Goal: Task Accomplishment & Management: Use online tool/utility

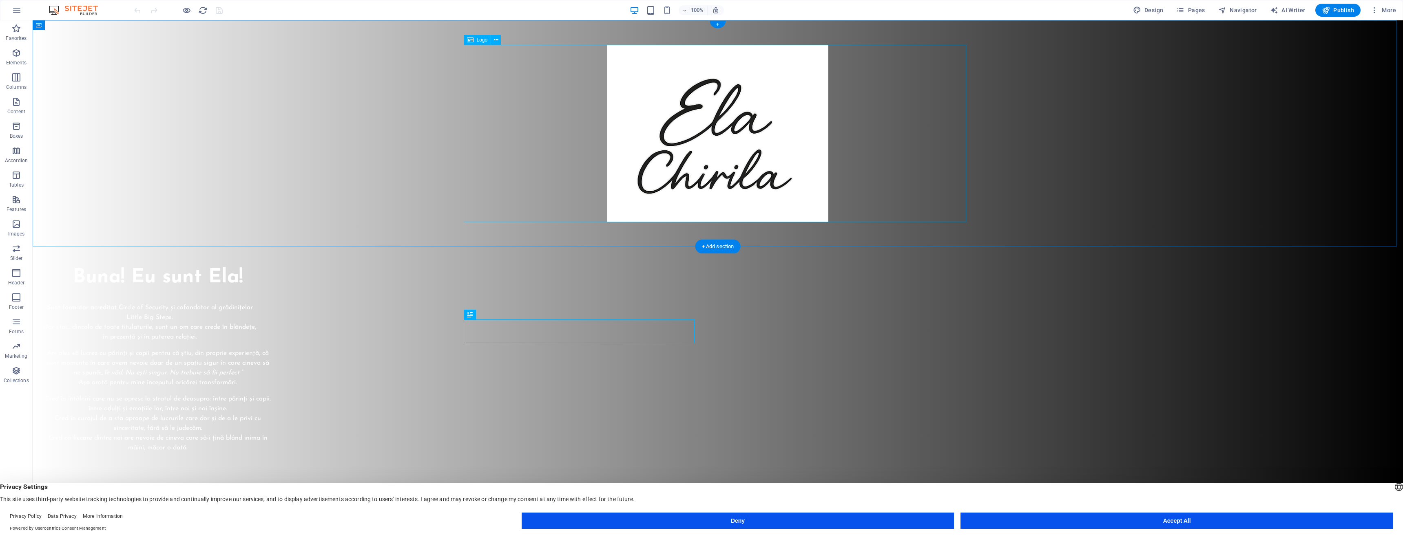
click at [659, 130] on div at bounding box center [717, 133] width 502 height 177
click at [747, 161] on div at bounding box center [717, 133] width 502 height 177
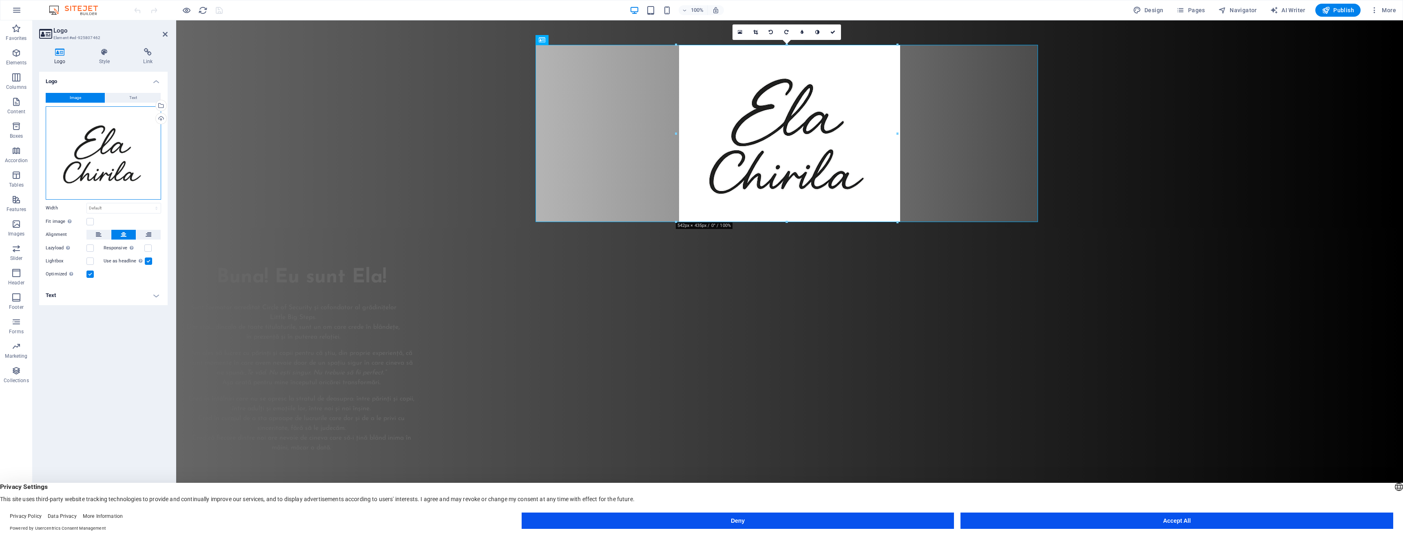
click at [128, 167] on div "Drag files here, click to choose files or select files from Files or our free s…" at bounding box center [103, 152] width 115 height 93
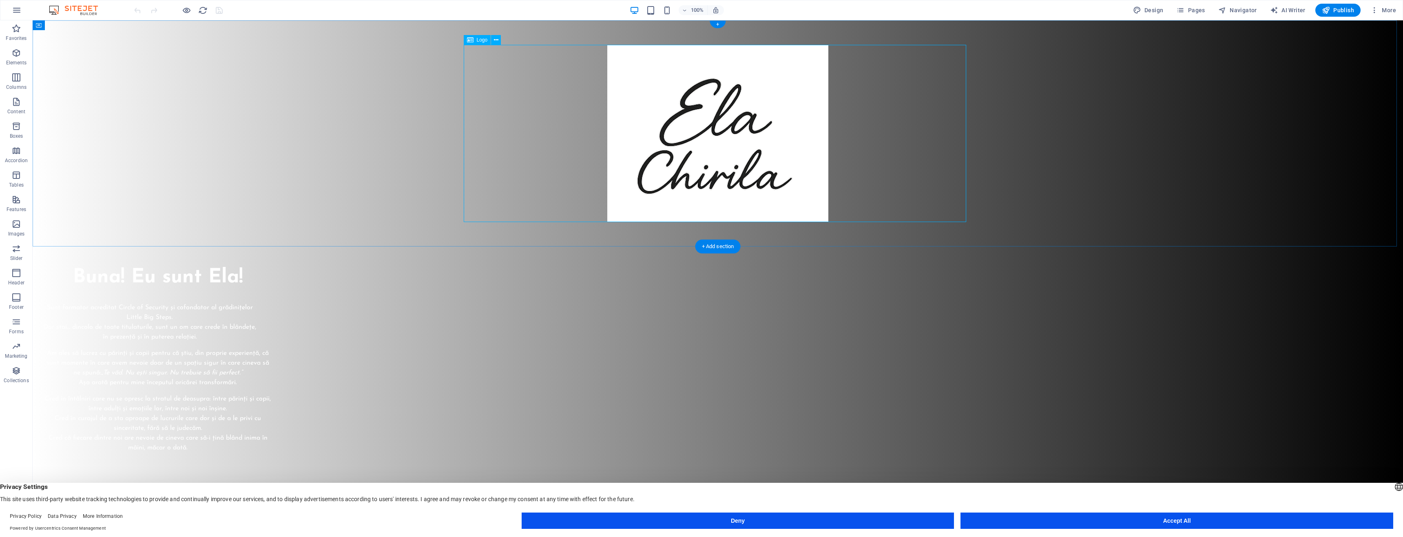
click at [702, 128] on div at bounding box center [717, 133] width 502 height 177
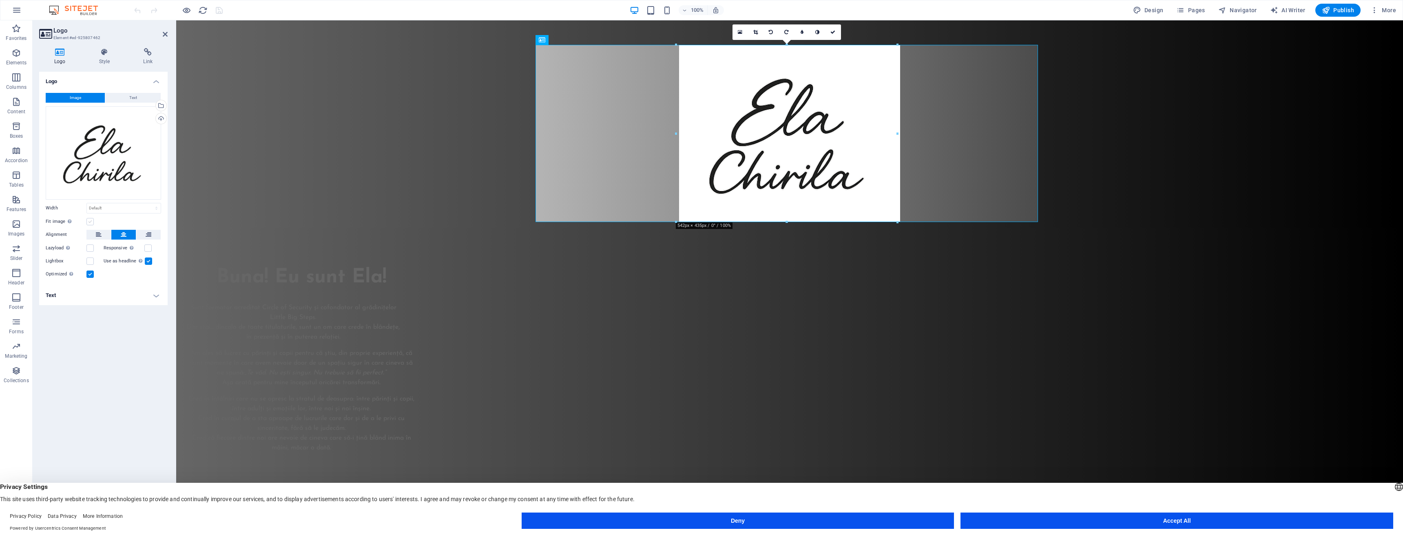
click at [90, 220] on label at bounding box center [89, 221] width 7 height 7
click at [0, 0] on input "Fit image Automatically fit image to a fixed width and height" at bounding box center [0, 0] width 0 height 0
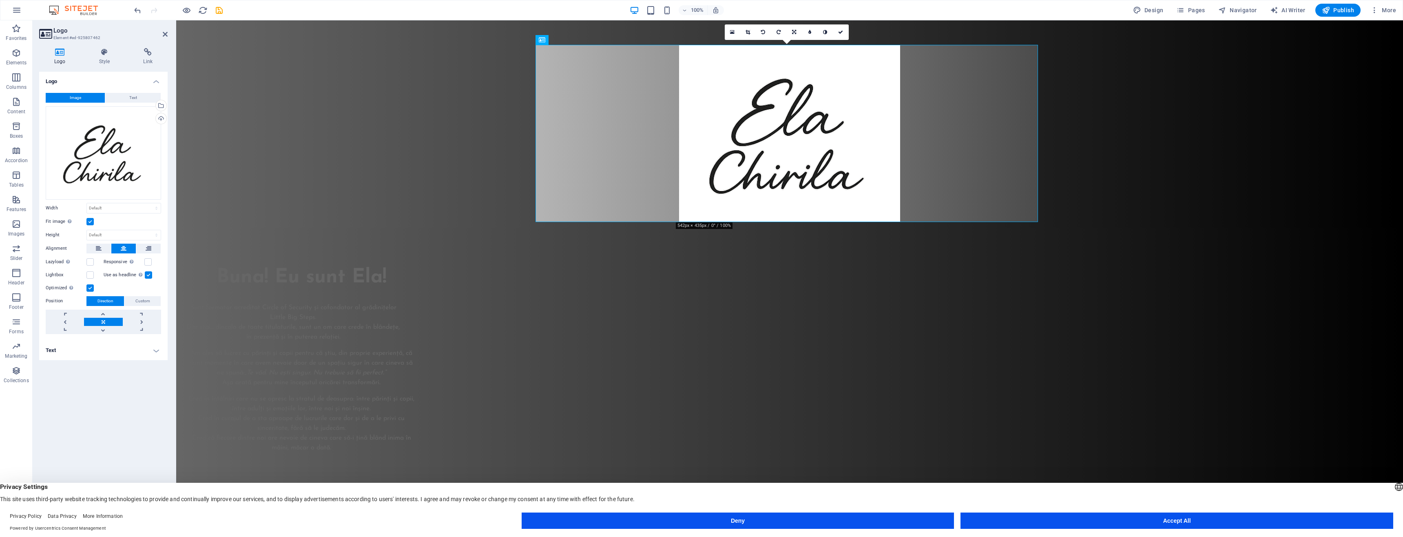
click at [91, 220] on label at bounding box center [89, 221] width 7 height 7
click at [0, 0] on input "Fit image Automatically fit image to a fixed width and height" at bounding box center [0, 0] width 0 height 0
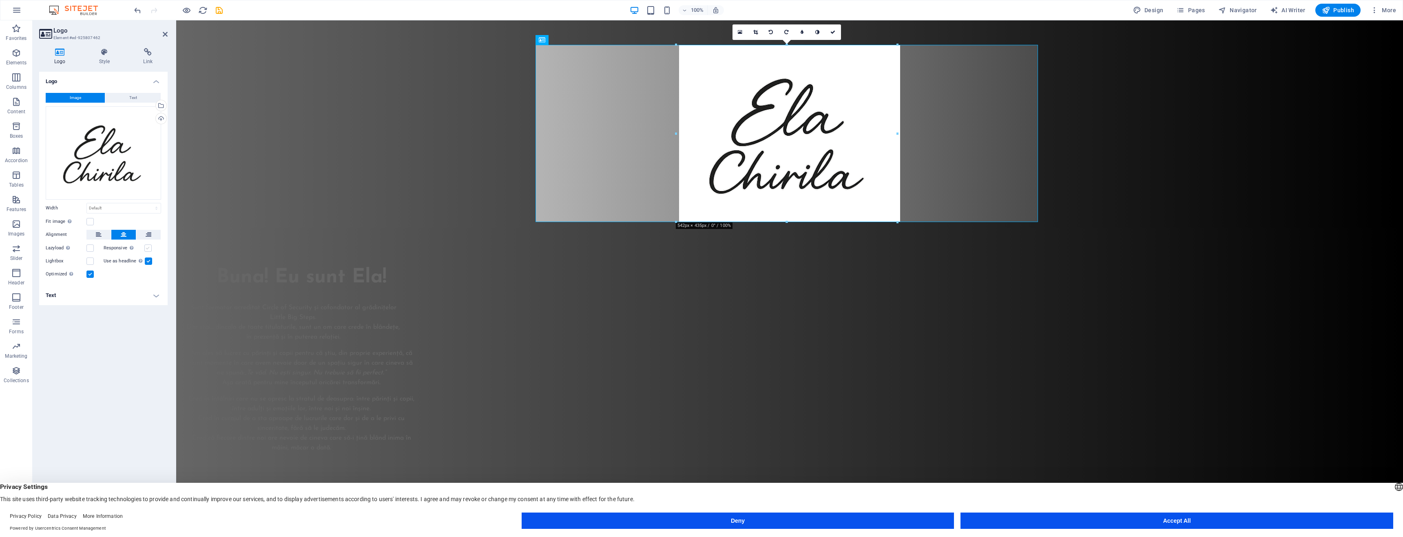
click at [150, 248] on label at bounding box center [147, 248] width 7 height 7
click at [0, 0] on input "Responsive Automatically load retina image and smartphone optimized sizes." at bounding box center [0, 0] width 0 height 0
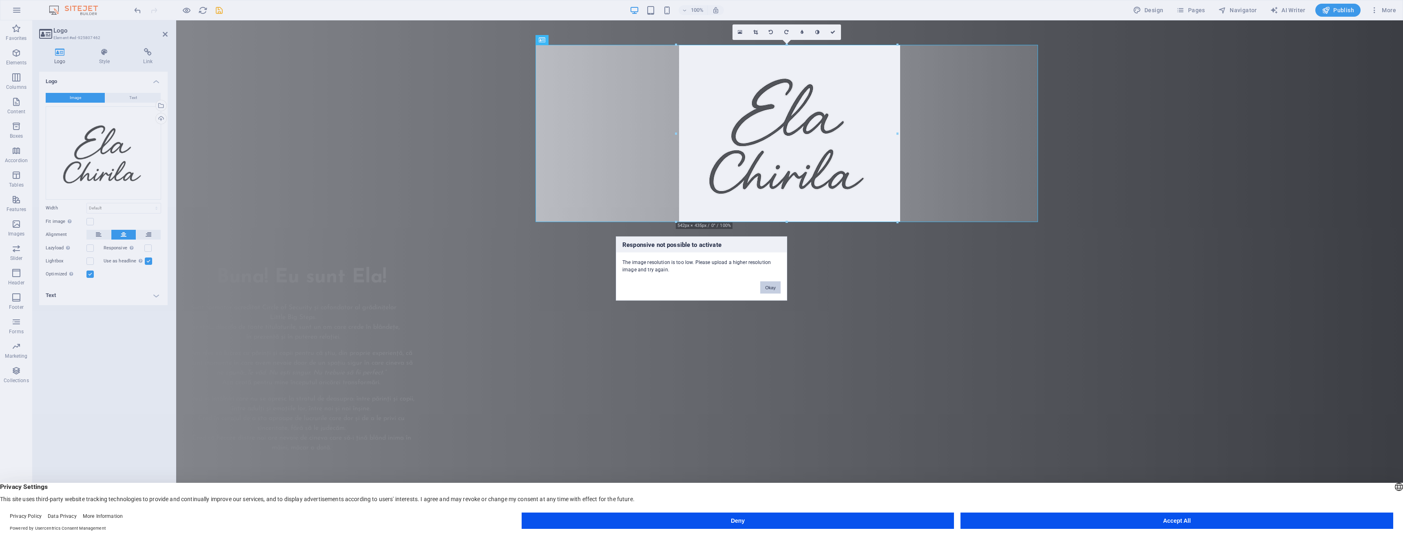
click at [773, 292] on button "Okay" at bounding box center [770, 288] width 20 height 12
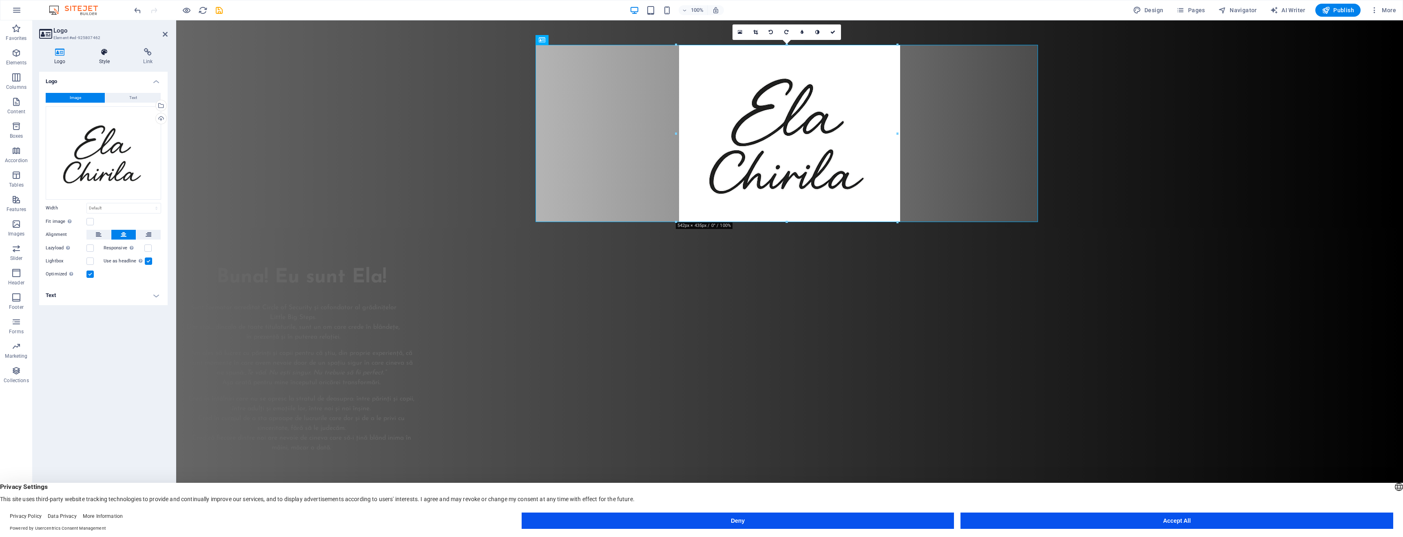
click at [113, 60] on h4 "Style" at bounding box center [106, 56] width 44 height 17
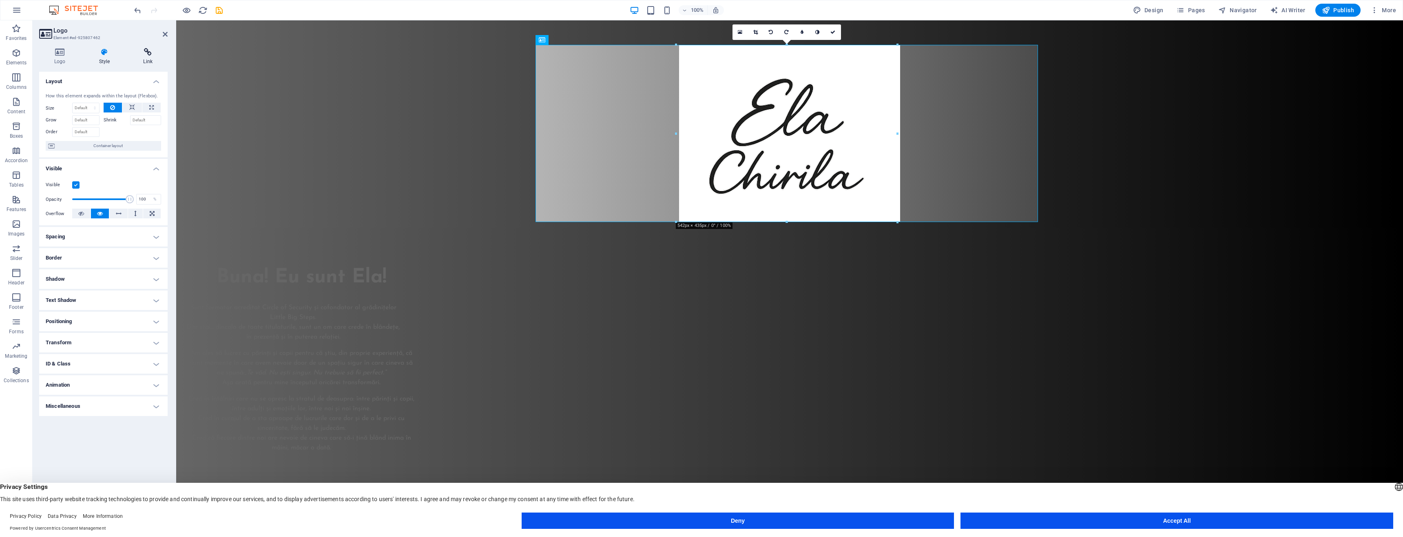
click at [143, 58] on h4 "Link" at bounding box center [148, 56] width 40 height 17
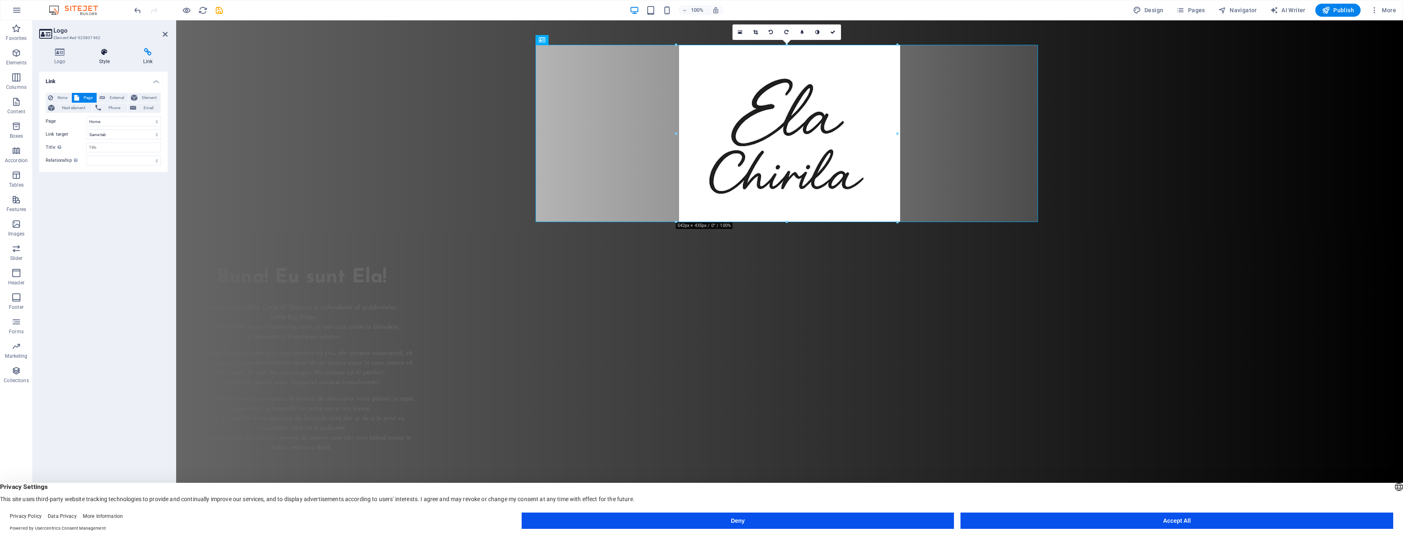
click at [104, 55] on icon at bounding box center [104, 52] width 41 height 8
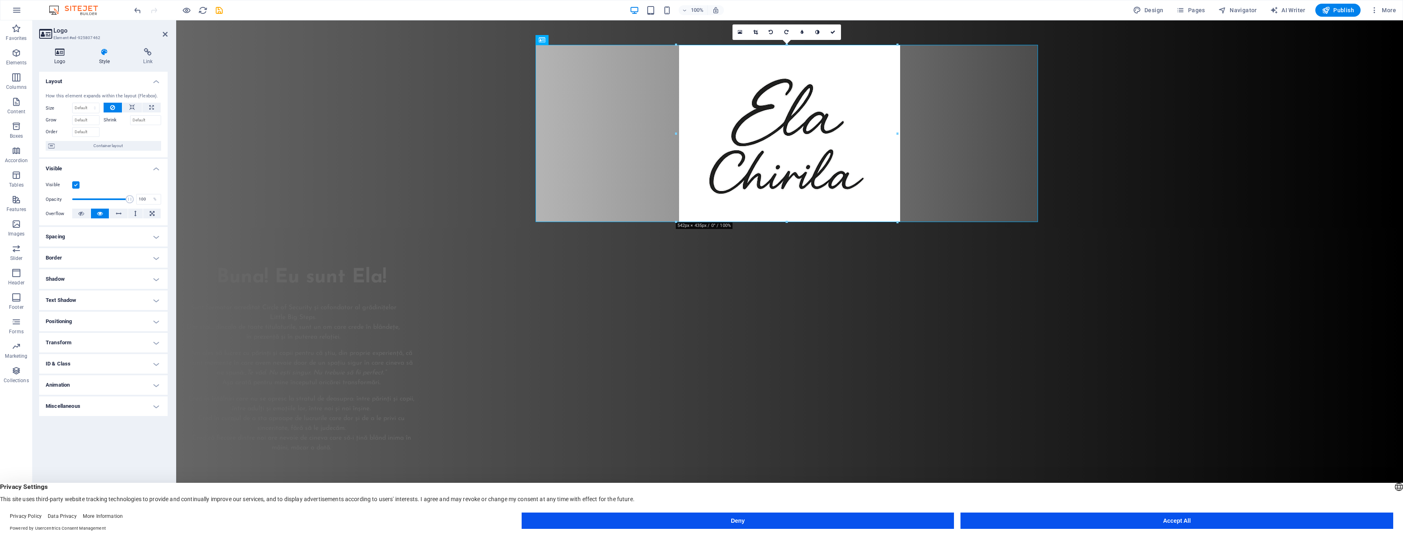
click at [64, 53] on icon at bounding box center [60, 52] width 42 height 8
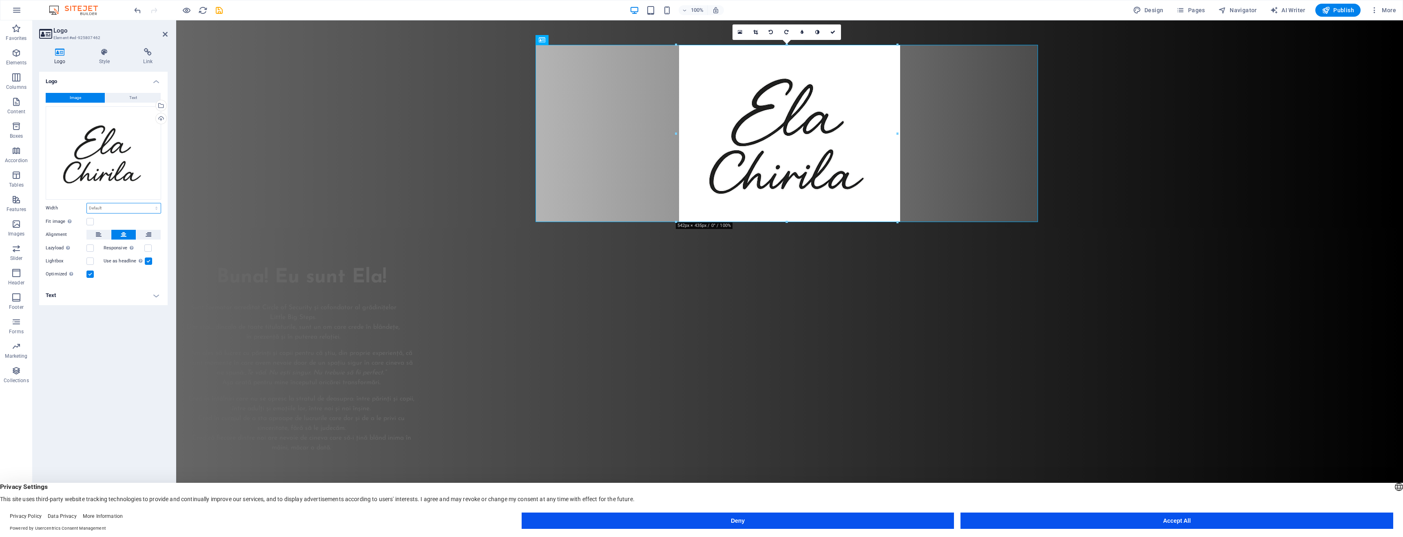
click at [137, 207] on select "Default auto px rem % em vh vw" at bounding box center [124, 208] width 74 height 10
click at [87, 203] on select "Default auto px rem % em vh vw" at bounding box center [124, 208] width 74 height 10
click at [138, 212] on select "Default auto px rem % em vh vw" at bounding box center [124, 208] width 74 height 10
click at [87, 203] on select "Default auto px rem % em vh vw" at bounding box center [124, 208] width 74 height 10
click at [138, 208] on select "Default auto px rem % em vh vw" at bounding box center [124, 208] width 74 height 10
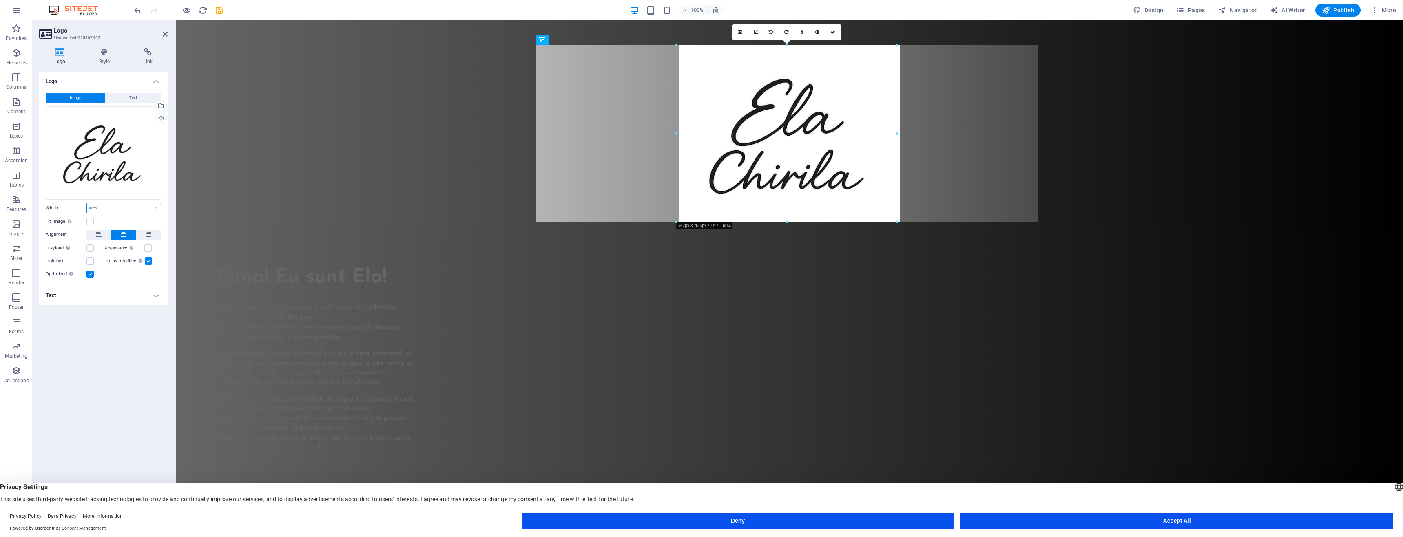
click at [143, 205] on select "Default auto px rem % em vh vw" at bounding box center [124, 208] width 74 height 10
click at [87, 203] on select "Default auto px rem % em vh vw" at bounding box center [124, 208] width 74 height 10
select select "DISABLED_OPTION_VALUE"
click at [88, 221] on label at bounding box center [89, 221] width 7 height 7
click at [0, 0] on input "Fit image Automatically fit image to a fixed width and height" at bounding box center [0, 0] width 0 height 0
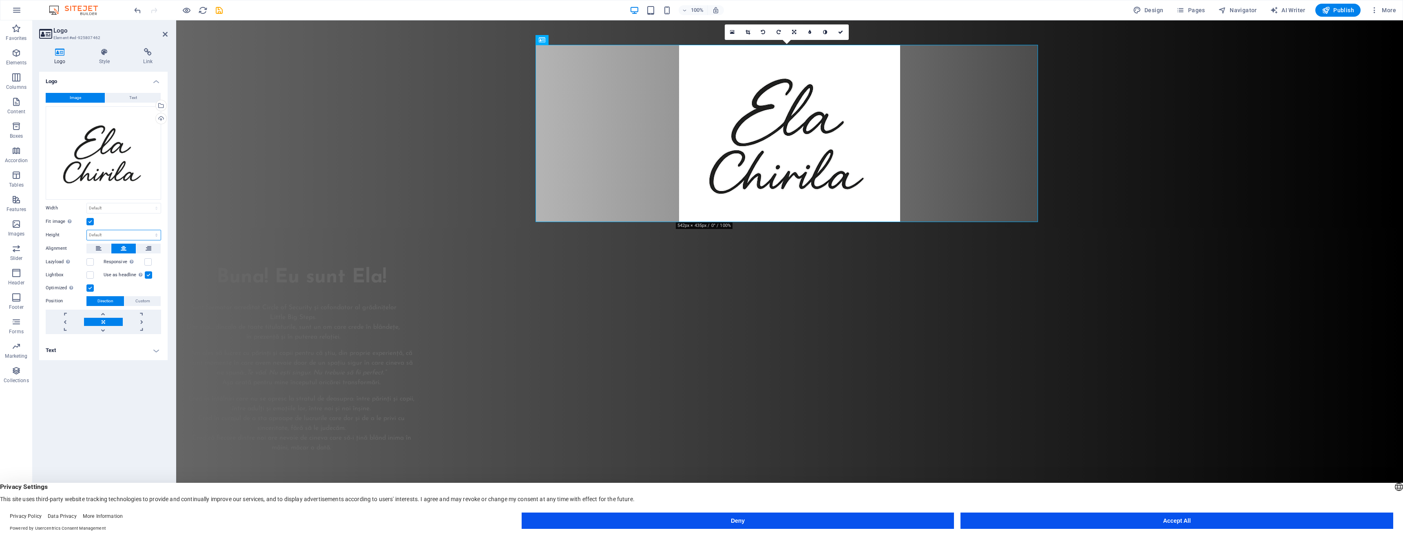
click at [105, 232] on select "Default auto px" at bounding box center [124, 235] width 74 height 10
click at [87, 230] on select "Default auto px" at bounding box center [124, 235] width 74 height 10
select select "DISABLED_OPTION_VALUE"
click at [90, 223] on label at bounding box center [89, 221] width 7 height 7
click at [0, 0] on input "Fit image Automatically fit image to a fixed width and height" at bounding box center [0, 0] width 0 height 0
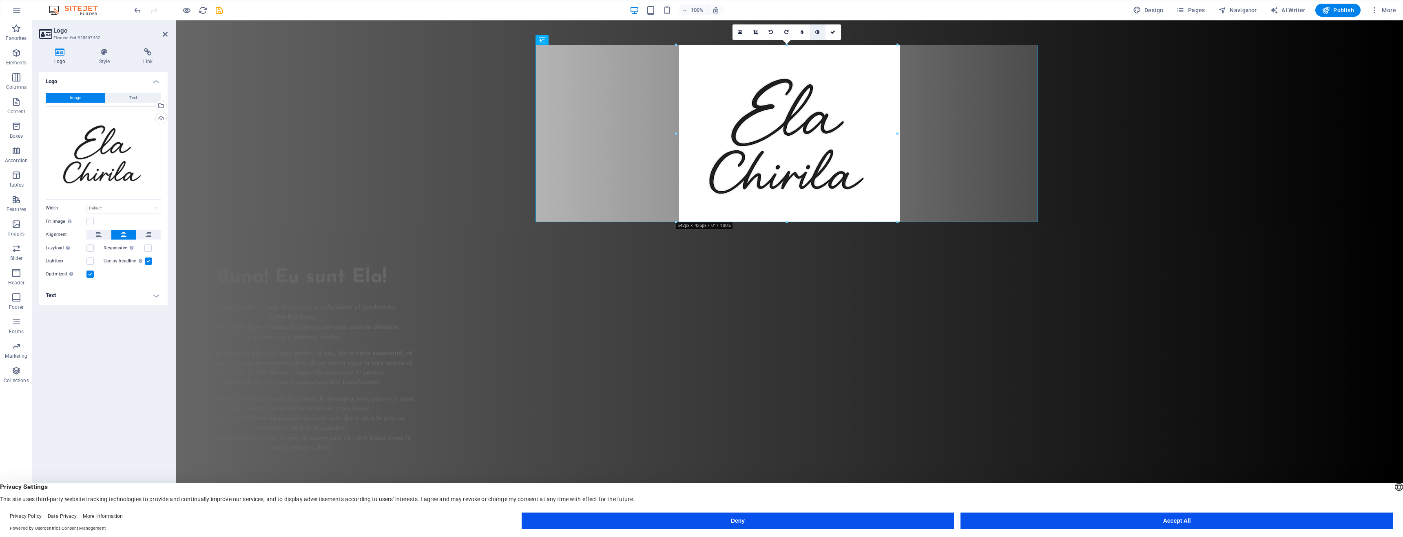
click at [821, 34] on link at bounding box center [817, 31] width 15 height 15
click at [815, 35] on link at bounding box center [817, 31] width 15 height 15
click at [804, 34] on link at bounding box center [801, 31] width 15 height 15
type input "6"
type input "7"
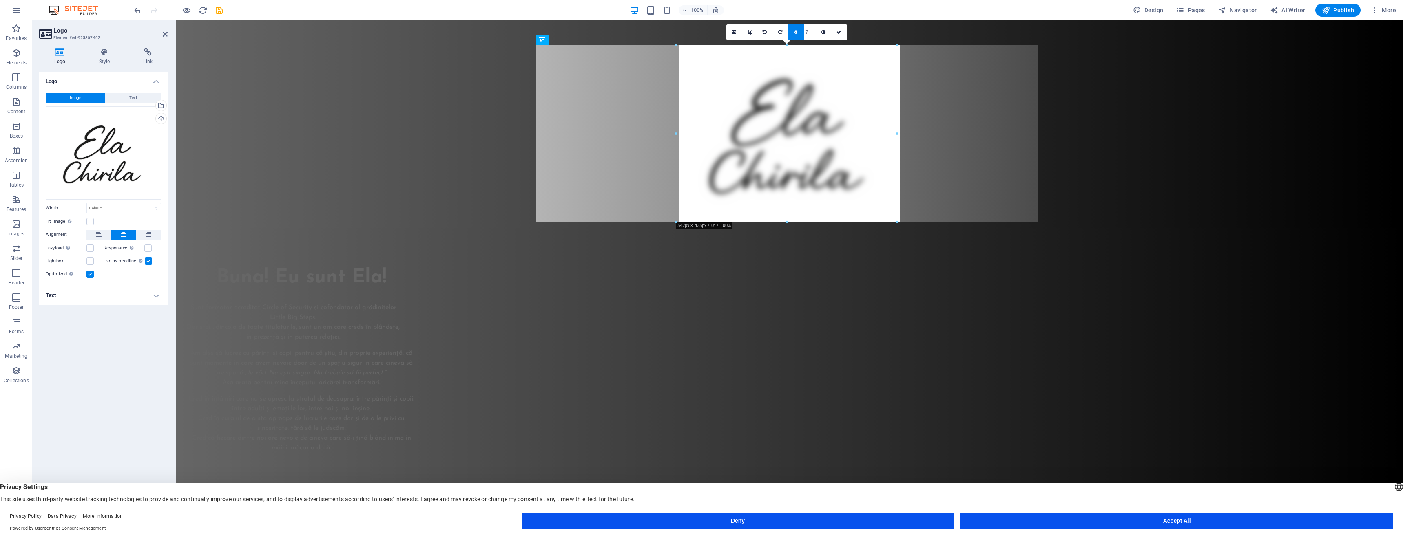
type input "8"
type input "7"
type input "5"
click at [813, 39] on input "1" at bounding box center [810, 31] width 12 height 15
click at [793, 34] on link at bounding box center [795, 31] width 15 height 15
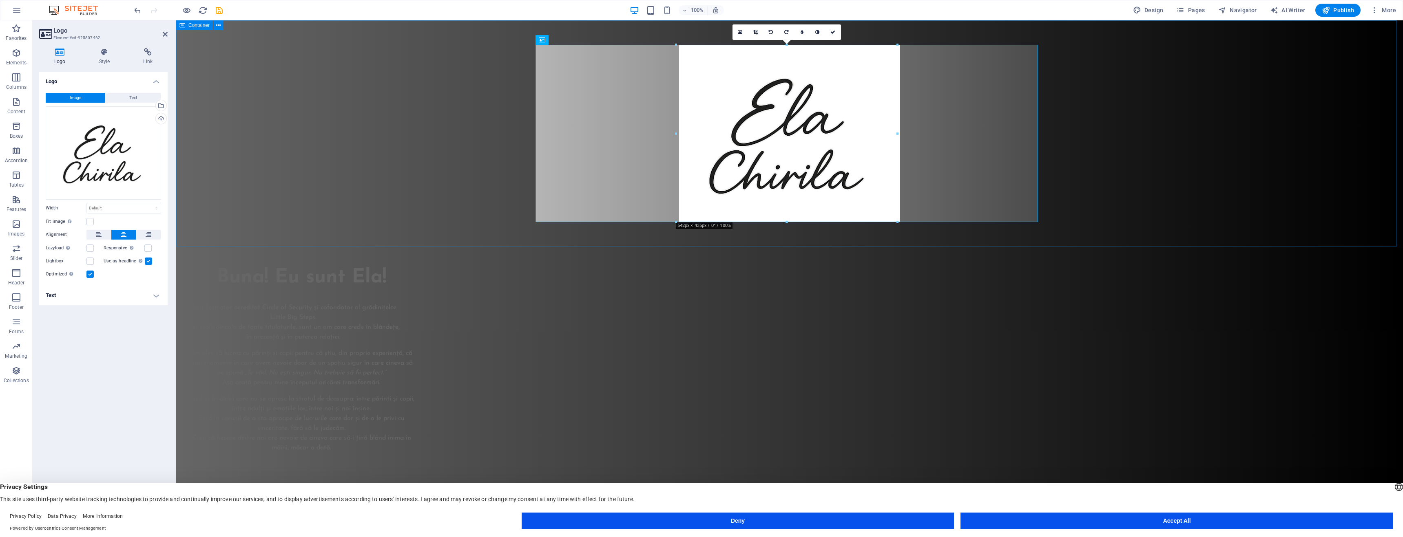
click at [411, 125] on div at bounding box center [789, 133] width 1227 height 226
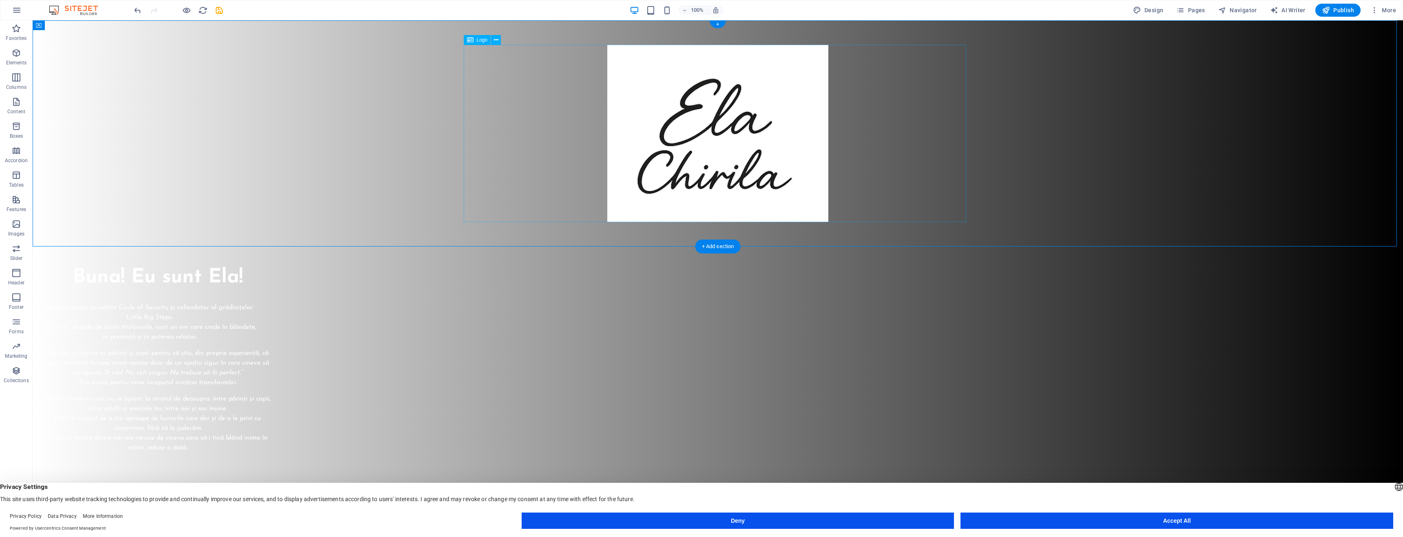
click at [659, 133] on div at bounding box center [717, 133] width 502 height 177
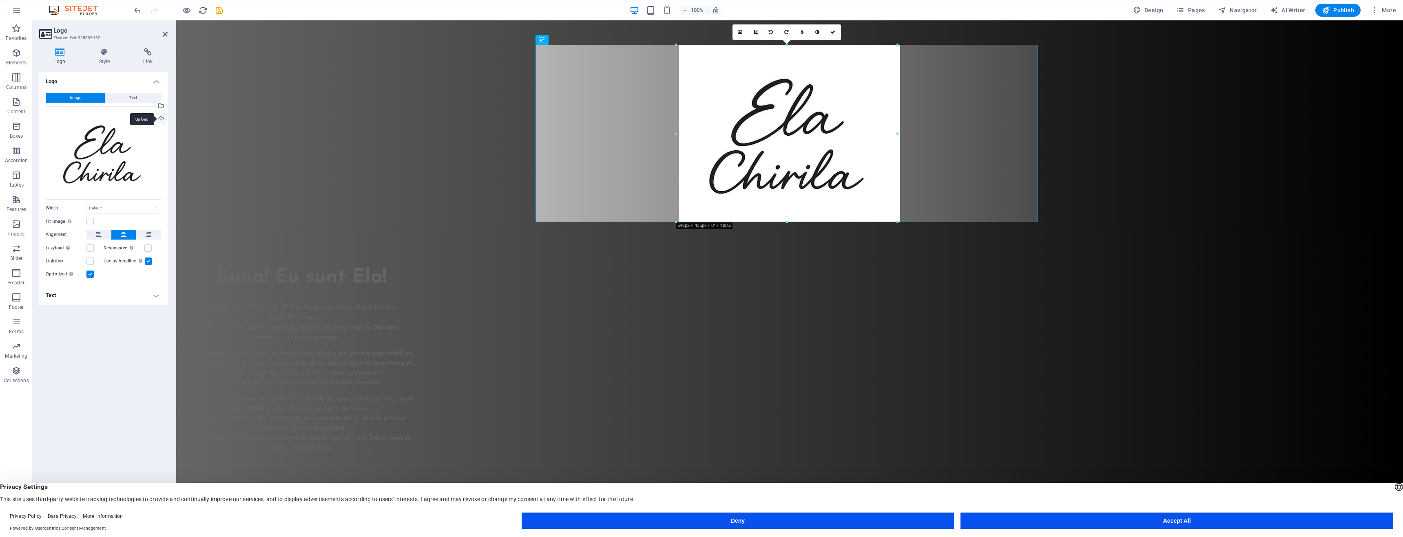
click at [161, 120] on div "Upload" at bounding box center [160, 119] width 12 height 12
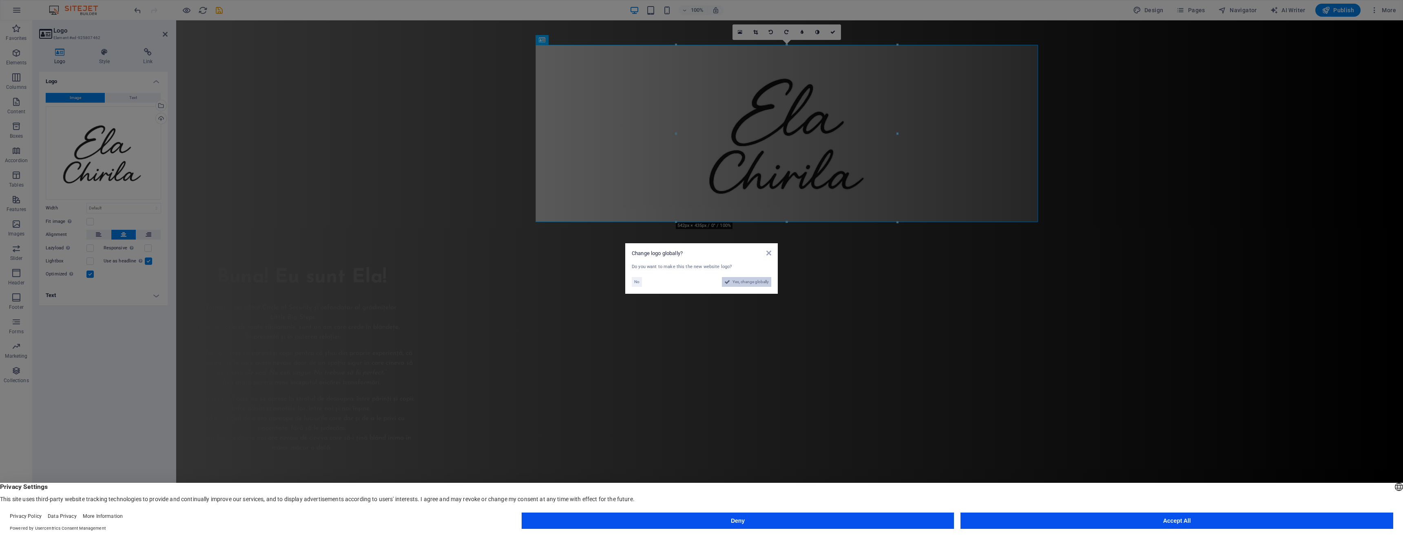
click at [731, 283] on button "Yes, change globally" at bounding box center [746, 282] width 49 height 10
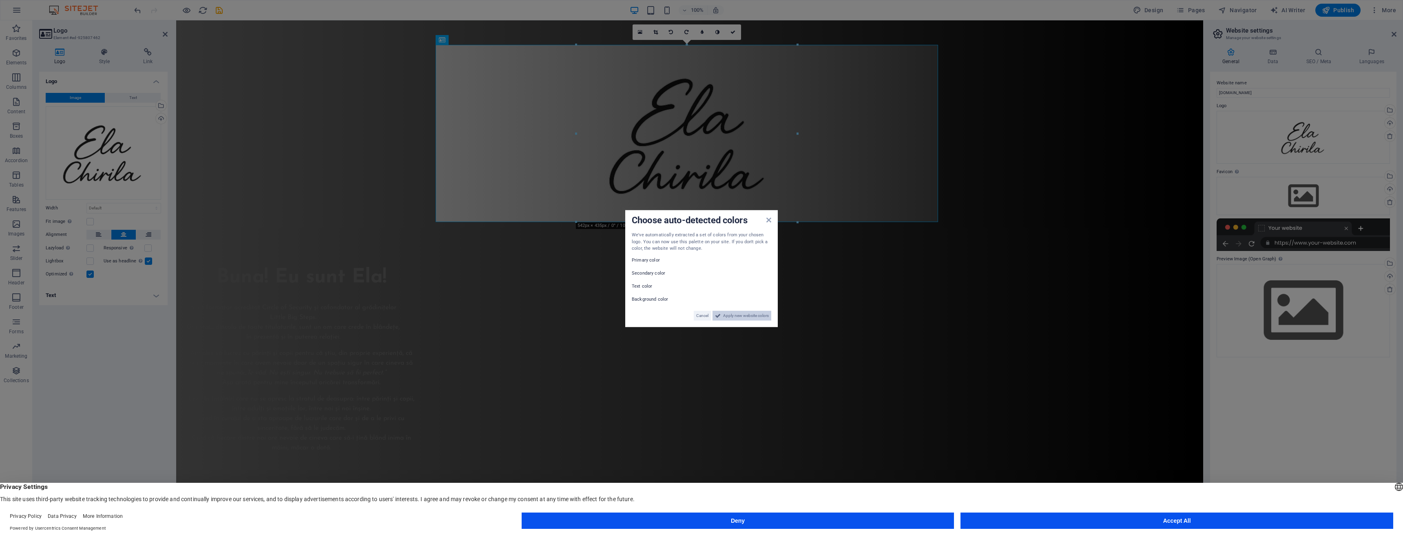
click at [746, 313] on span "Apply new website colors" at bounding box center [746, 316] width 46 height 10
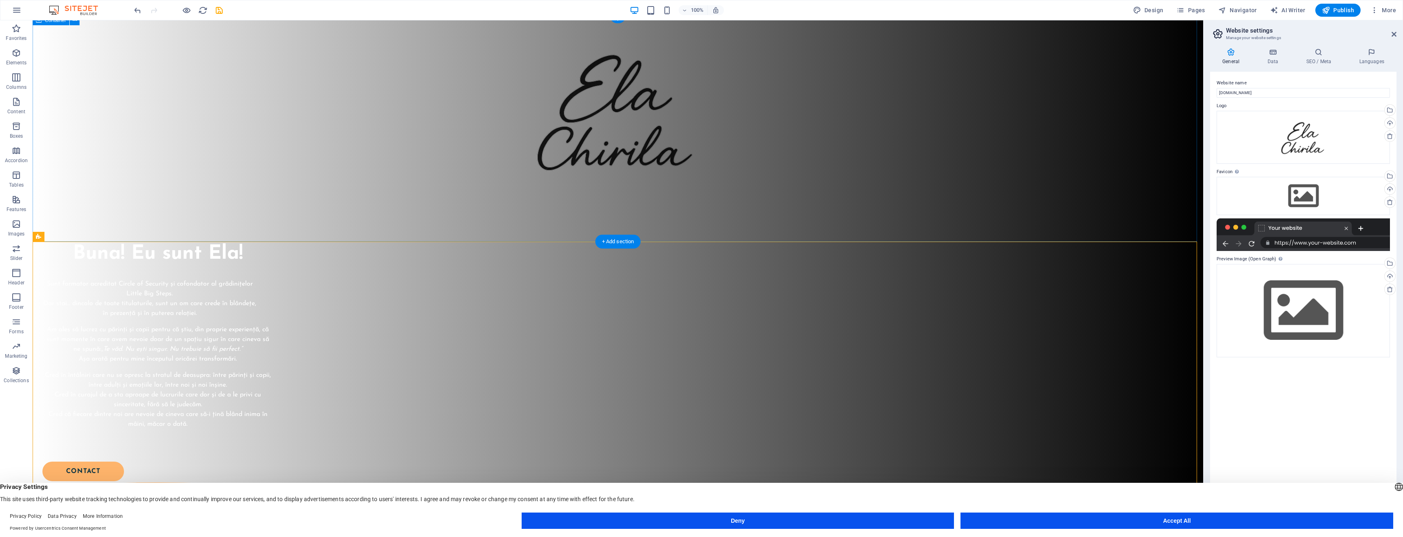
scroll to position [44, 0]
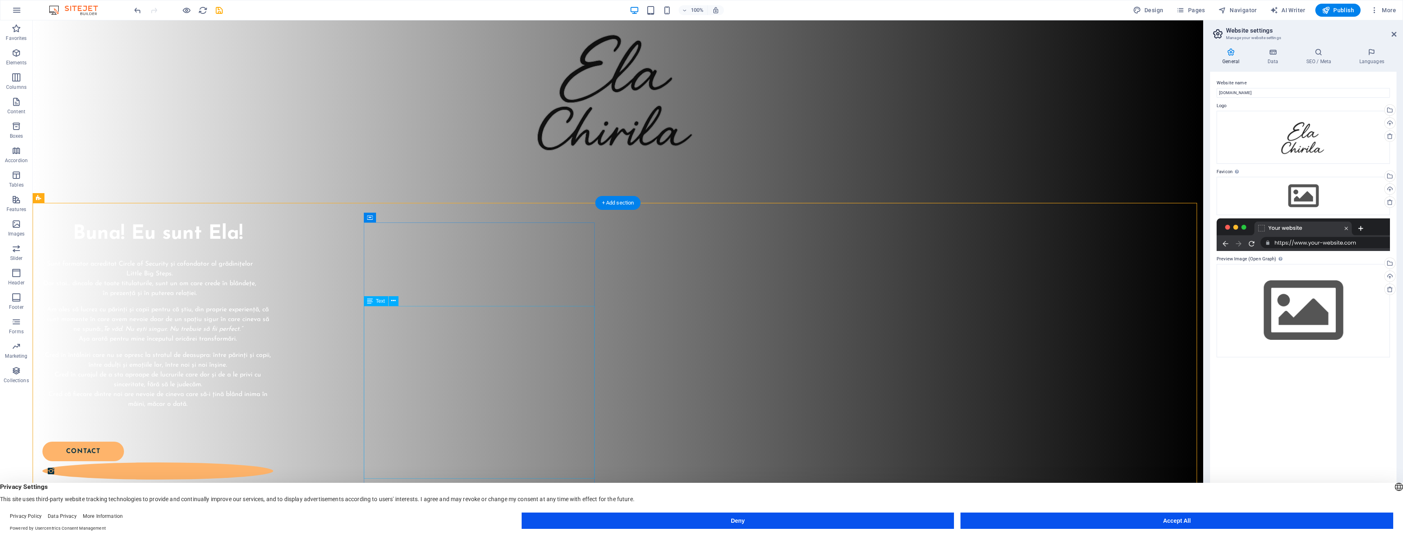
click at [273, 253] on div at bounding box center [157, 249] width 231 height 7
click at [273, 246] on div "Buna! Eu sunt Ela!" at bounding box center [157, 235] width 231 height 24
click at [273, 349] on div "Sunt formator acreditat Circle of Security și cofondator al grădinițelor Little…" at bounding box center [157, 342] width 231 height 166
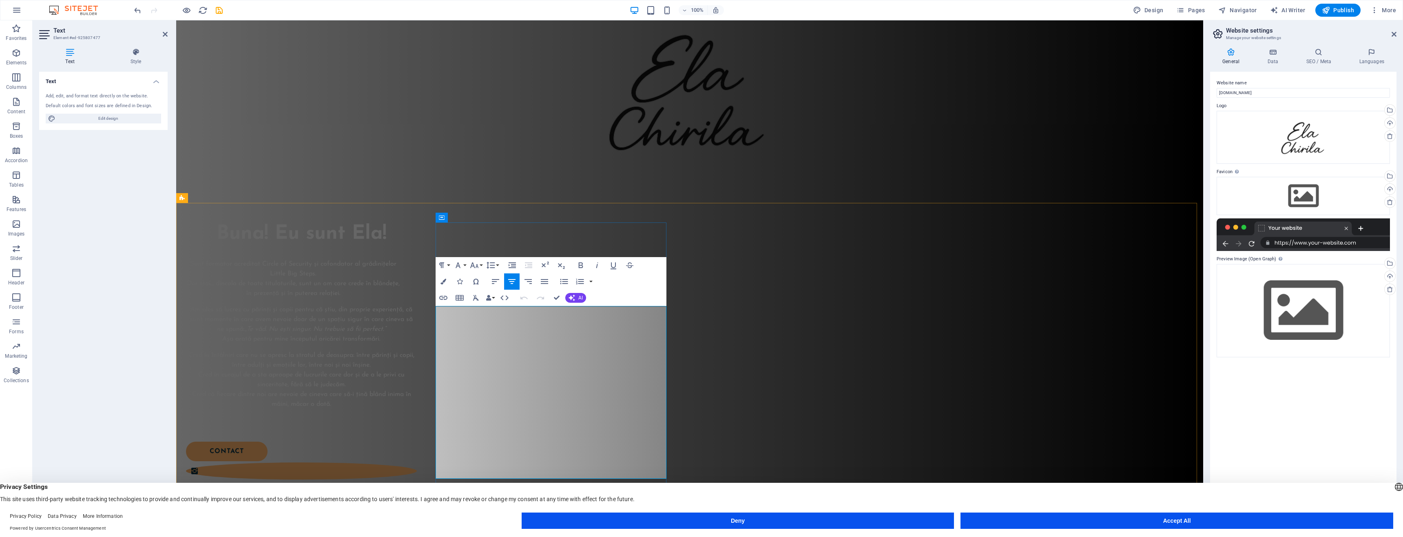
click at [400, 298] on p "Sunt formator acreditat Circle of Security și cofondator al grădinițelor Little…" at bounding box center [293, 278] width 214 height 39
click at [417, 356] on div "Sunt formator acreditat Circle of Security și cofondator al grădinițelor Little…" at bounding box center [301, 342] width 231 height 166
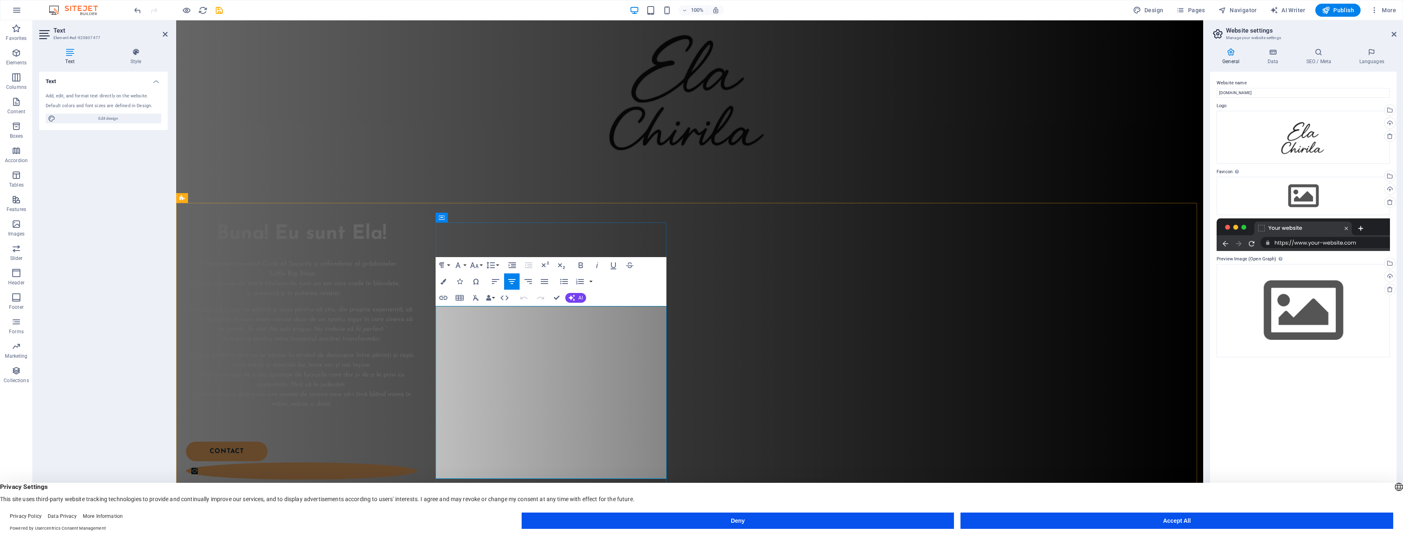
click at [400, 298] on p "Sunt formator acreditat Circle of Security și cofondator al grădinițelor Little…" at bounding box center [293, 278] width 214 height 39
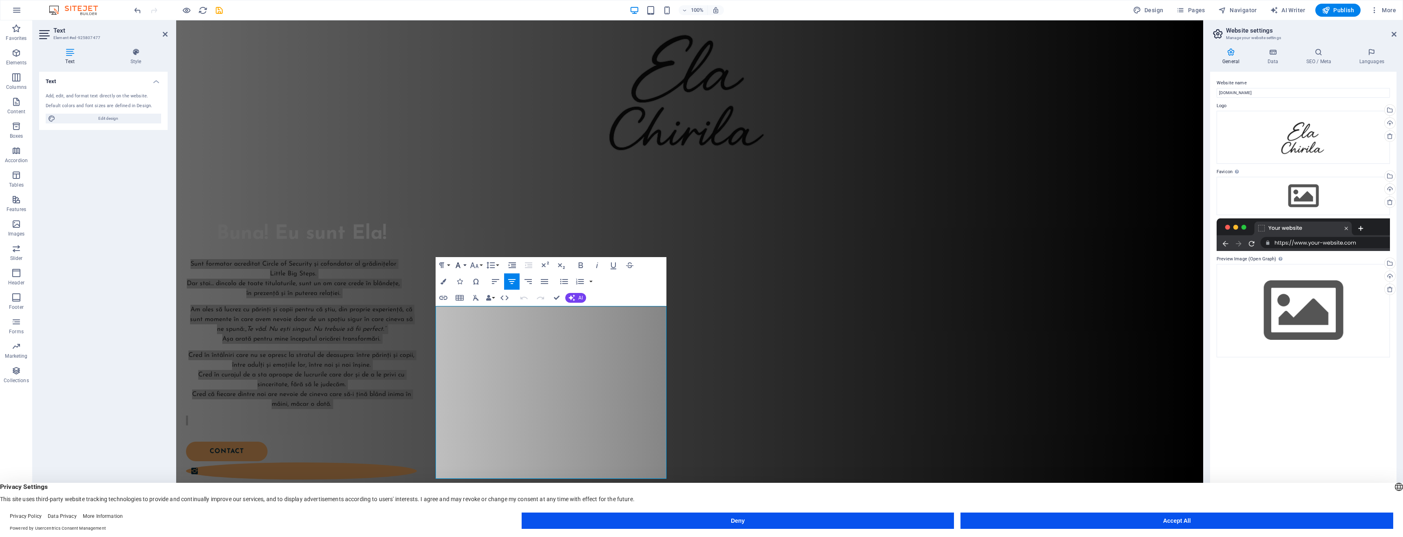
click at [466, 267] on button "Font Family" at bounding box center [459, 265] width 15 height 16
click at [632, 292] on div "Paragraph Format Normal Heading 1 Heading 2 Heading 3 Heading 4 Heading 5 Headi…" at bounding box center [550, 281] width 231 height 49
click at [479, 265] on icon "button" at bounding box center [474, 266] width 10 height 10
click at [463, 264] on button "Font Family" at bounding box center [459, 265] width 15 height 16
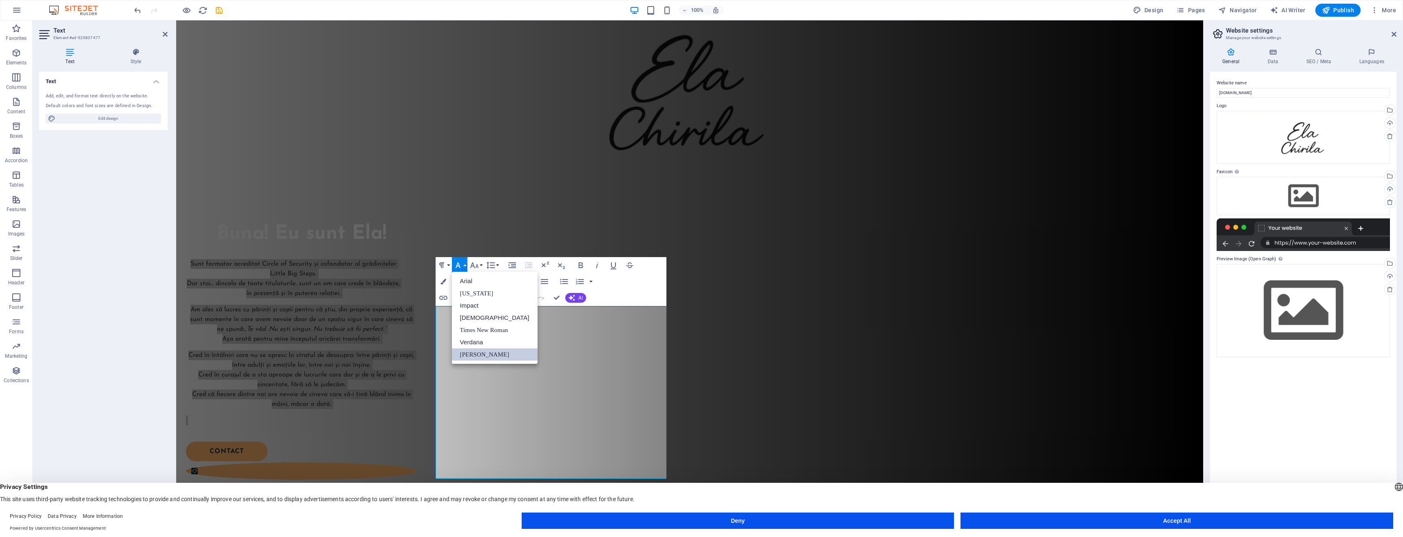
click at [618, 292] on div "Paragraph Format Normal Heading 1 Heading 2 Heading 3 Heading 4 Heading 5 Headi…" at bounding box center [550, 281] width 231 height 49
click at [624, 290] on div "Paragraph Format Normal Heading 1 Heading 2 Heading 3 Heading 4 Heading 5 Headi…" at bounding box center [550, 281] width 231 height 49
click at [456, 216] on span "Container" at bounding box center [458, 217] width 21 height 5
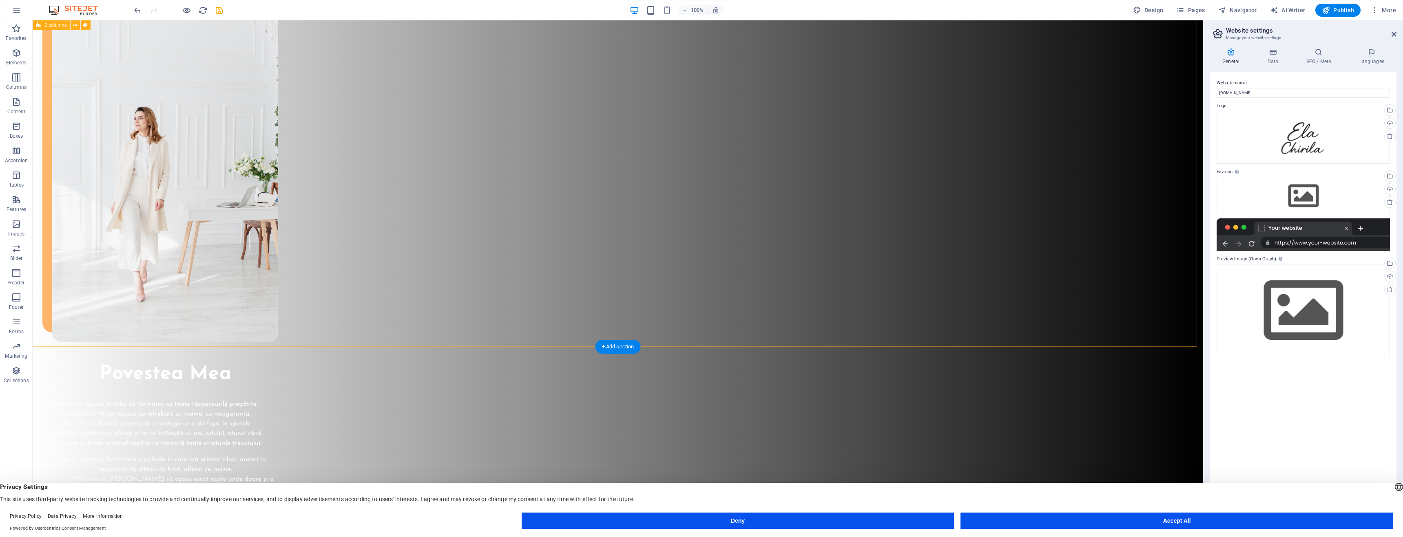
scroll to position [1406, 0]
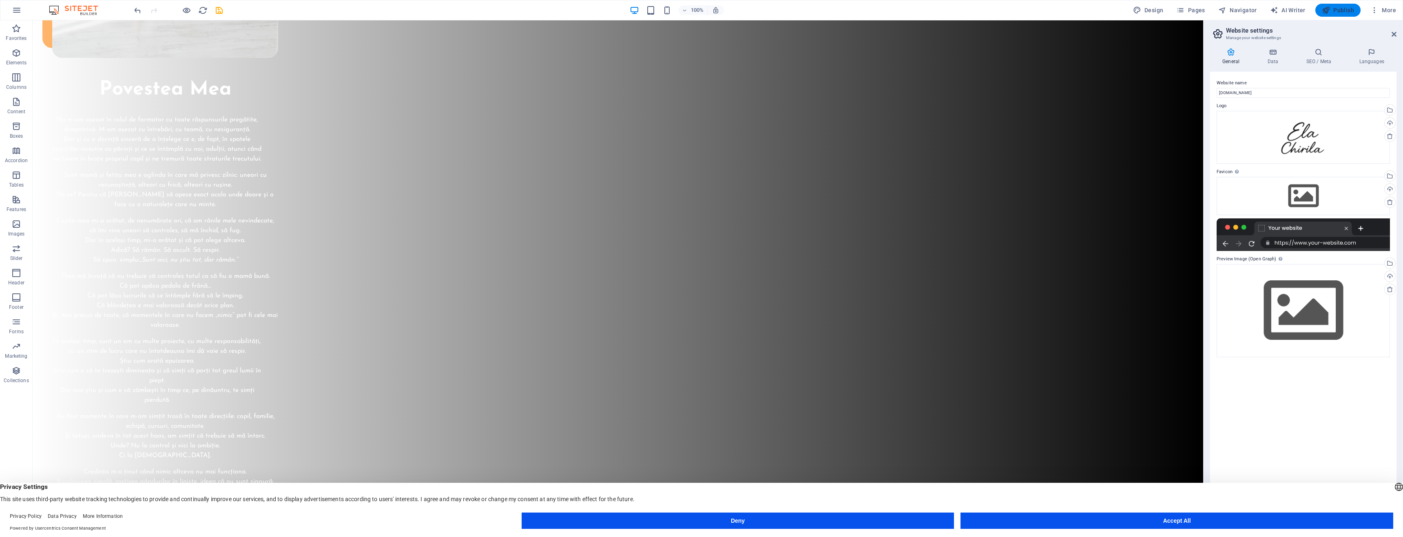
click at [1348, 11] on span "Publish" at bounding box center [1338, 10] width 32 height 8
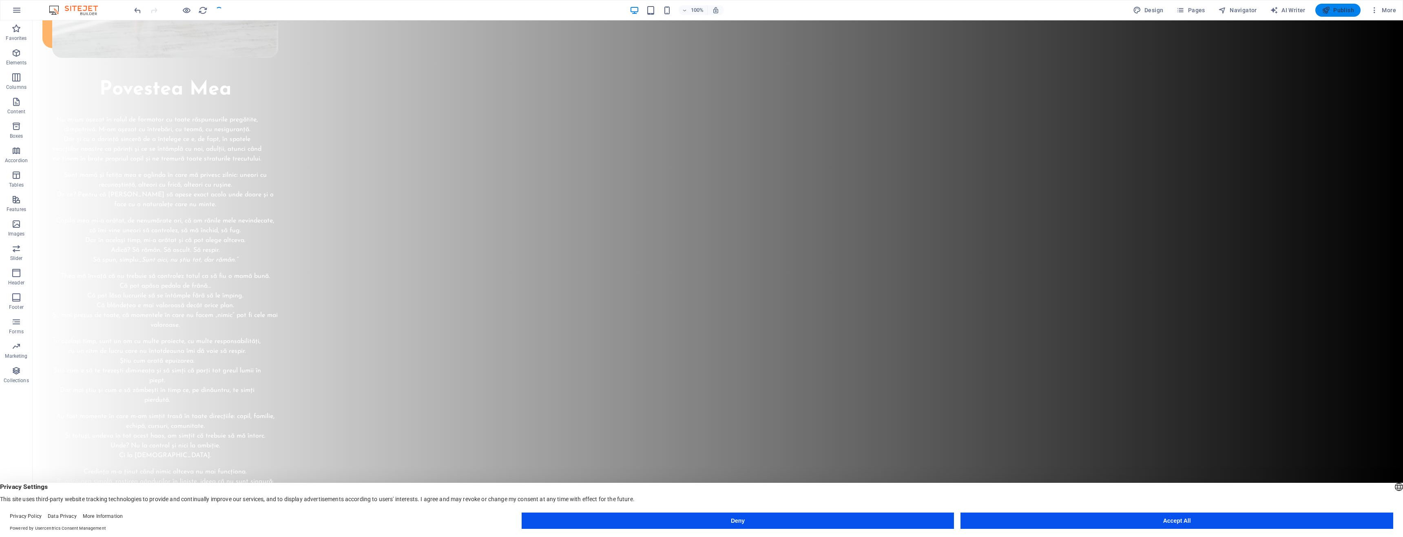
checkbox input "false"
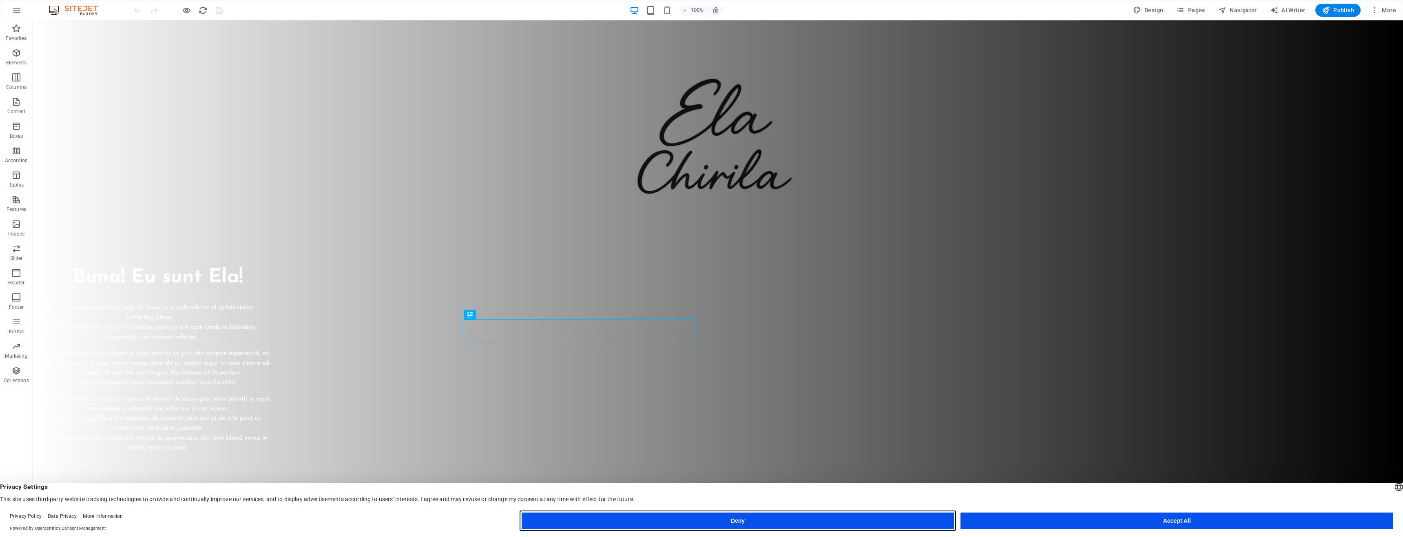
click at [817, 520] on button "Deny" at bounding box center [738, 521] width 433 height 16
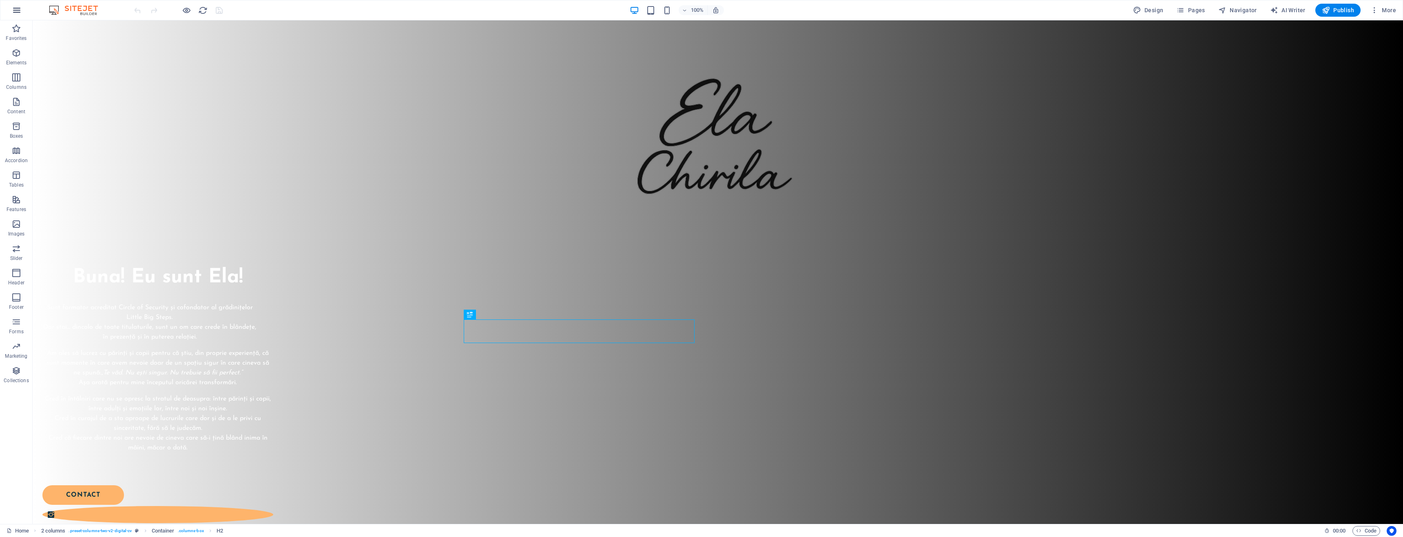
click at [19, 13] on icon "button" at bounding box center [17, 10] width 10 height 10
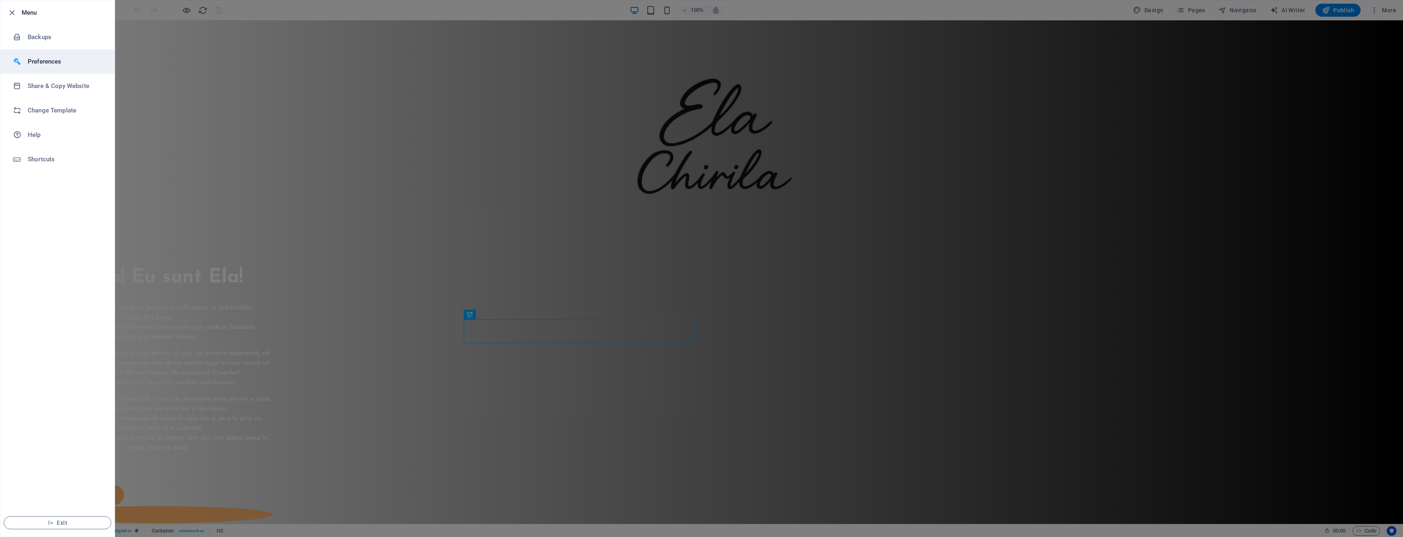
click at [33, 61] on h6 "Preferences" at bounding box center [65, 62] width 75 height 10
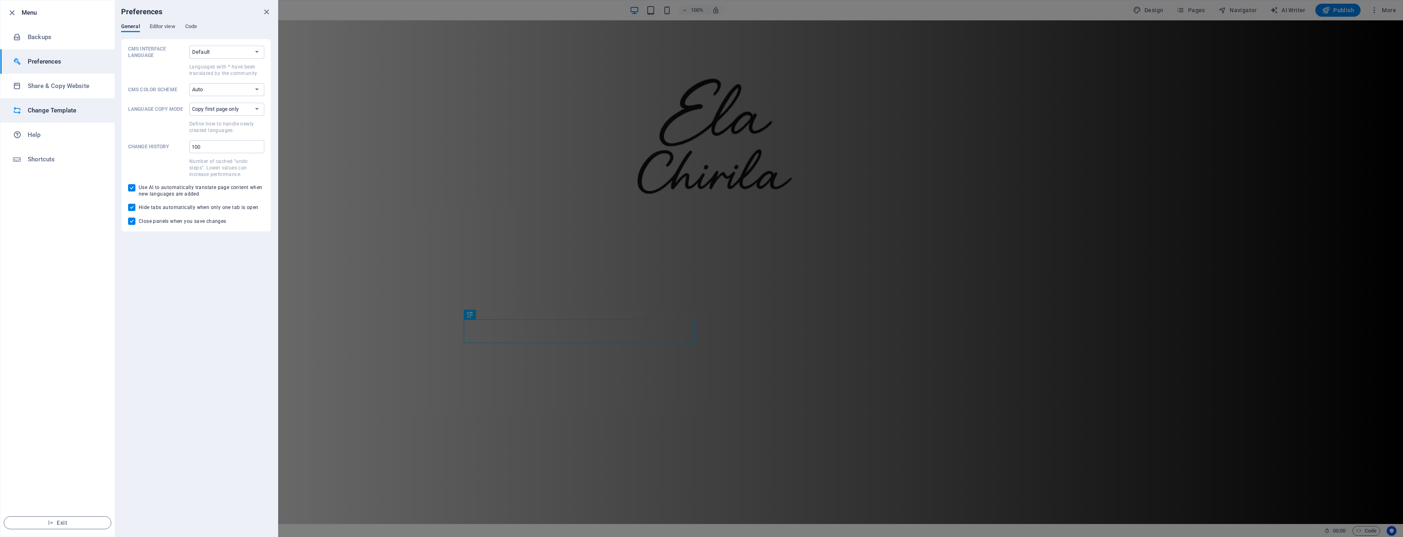
click at [34, 101] on li "Change Template" at bounding box center [57, 110] width 114 height 24
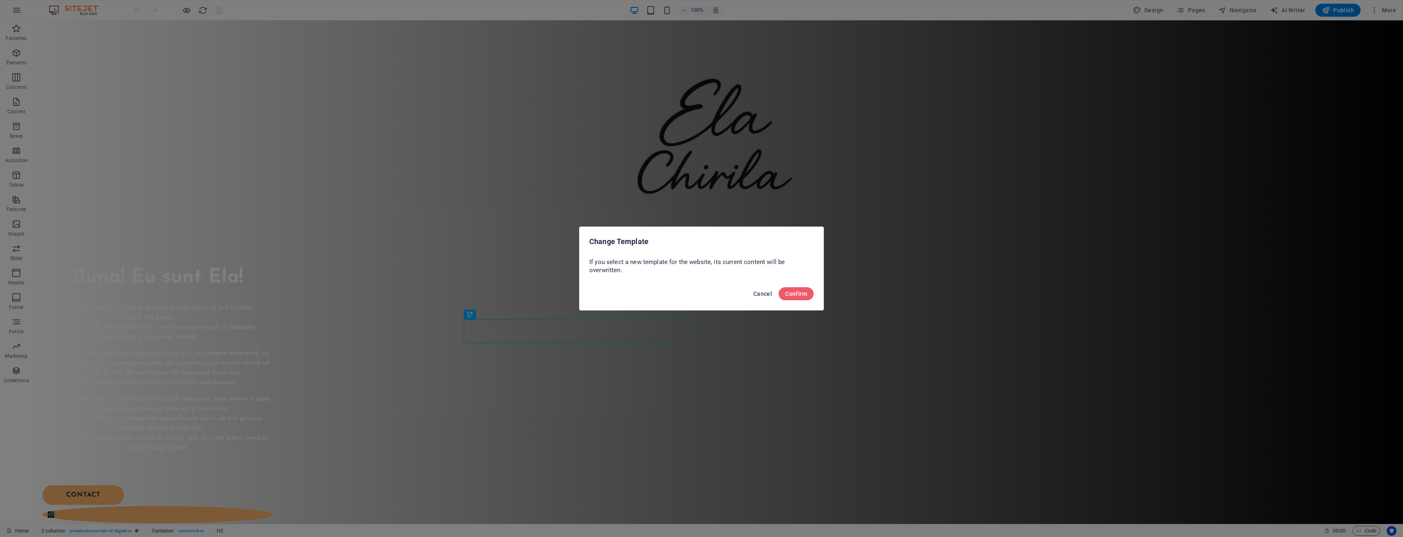
click at [767, 296] on span "Cancel" at bounding box center [762, 294] width 19 height 7
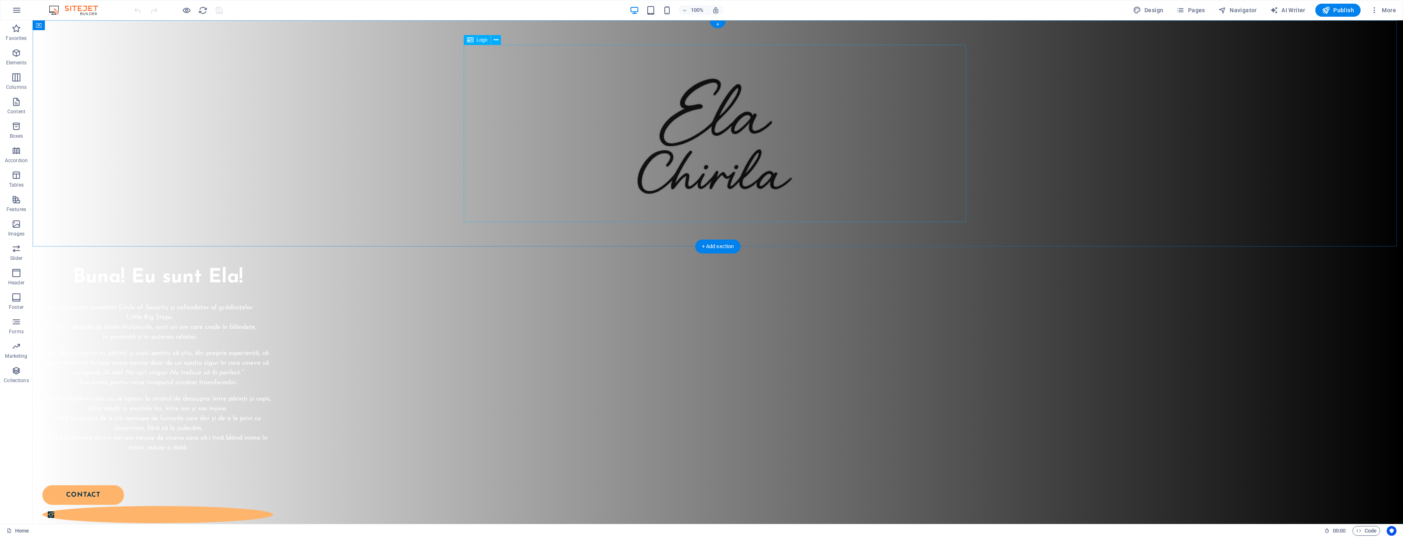
drag, startPoint x: 729, startPoint y: 149, endPoint x: 727, endPoint y: 153, distance: 4.6
click at [727, 153] on div at bounding box center [717, 133] width 502 height 177
click at [637, 102] on div at bounding box center [717, 133] width 502 height 177
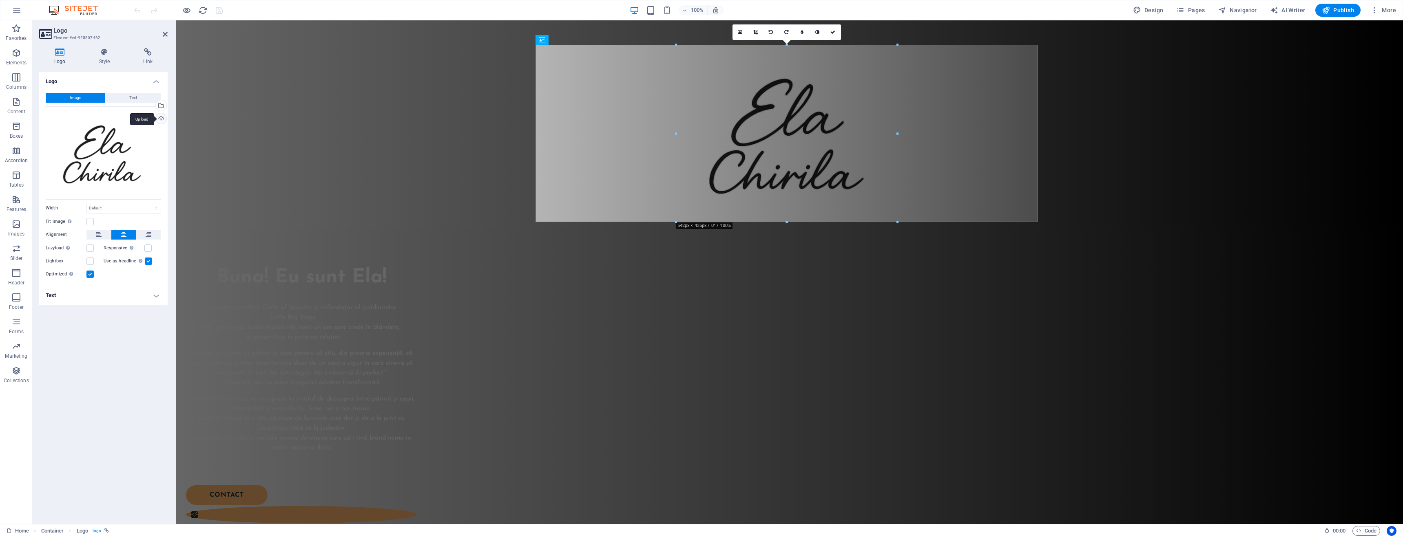
click at [161, 119] on div "Upload" at bounding box center [160, 119] width 12 height 12
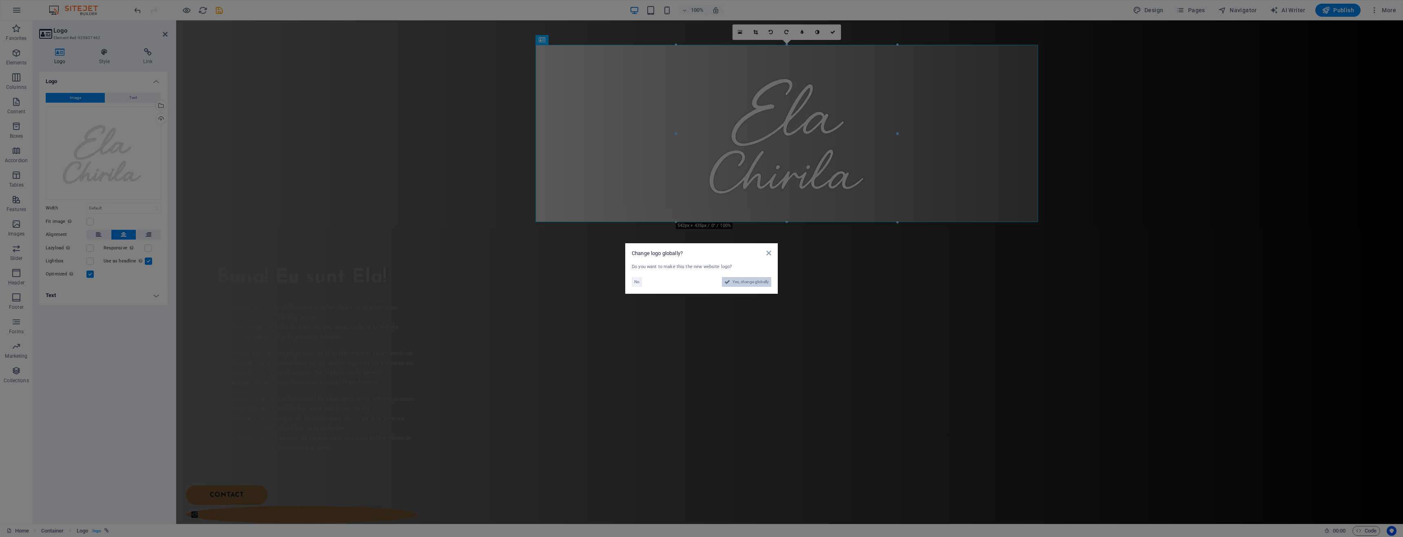
click at [743, 283] on span "Yes, change globally" at bounding box center [750, 282] width 36 height 10
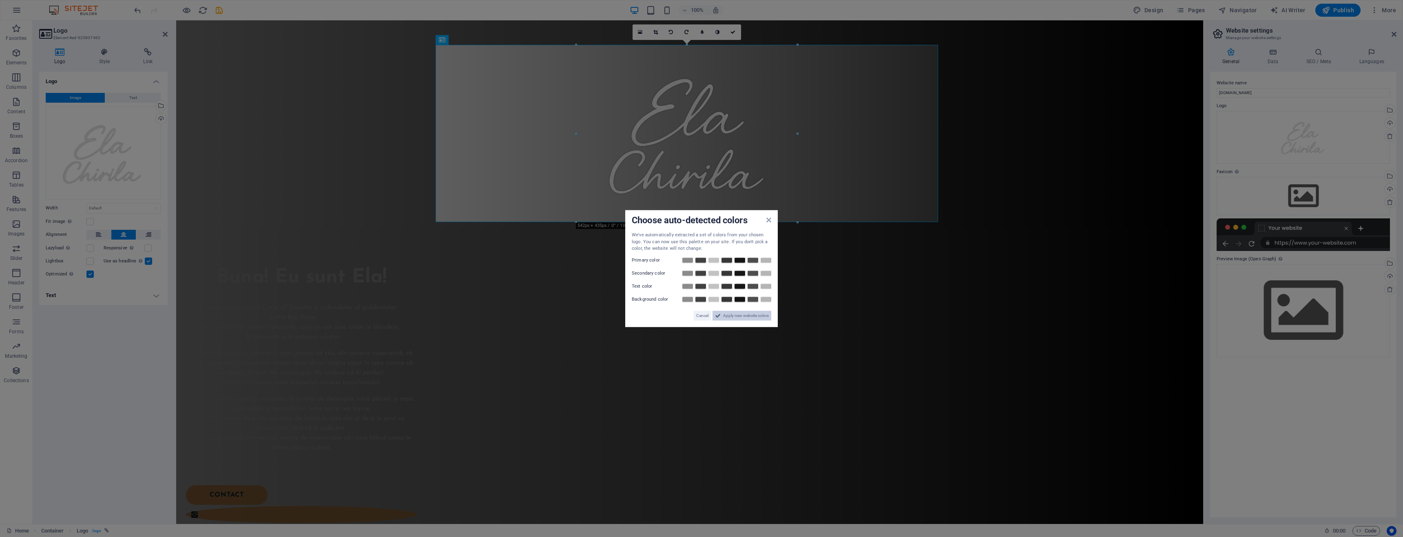
click at [736, 318] on span "Apply new website colors" at bounding box center [746, 316] width 46 height 10
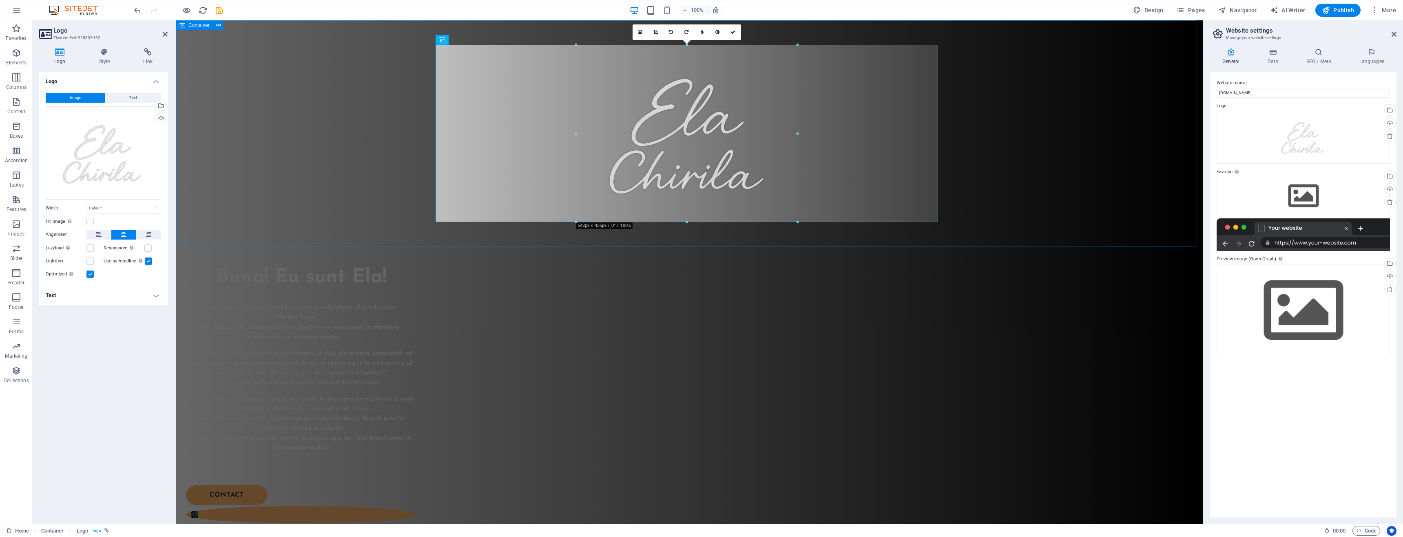
click at [323, 185] on div at bounding box center [689, 133] width 1027 height 226
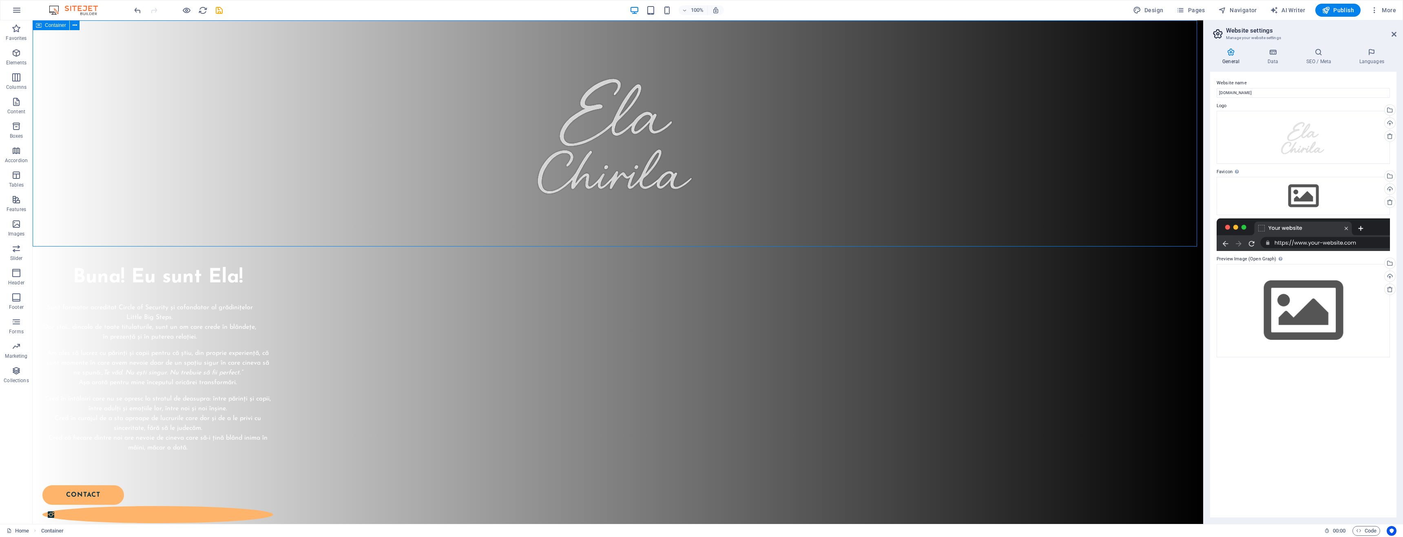
scroll to position [107, 0]
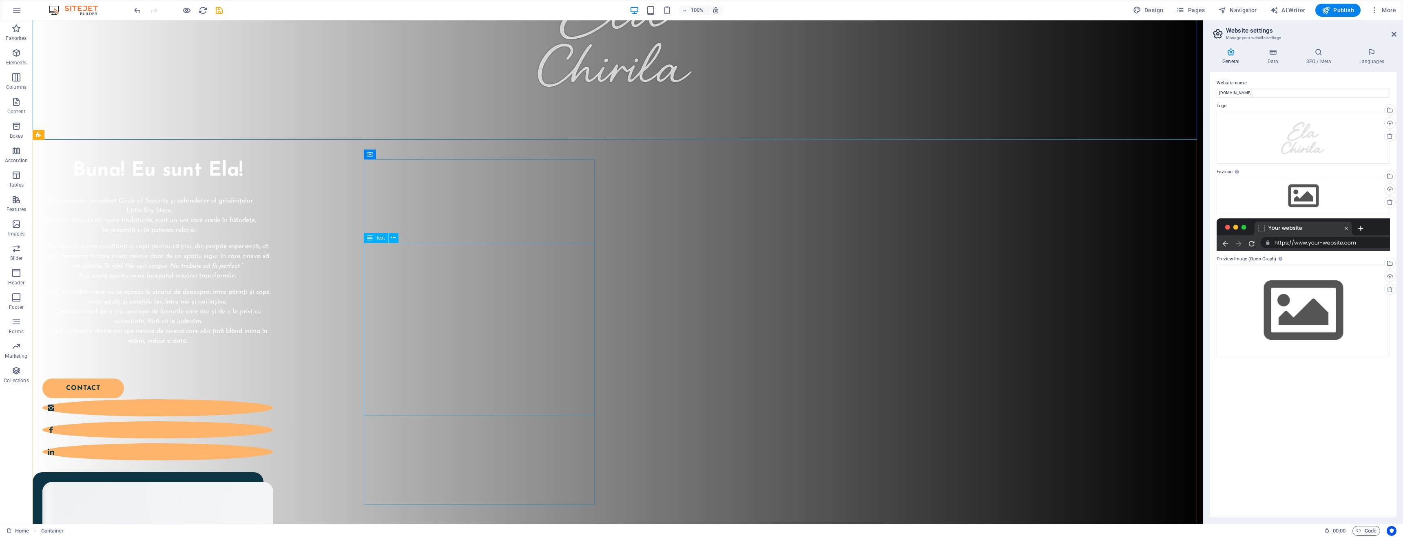
click at [379, 239] on span "Text" at bounding box center [380, 238] width 9 height 5
click at [393, 239] on icon at bounding box center [393, 238] width 4 height 9
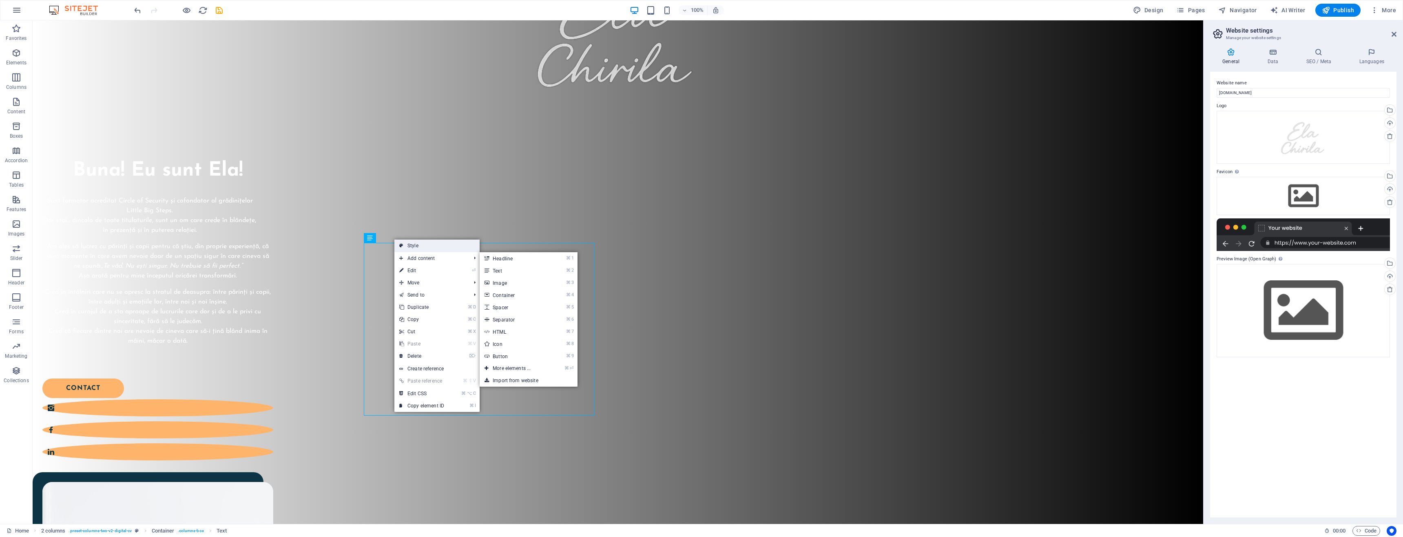
click at [424, 248] on link "Style" at bounding box center [436, 246] width 85 height 12
select select "px"
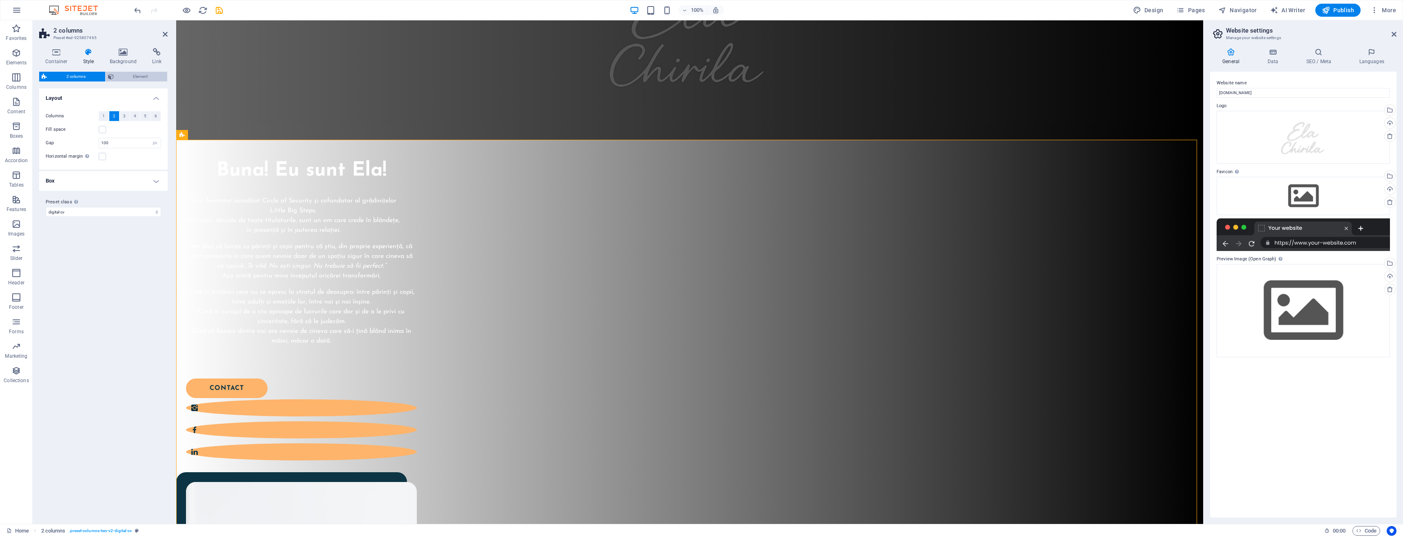
click at [144, 74] on span "Element" at bounding box center [140, 77] width 49 height 10
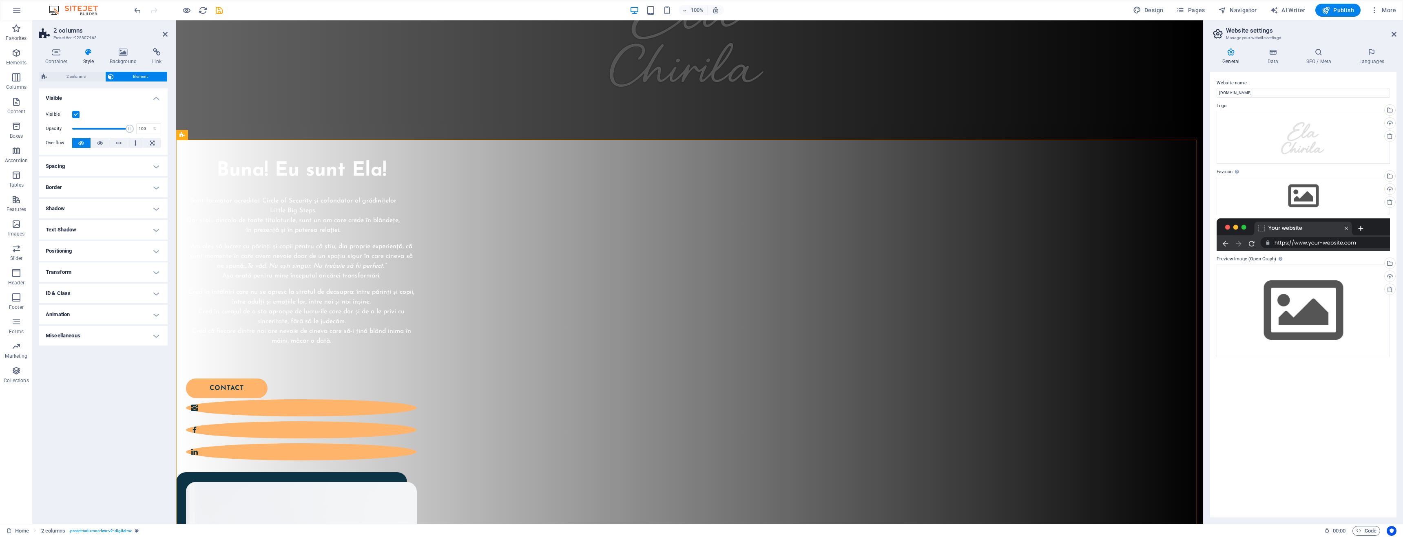
click at [81, 82] on div "2 columns Element Layout How this element expands within the layout (Flexbox). …" at bounding box center [103, 295] width 128 height 446
click at [80, 77] on span "2 columns" at bounding box center [75, 77] width 53 height 10
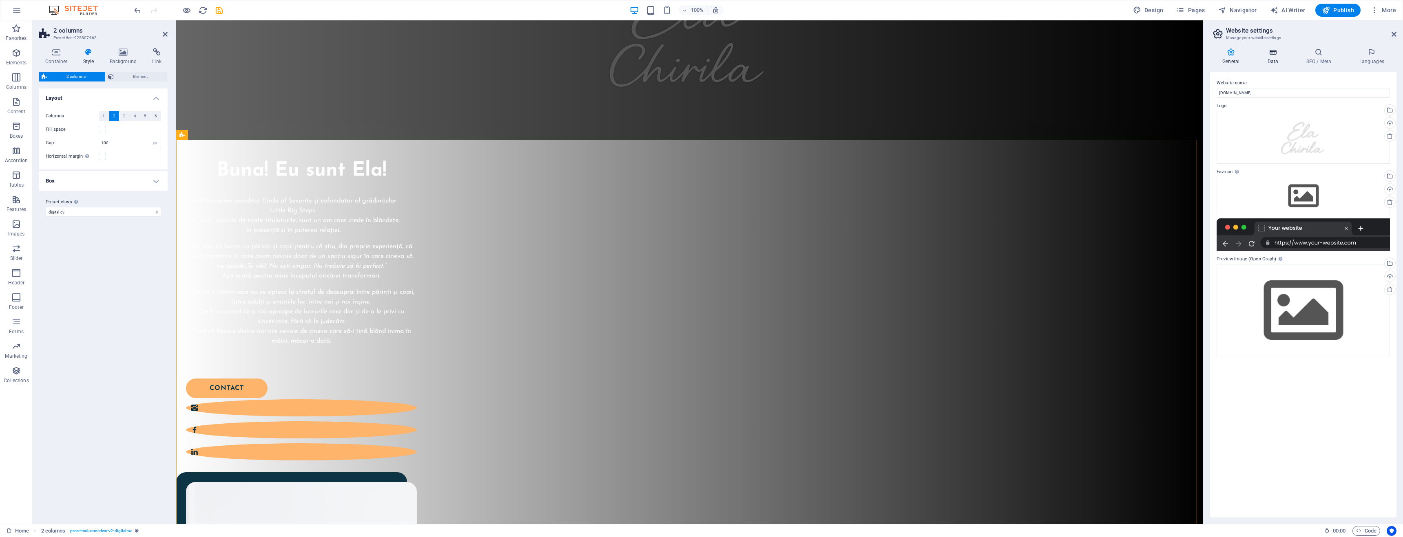
click at [1264, 53] on icon at bounding box center [1272, 52] width 35 height 8
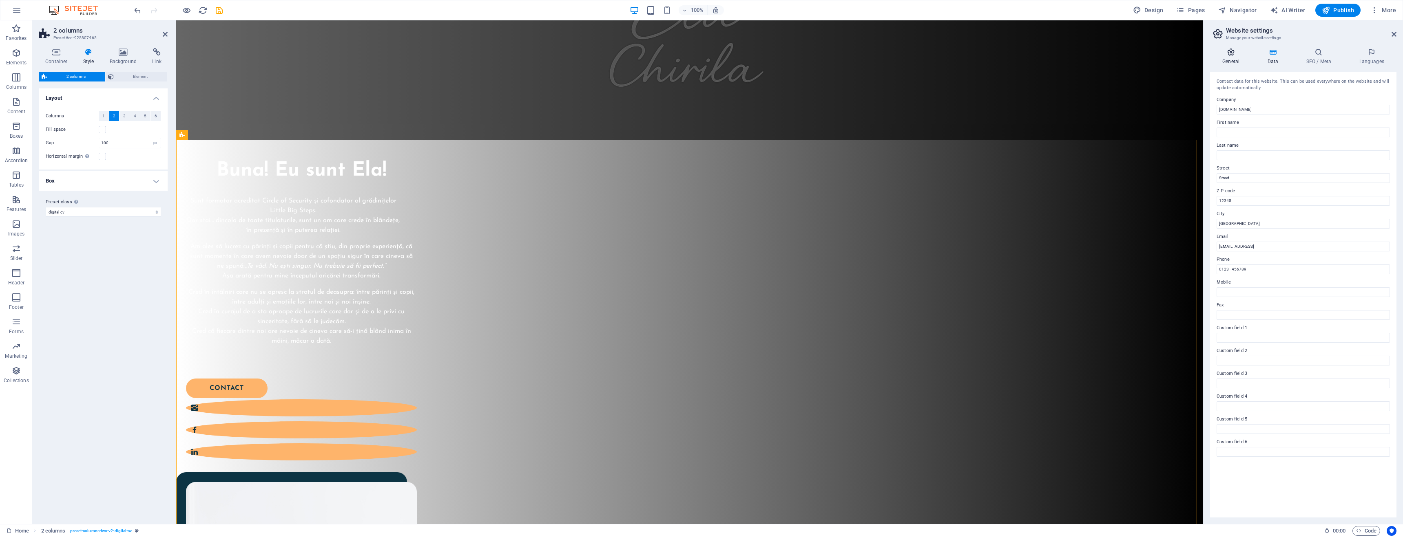
click at [1244, 53] on icon at bounding box center [1231, 52] width 42 height 8
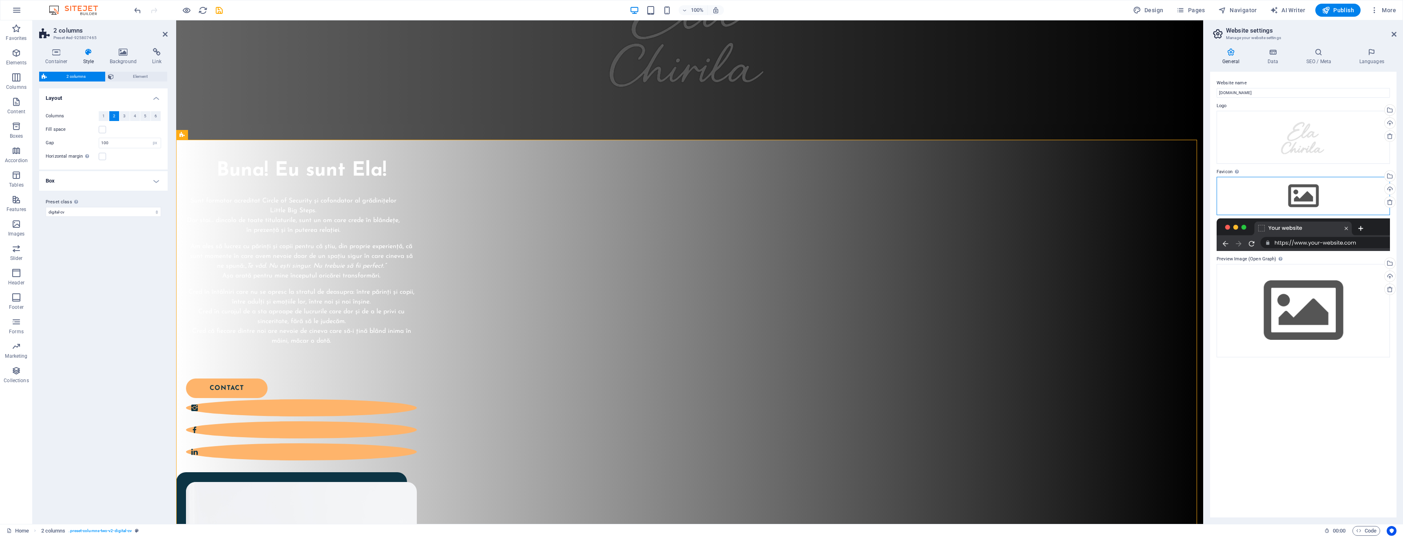
click at [1315, 208] on div "Drag files here, click to choose files or select files from Files or our free s…" at bounding box center [1302, 196] width 173 height 38
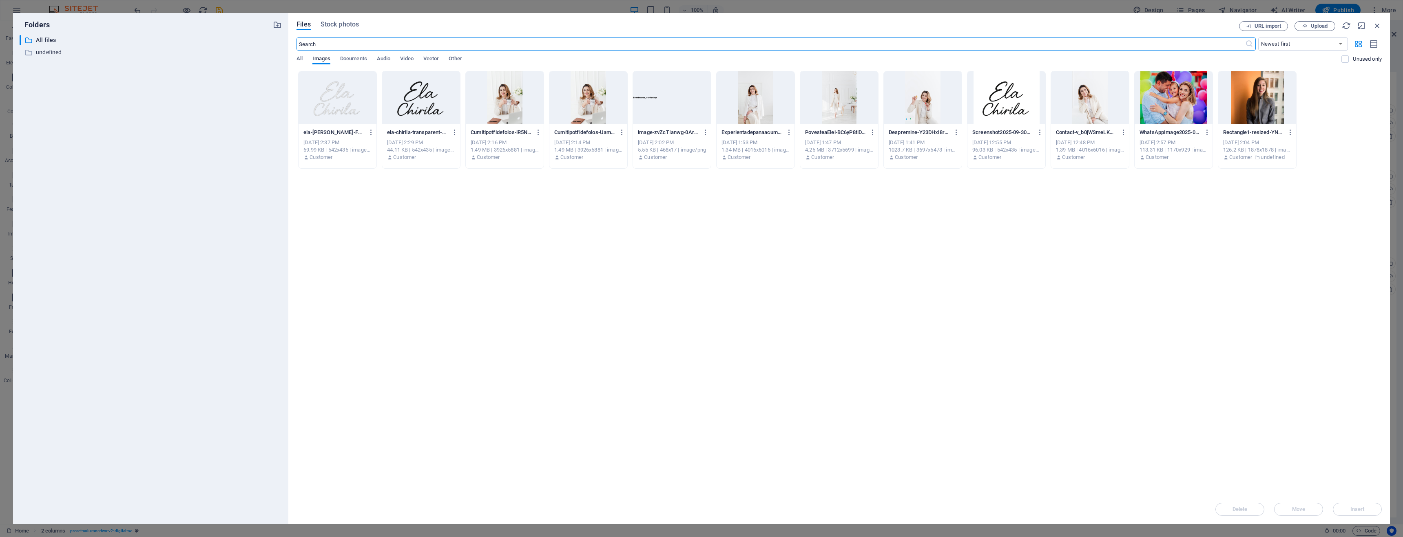
click at [438, 102] on div at bounding box center [421, 97] width 78 height 53
click at [438, 102] on div "1" at bounding box center [421, 97] width 78 height 53
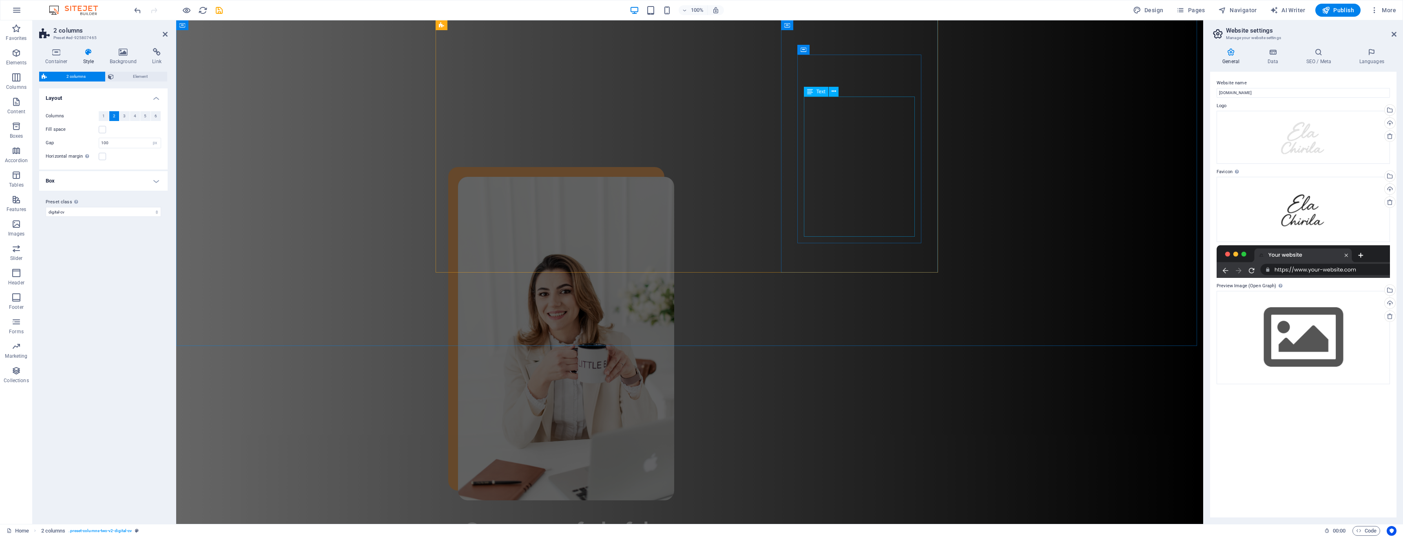
scroll to position [2865, 0]
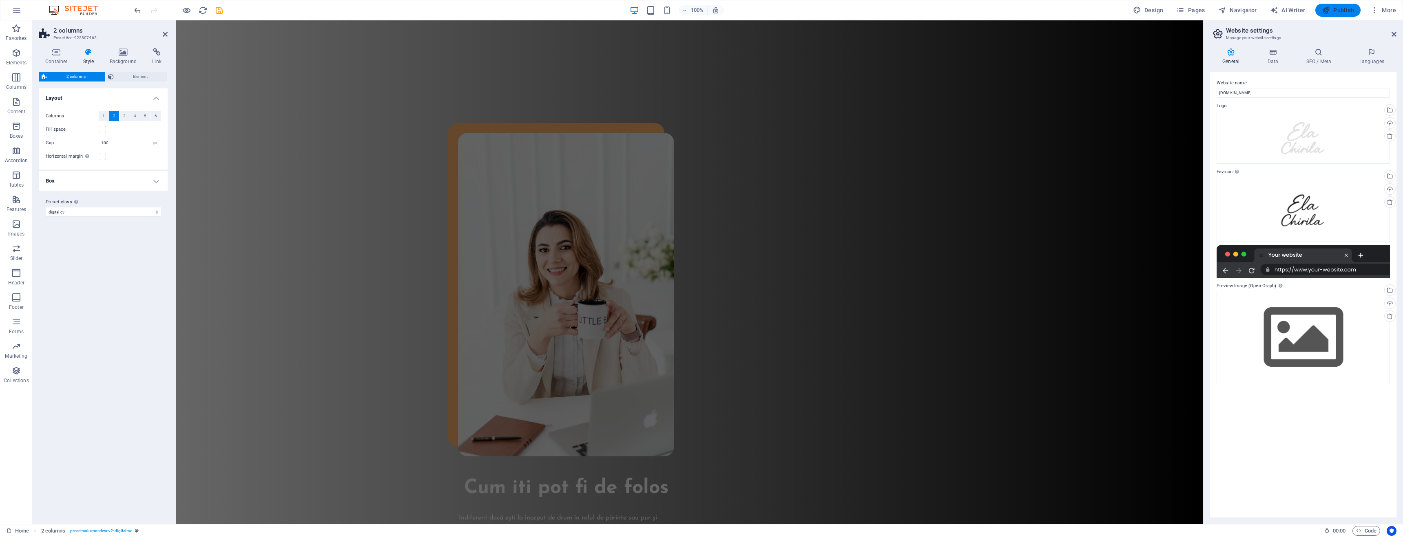
click at [1335, 7] on span "Publish" at bounding box center [1338, 10] width 32 height 8
checkbox input "false"
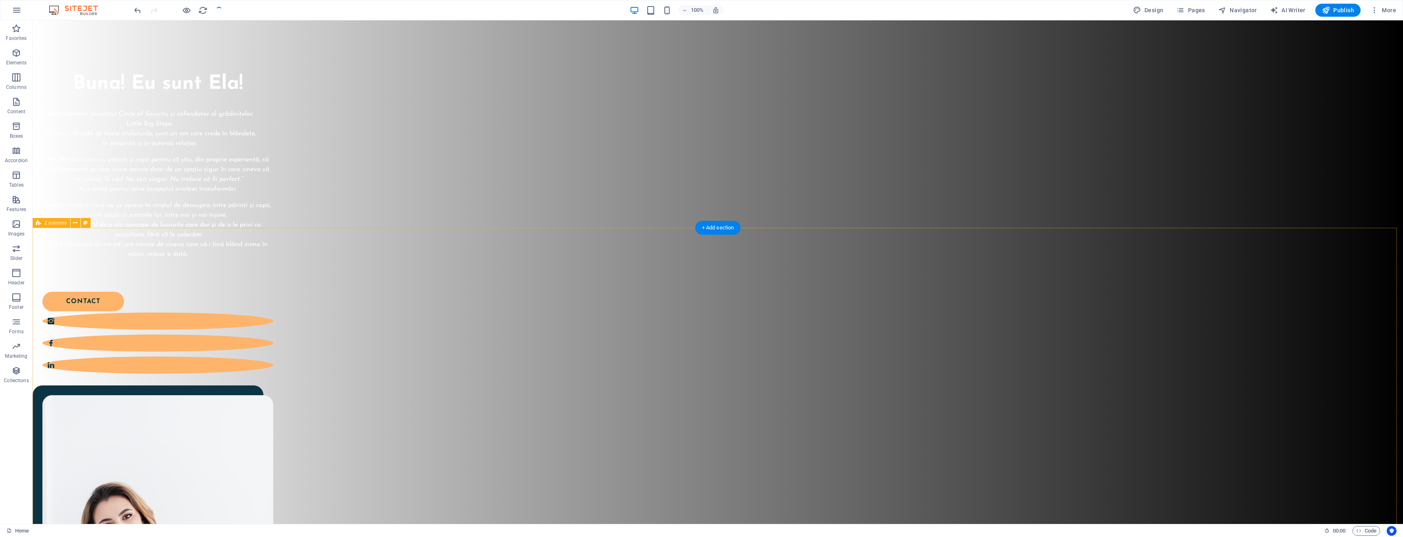
scroll to position [0, 0]
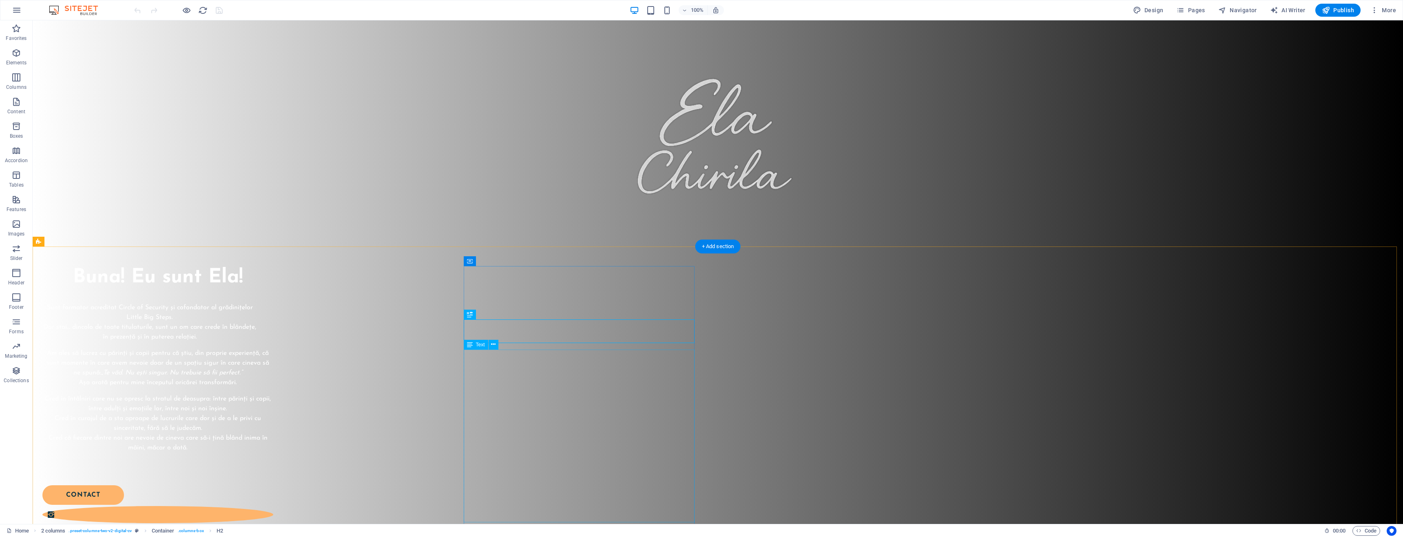
click at [273, 412] on div "Sunt formator acreditat Circle of Security și cofondator al grădinițelor Little…" at bounding box center [157, 386] width 231 height 166
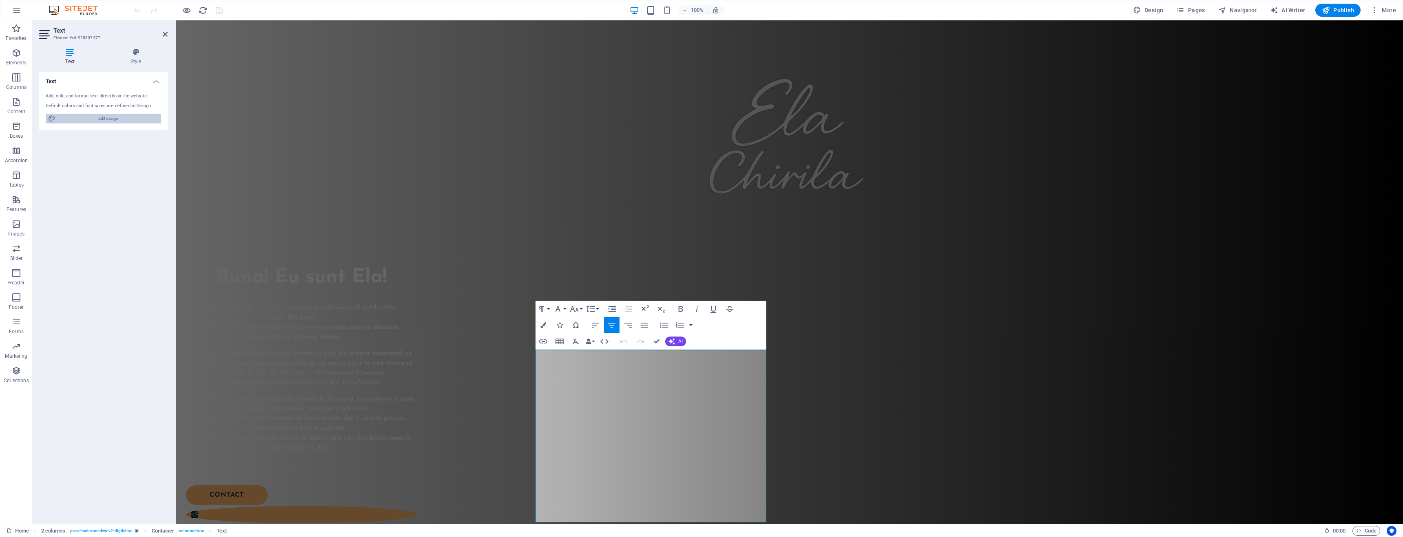
click at [99, 121] on span "Edit design" at bounding box center [108, 119] width 101 height 10
select select "px"
select select "400"
select select "px"
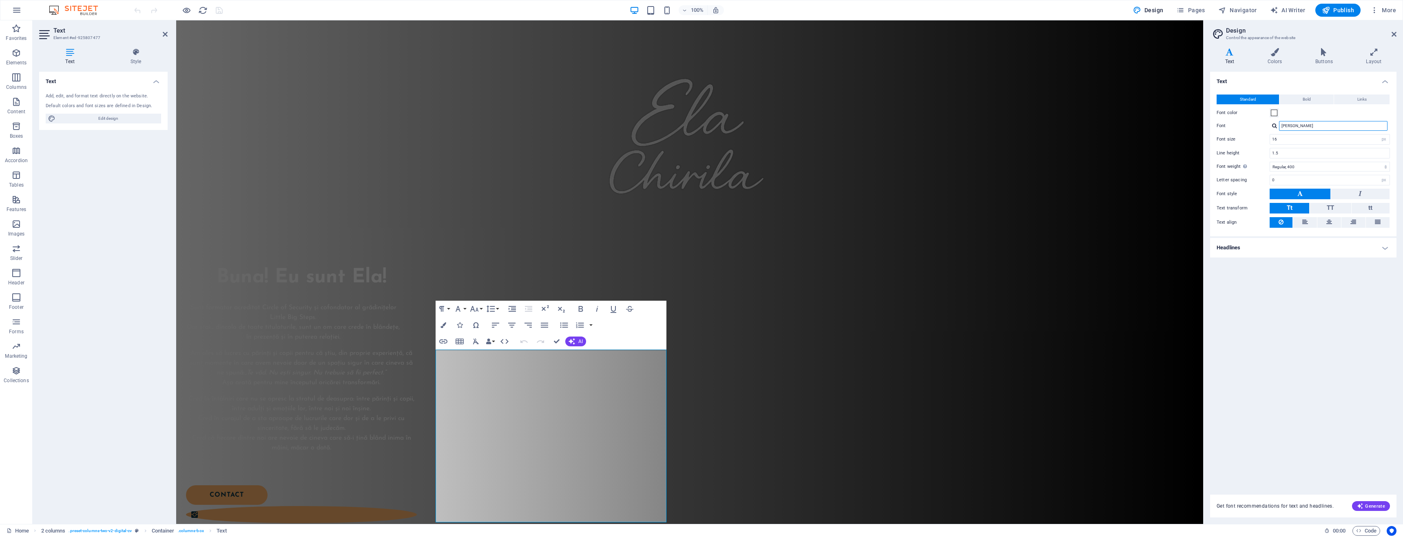
click at [1339, 128] on input "[PERSON_NAME]" at bounding box center [1333, 126] width 108 height 10
click at [1277, 127] on div "[PERSON_NAME]" at bounding box center [1329, 126] width 120 height 10
click at [1273, 127] on div at bounding box center [1274, 125] width 5 height 5
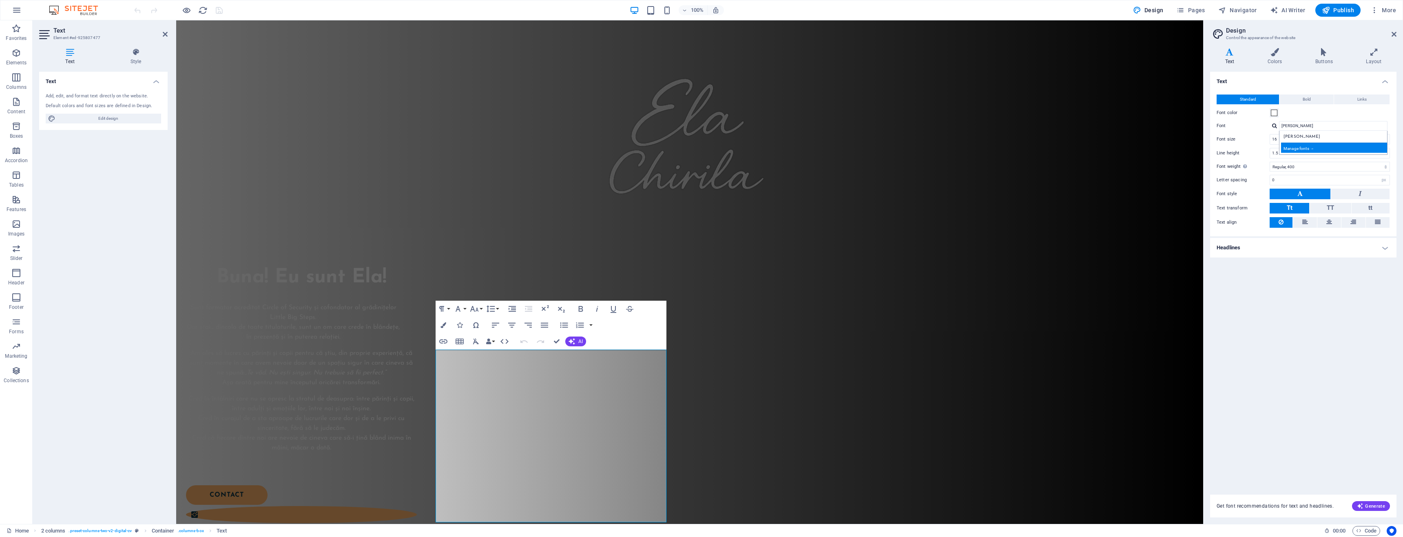
click at [1319, 148] on div "Manage fonts →" at bounding box center [1335, 148] width 108 height 10
select select "popularity"
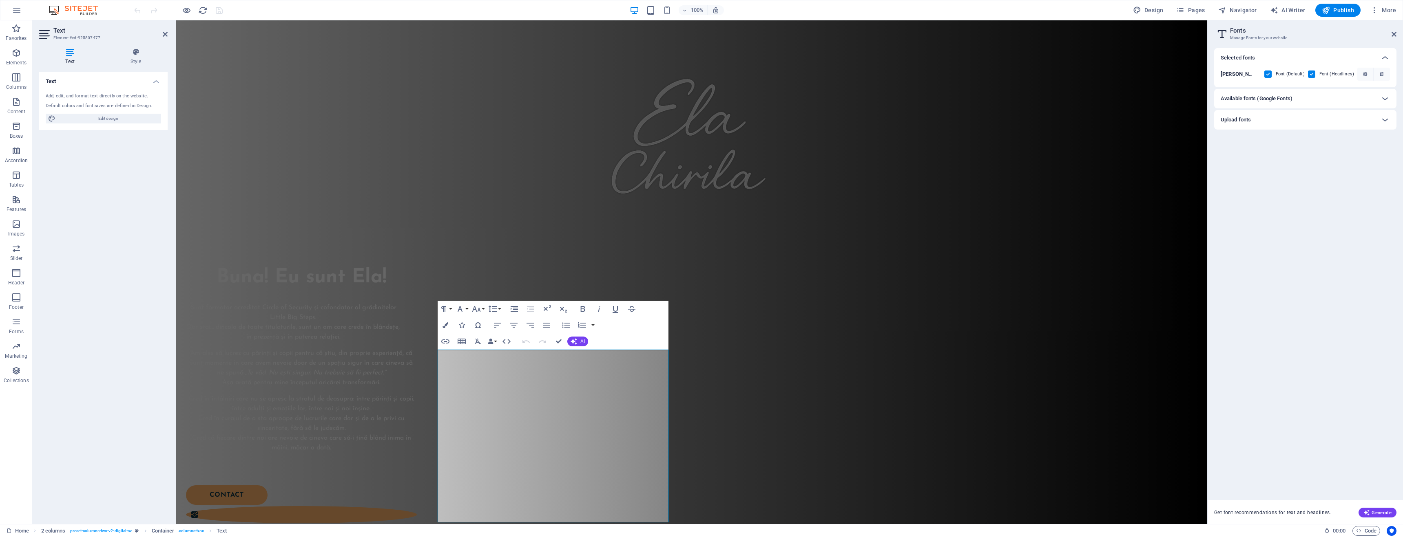
click at [1321, 101] on div "Available fonts (Google Fonts)" at bounding box center [1297, 99] width 155 height 10
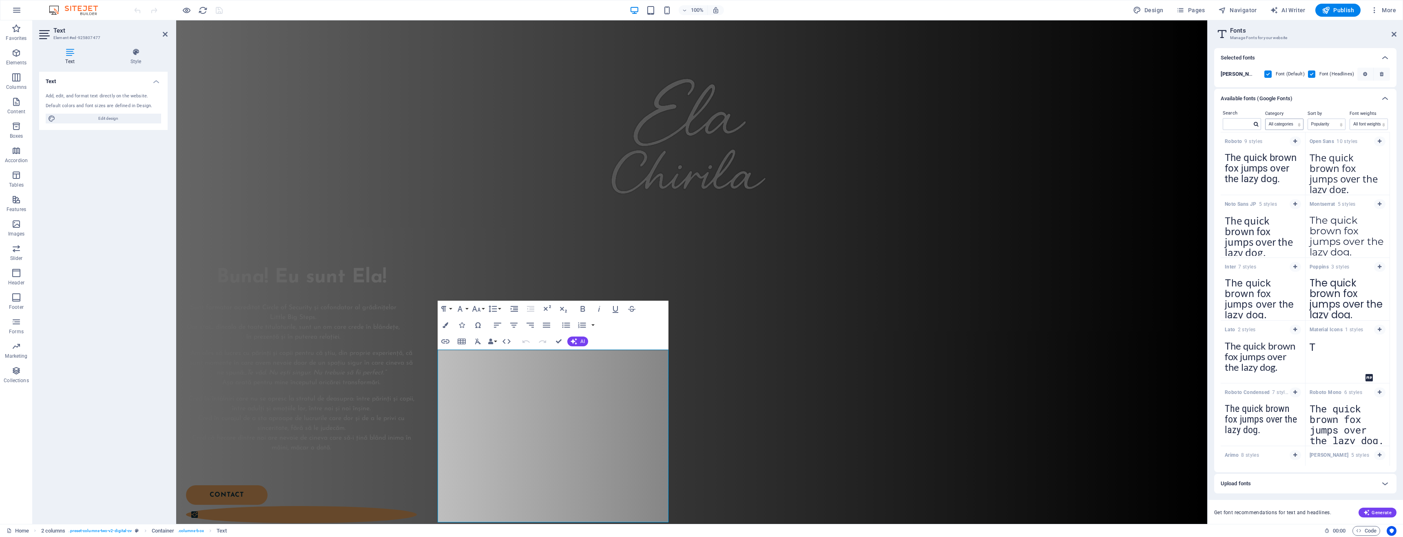
drag, startPoint x: 1301, startPoint y: 117, endPoint x: 1298, endPoint y: 121, distance: 5.0
click at [1298, 121] on div "Category All categories serif display monospace sans-serif handwriting" at bounding box center [1284, 120] width 42 height 23
click at [1297, 123] on select "All categories serif display monospace sans-serif handwriting" at bounding box center [1284, 124] width 38 height 11
select select "handwriting"
click at [1265, 119] on select "All categories serif display monospace sans-serif handwriting" at bounding box center [1284, 124] width 38 height 11
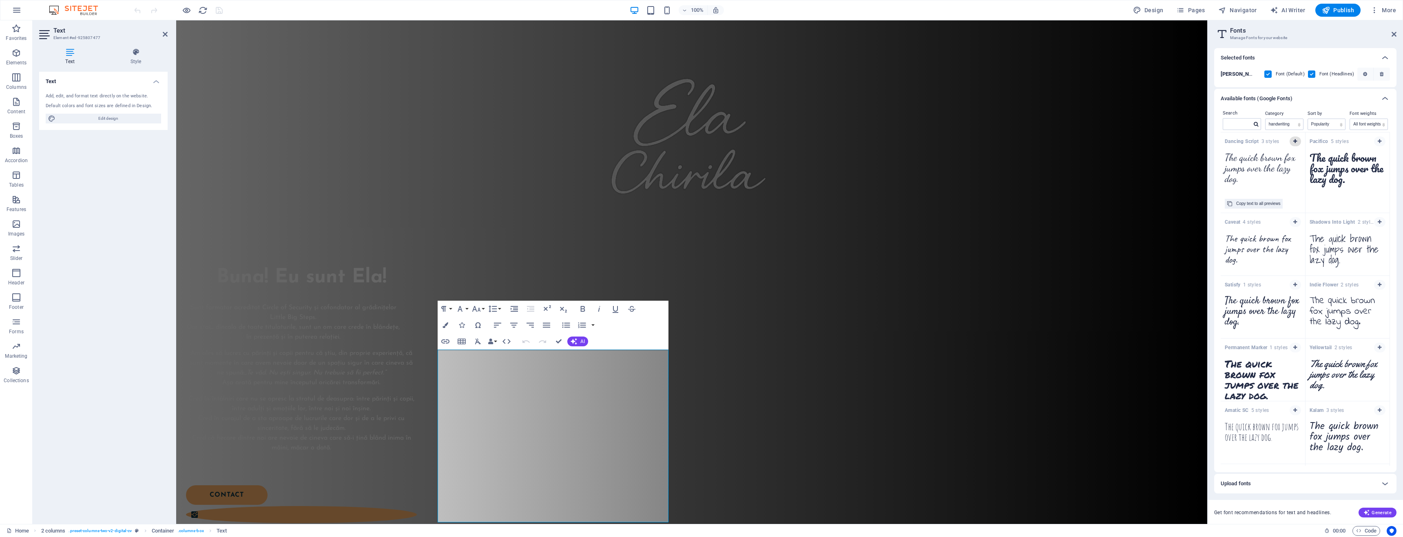
click at [1295, 142] on icon "button" at bounding box center [1295, 141] width 4 height 5
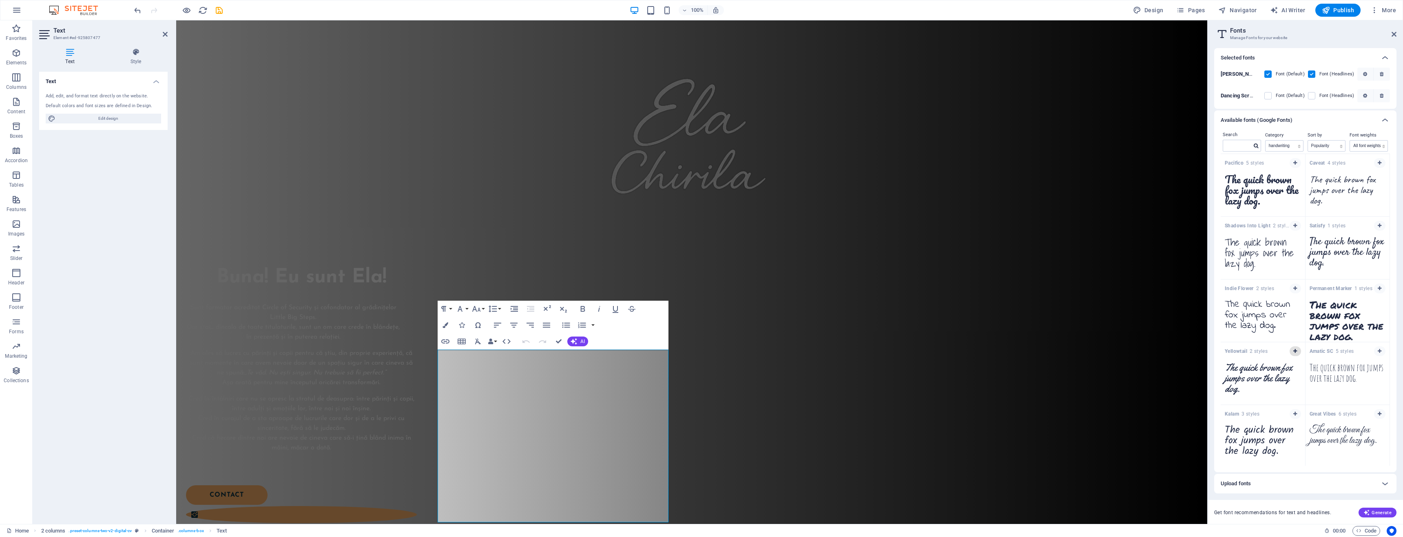
click at [1293, 351] on icon "button" at bounding box center [1295, 351] width 4 height 5
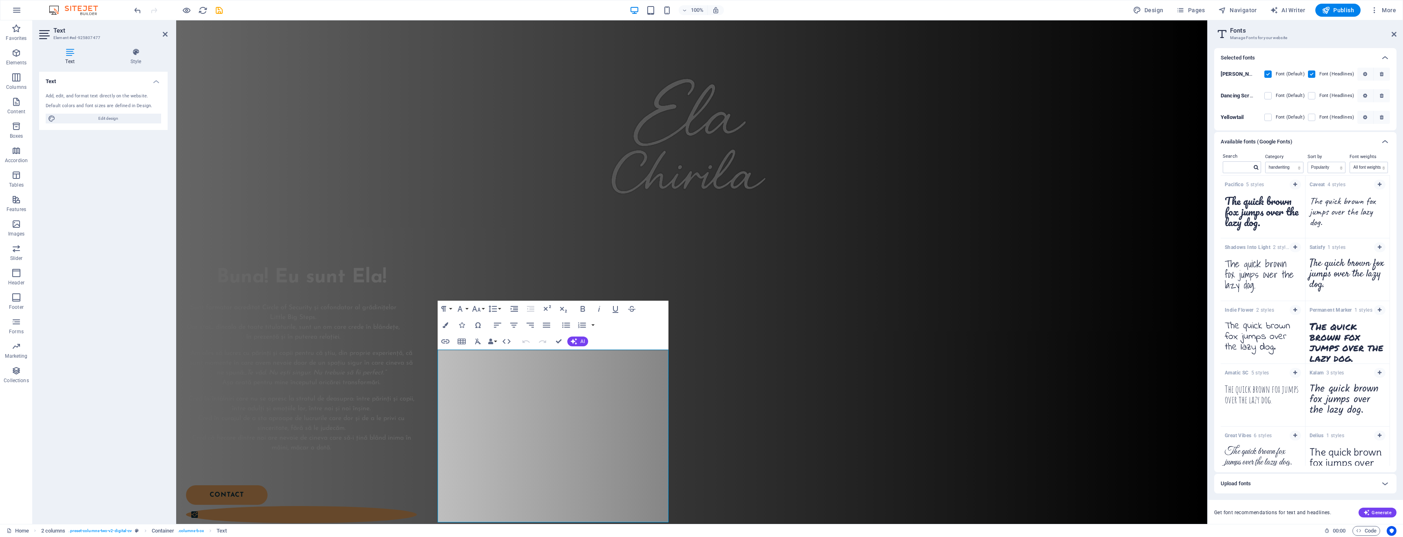
scroll to position [20, 0]
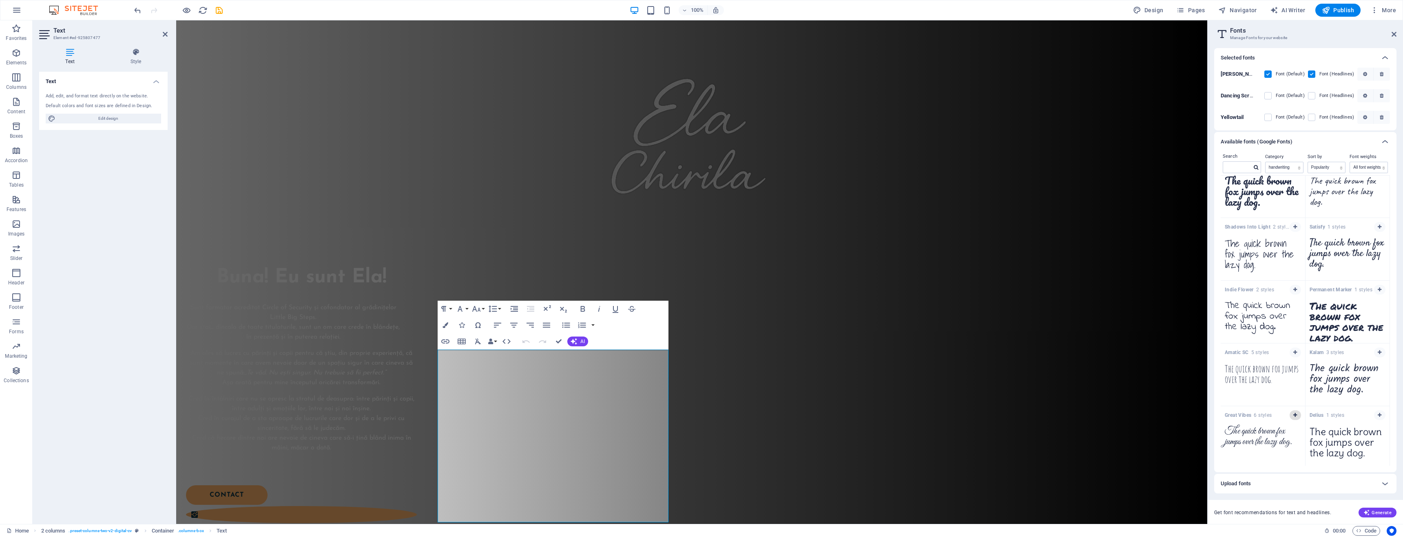
click at [1293, 415] on icon "button" at bounding box center [1295, 415] width 4 height 5
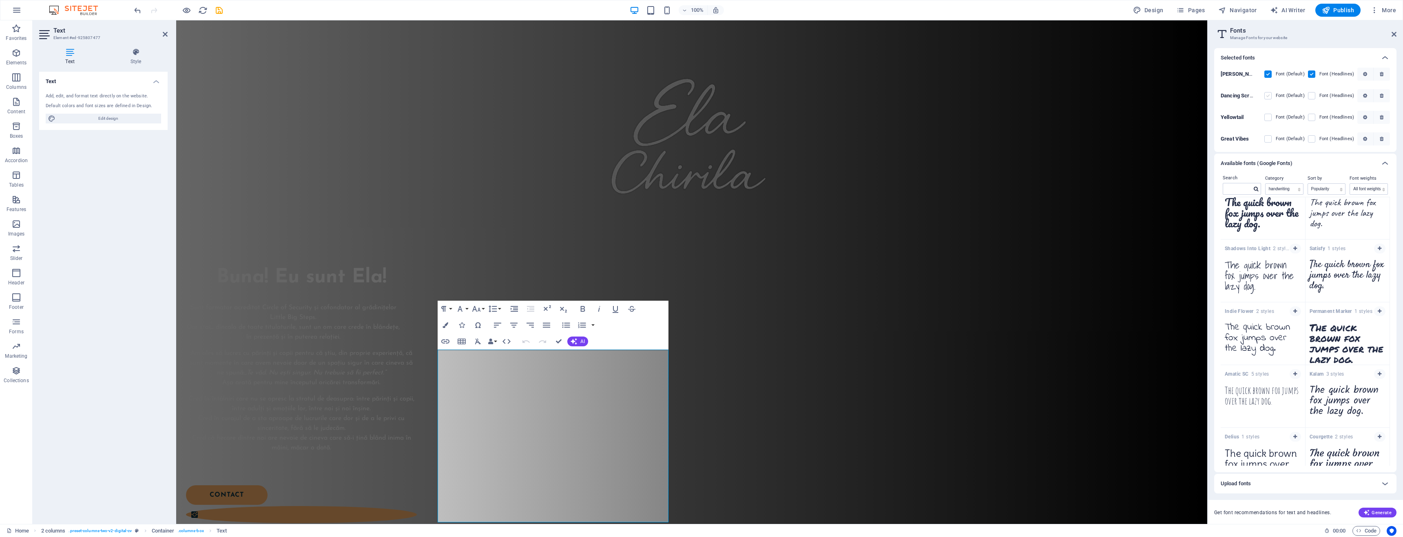
click at [1270, 97] on label at bounding box center [1267, 95] width 7 height 7
click at [0, 0] on Script "checkbox" at bounding box center [0, 0] width 0 height 0
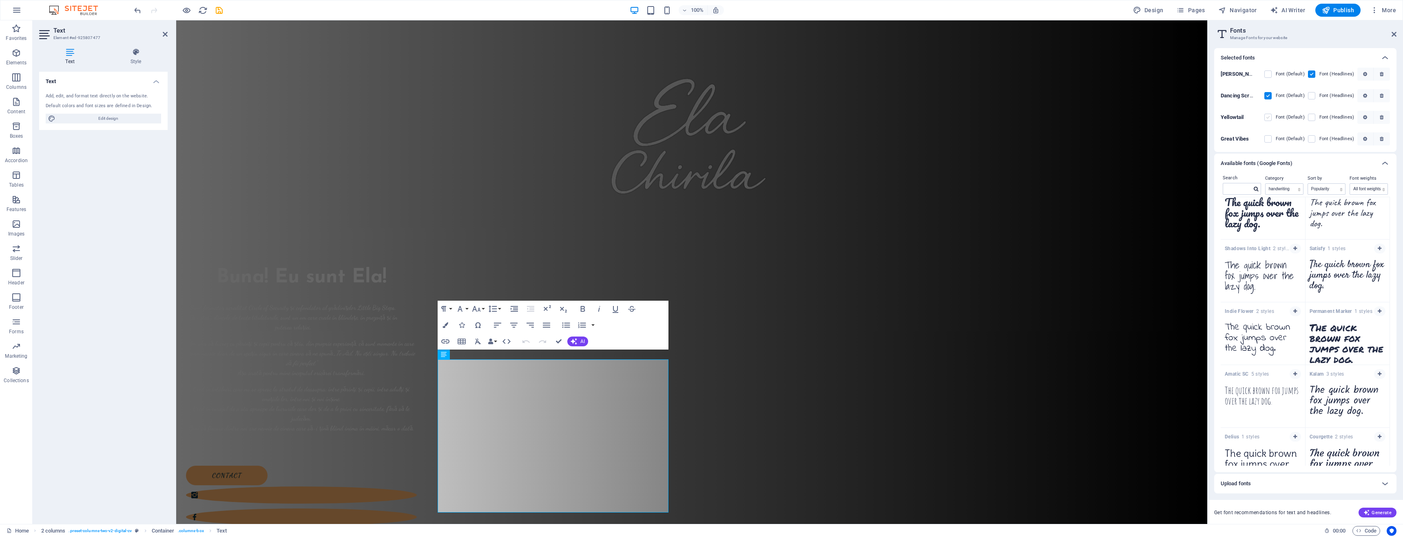
click at [1269, 117] on label at bounding box center [1267, 117] width 7 height 7
click at [0, 0] on input "checkbox" at bounding box center [0, 0] width 0 height 0
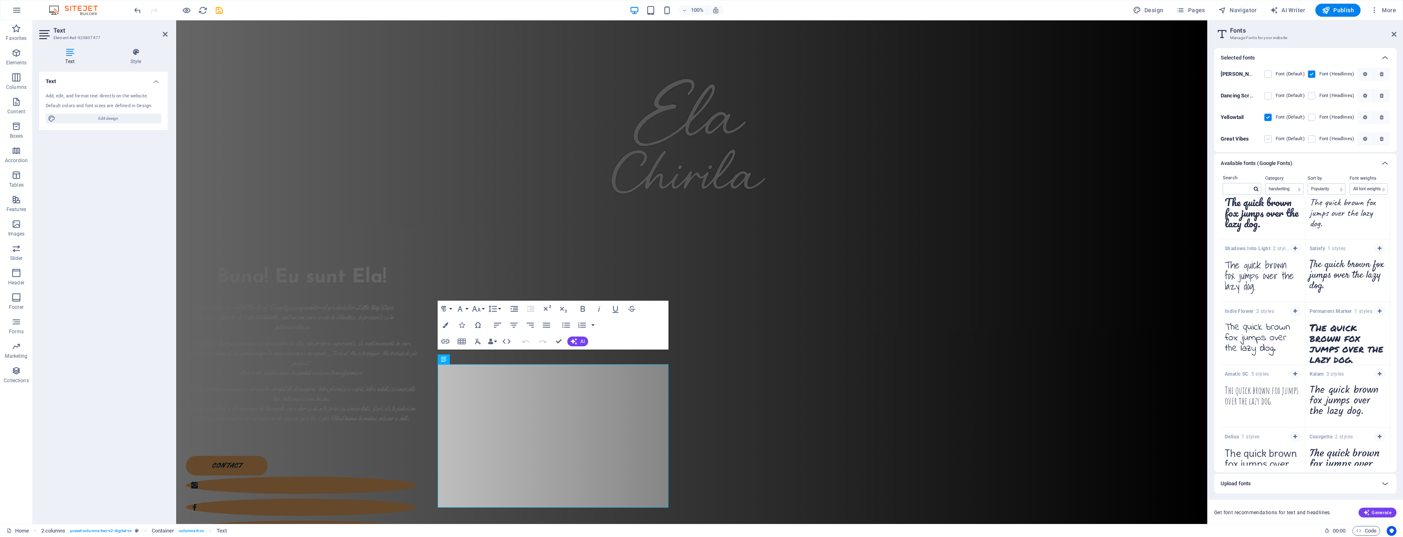
click at [1268, 139] on label at bounding box center [1267, 138] width 7 height 7
click at [0, 0] on Vibes "checkbox" at bounding box center [0, 0] width 0 height 0
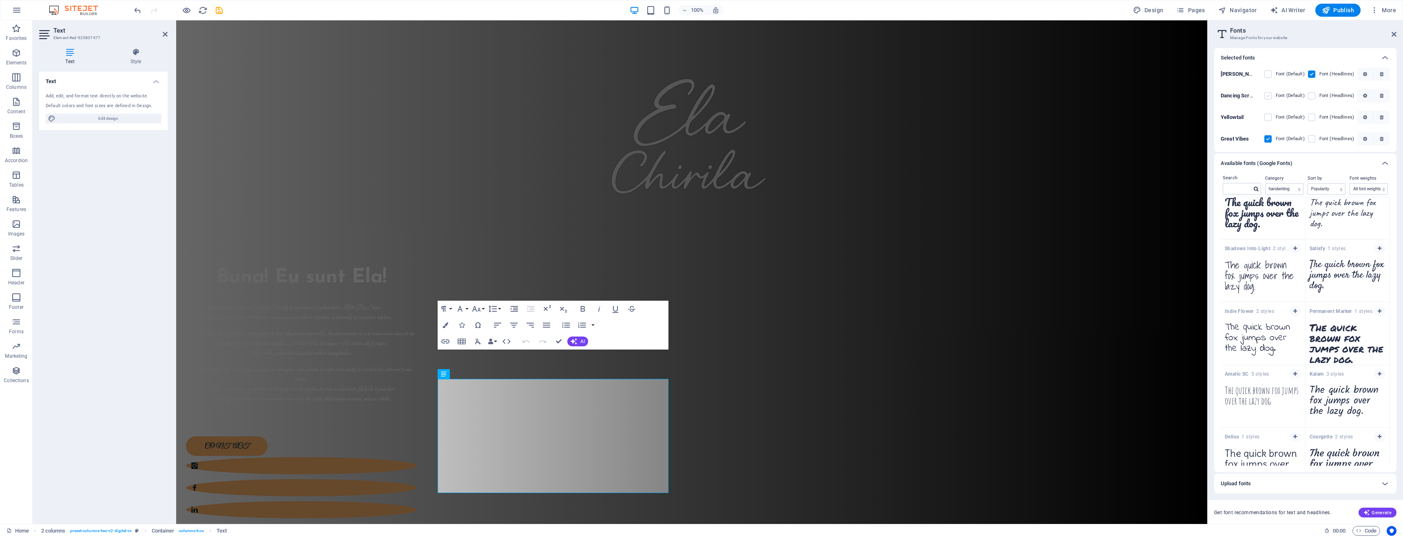
click at [1269, 98] on label at bounding box center [1267, 95] width 7 height 7
click at [0, 0] on Script "checkbox" at bounding box center [0, 0] width 0 height 0
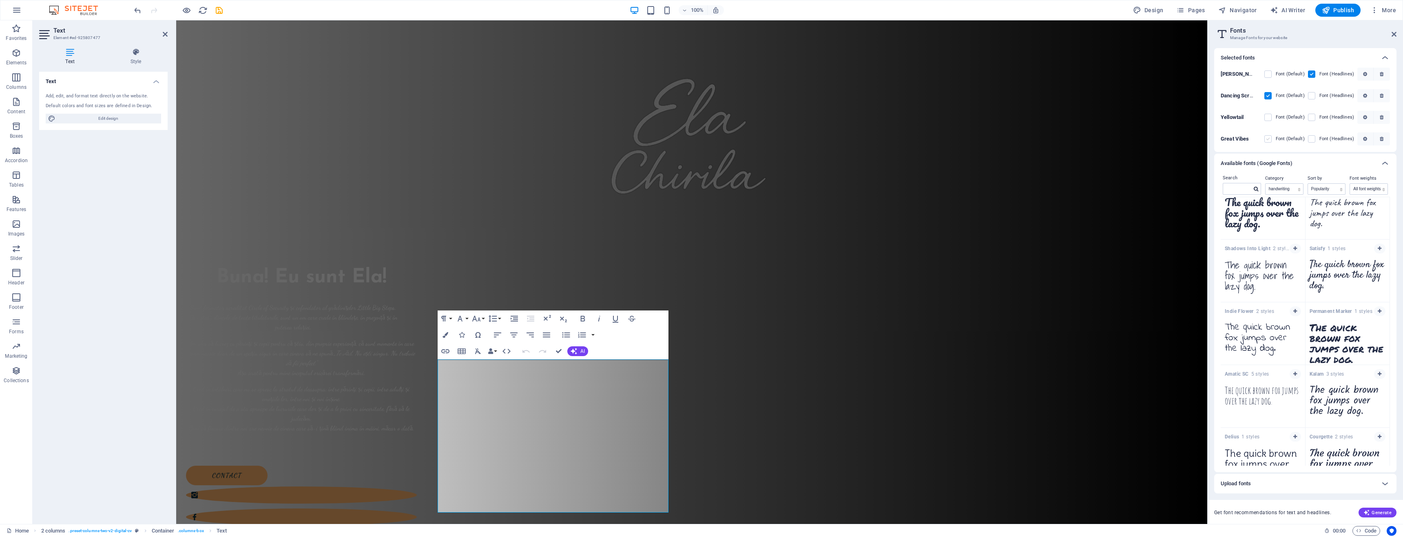
click at [1270, 139] on label at bounding box center [1267, 138] width 7 height 7
click at [0, 0] on Vibes "checkbox" at bounding box center [0, 0] width 0 height 0
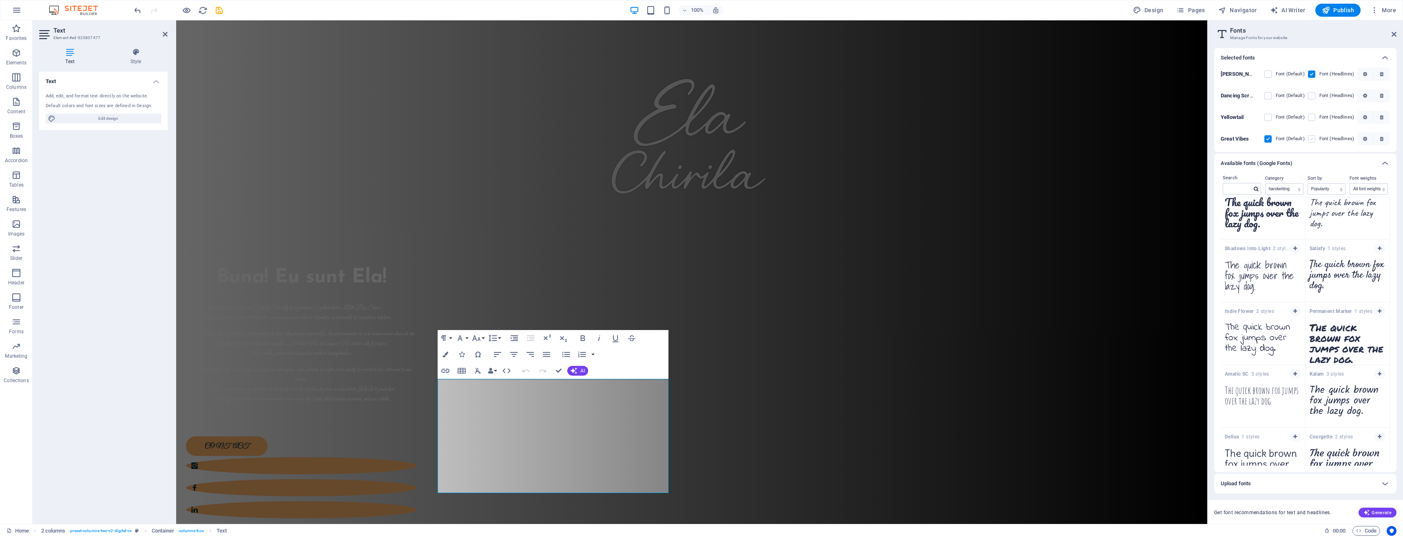
click at [1311, 138] on label at bounding box center [1311, 138] width 7 height 7
click at [0, 0] on Vibes "checkbox" at bounding box center [0, 0] width 0 height 0
click at [1396, 35] on icon at bounding box center [1393, 34] width 5 height 7
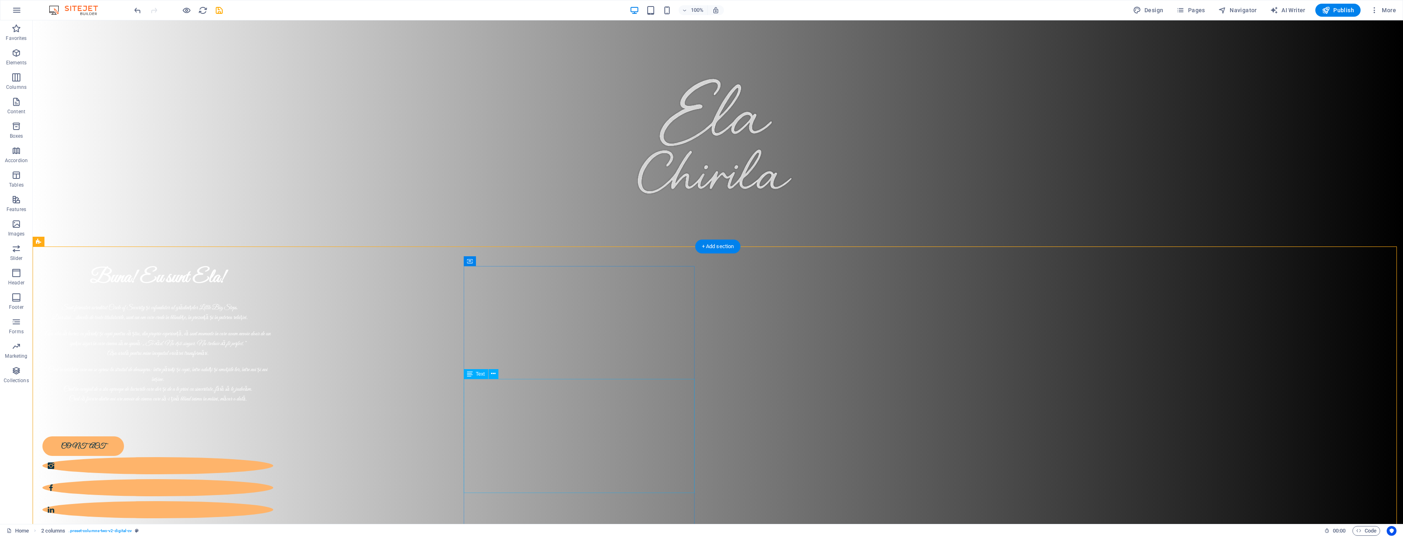
click at [273, 395] on div "Sunt formator acreditat Circle of Security și cofondator al grădinițelor Little…" at bounding box center [157, 361] width 231 height 117
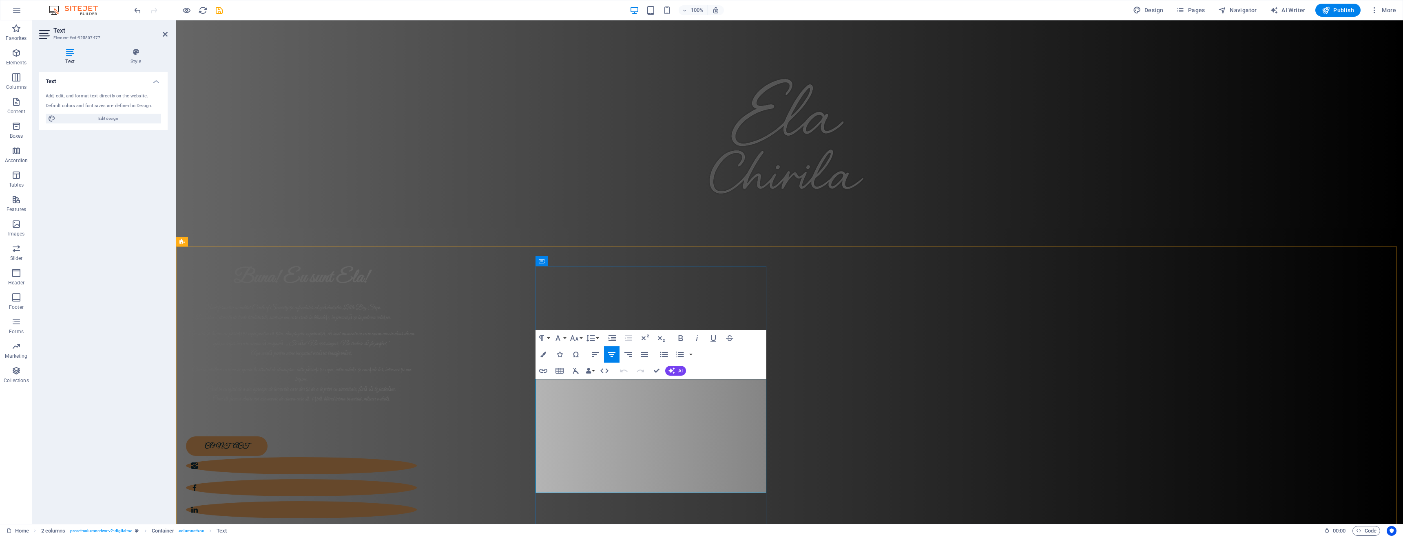
click at [417, 358] on p "Am ales să lucrez cu părinți și copii pentru că știu, din proprie experiență, c…" at bounding box center [301, 343] width 231 height 29
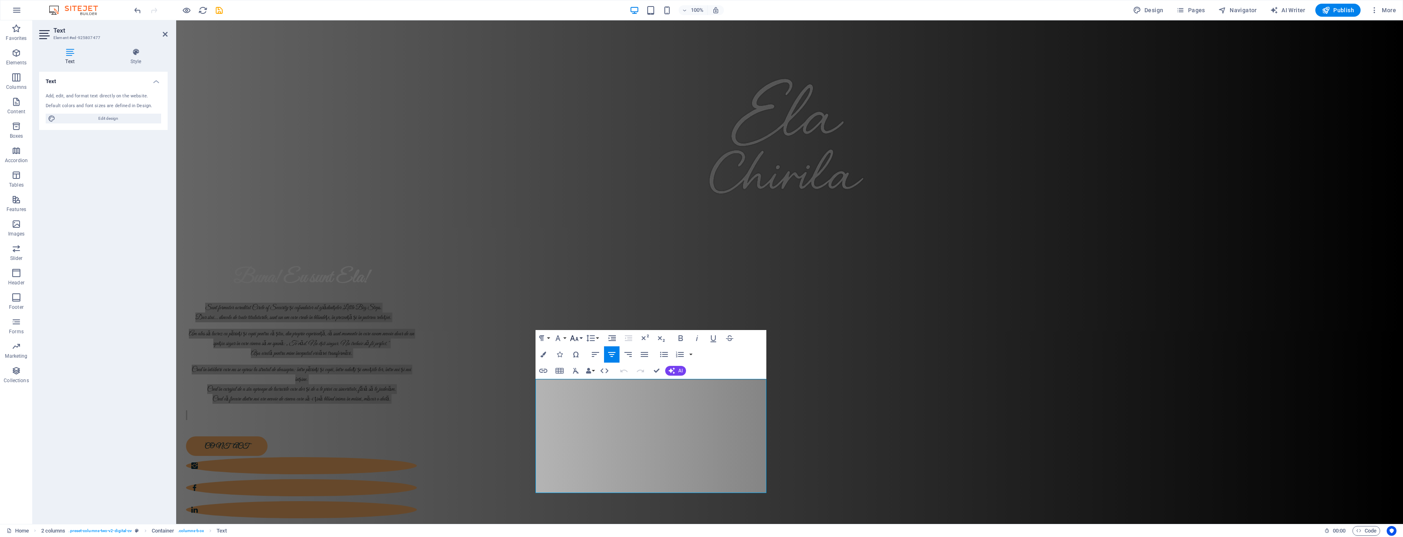
click at [581, 338] on button "Font Size" at bounding box center [575, 338] width 15 height 16
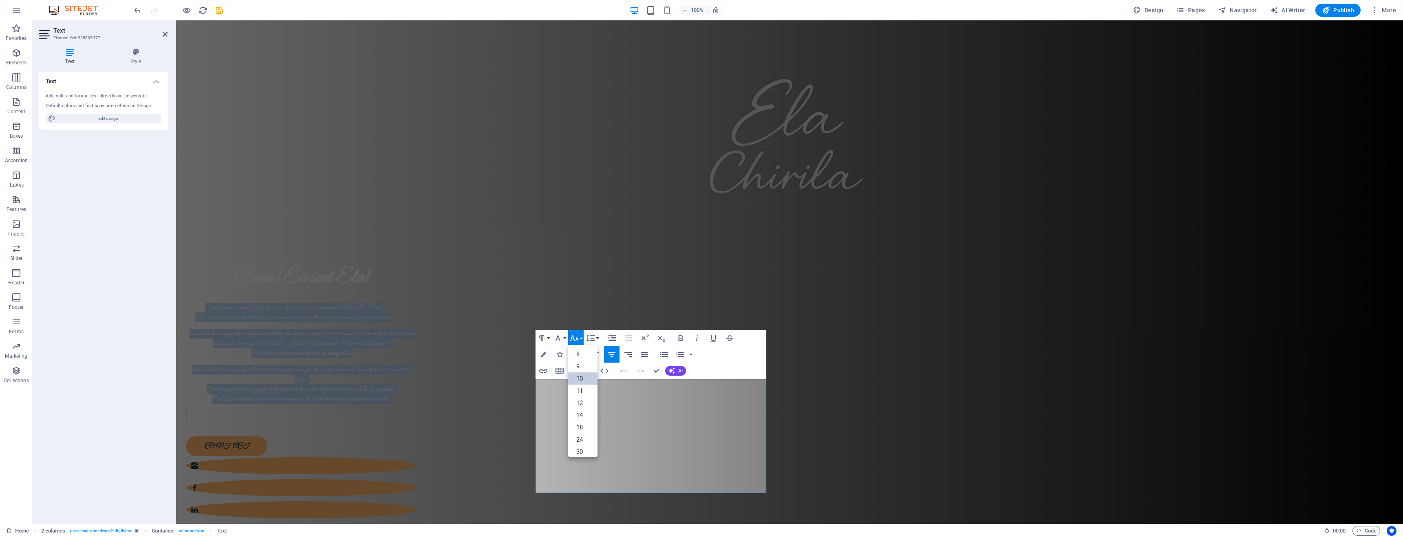
click at [585, 381] on link "10" at bounding box center [582, 379] width 29 height 12
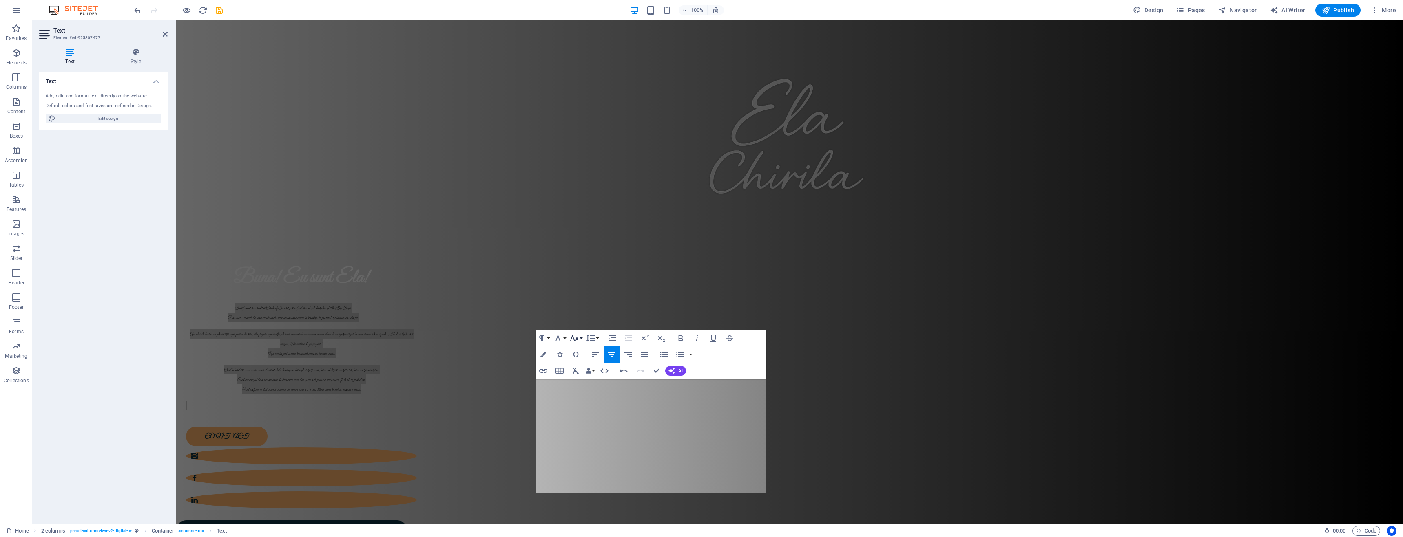
click at [580, 339] on button "Font Size" at bounding box center [575, 338] width 15 height 16
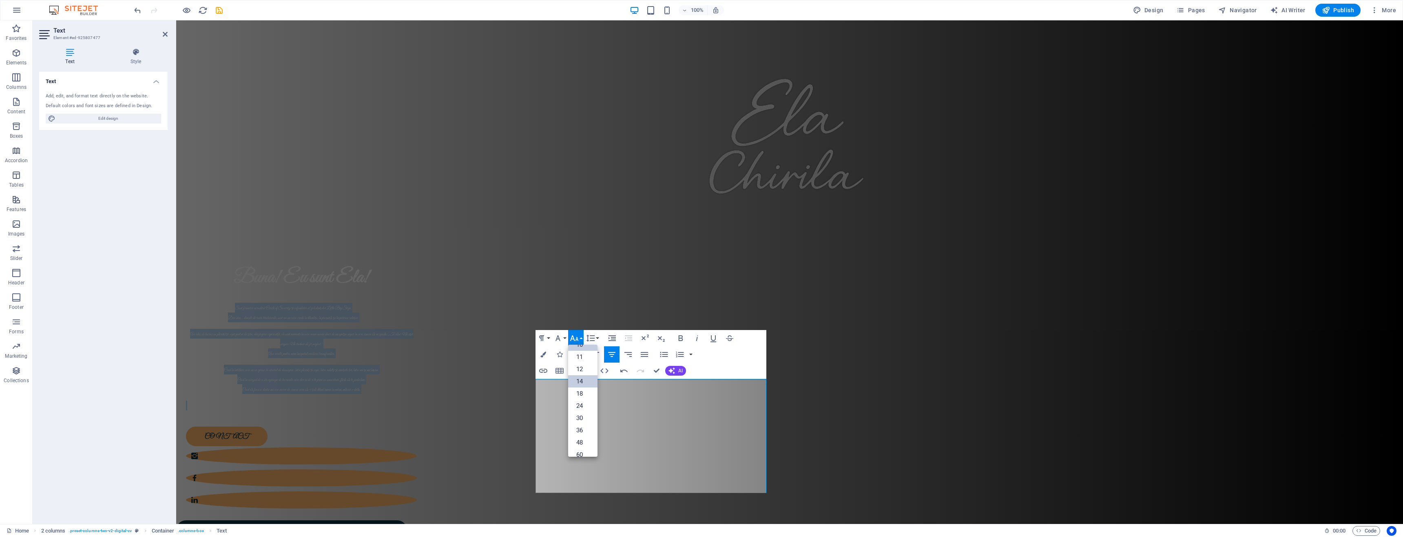
click at [583, 382] on link "14" at bounding box center [582, 382] width 29 height 12
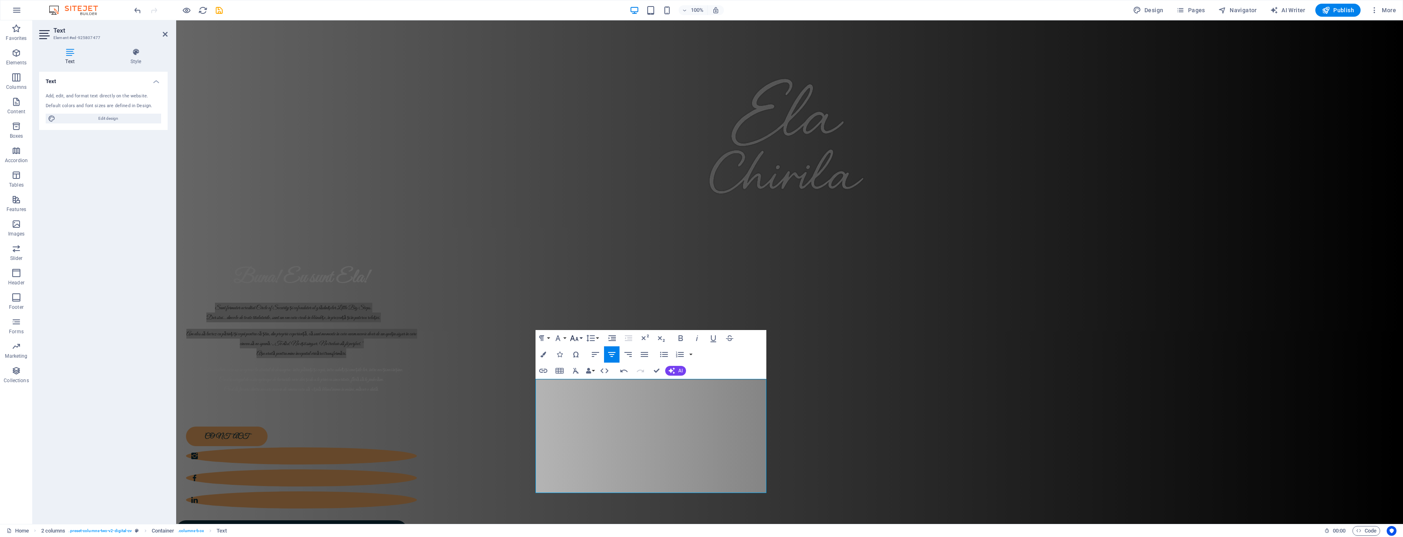
click at [578, 339] on icon "button" at bounding box center [574, 339] width 10 height 10
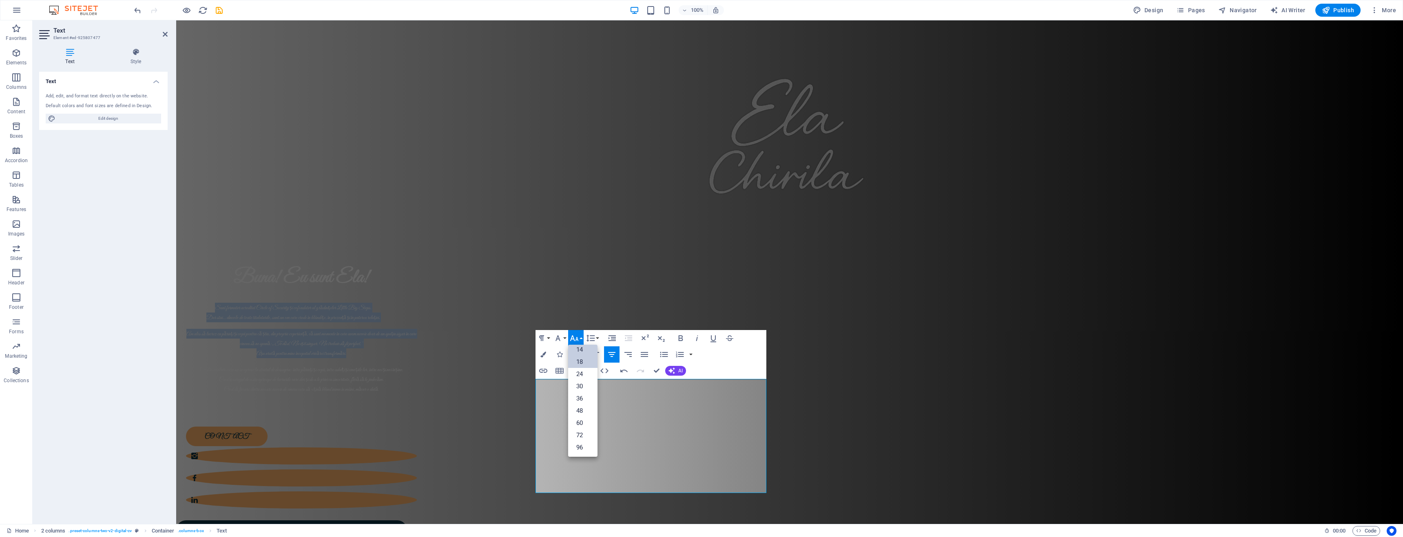
click at [584, 364] on link "18" at bounding box center [582, 362] width 29 height 12
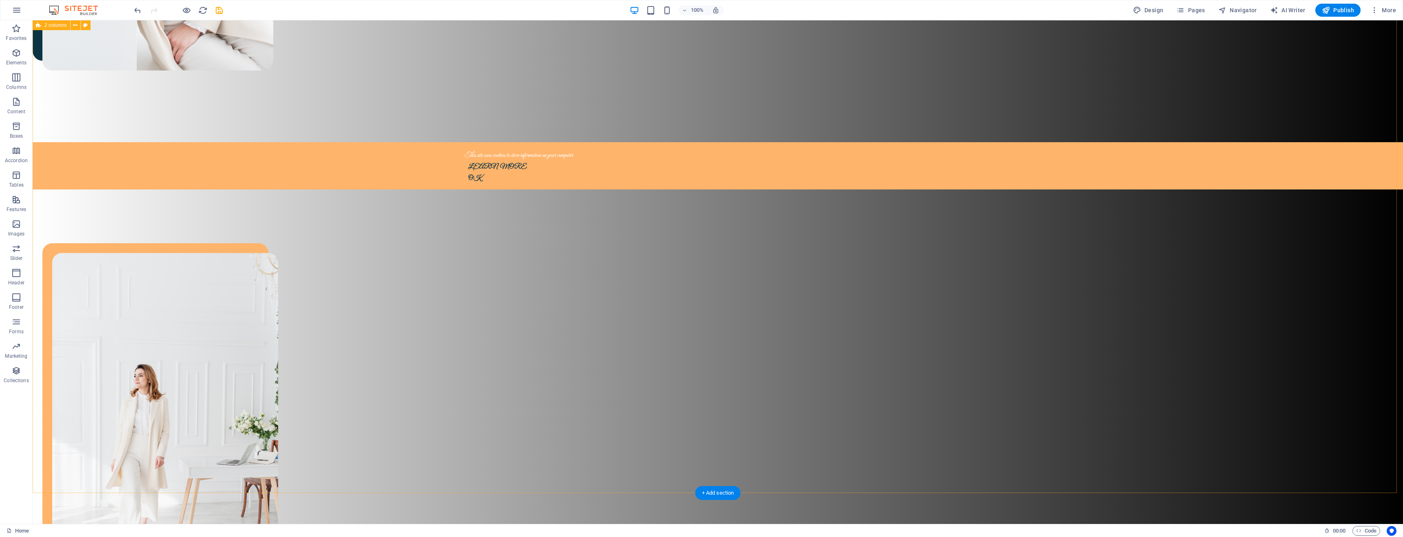
scroll to position [662, 0]
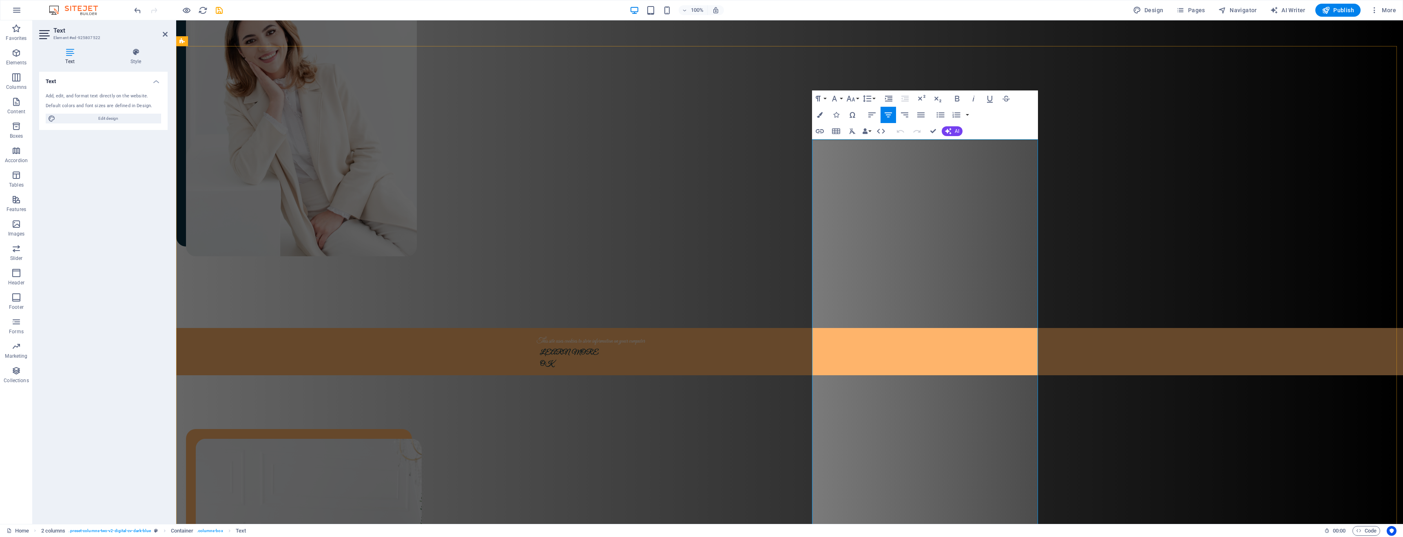
click at [859, 101] on button "Font Size" at bounding box center [851, 99] width 15 height 16
click at [860, 189] on link "18" at bounding box center [858, 188] width 29 height 12
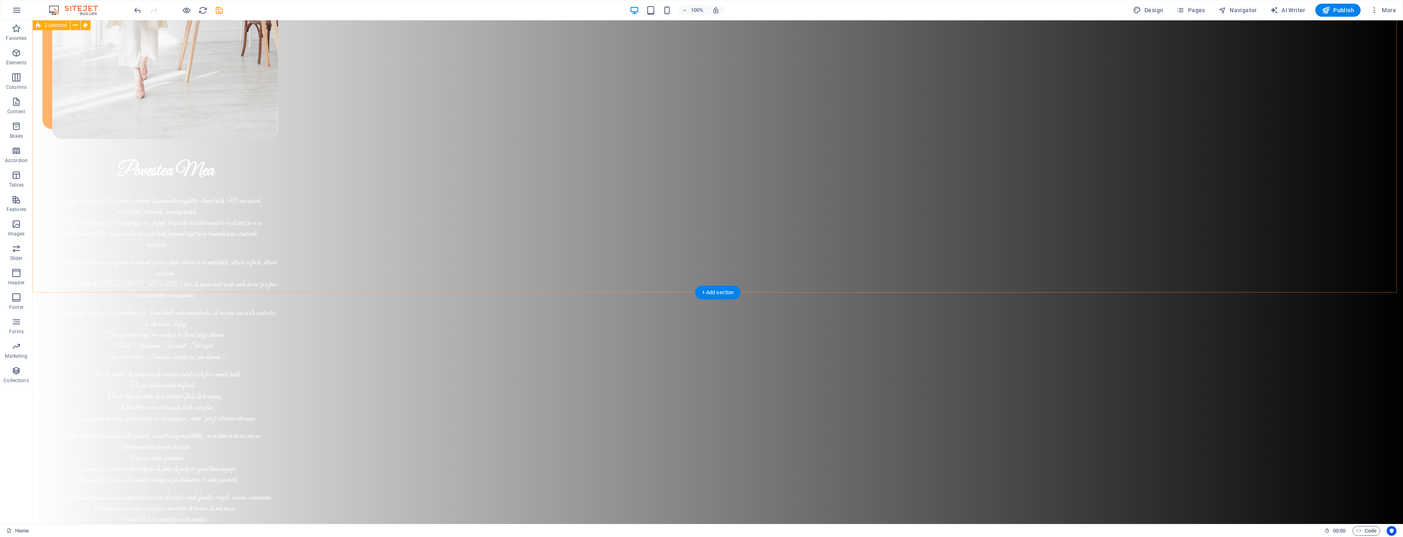
scroll to position [1355, 0]
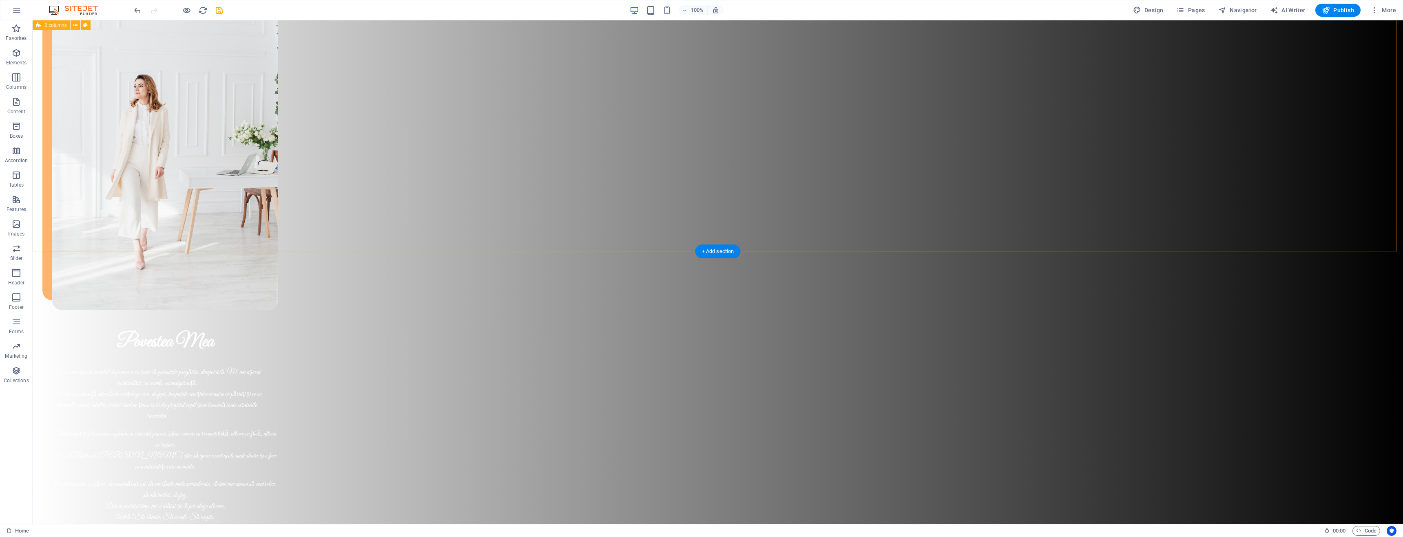
scroll to position [1350, 0]
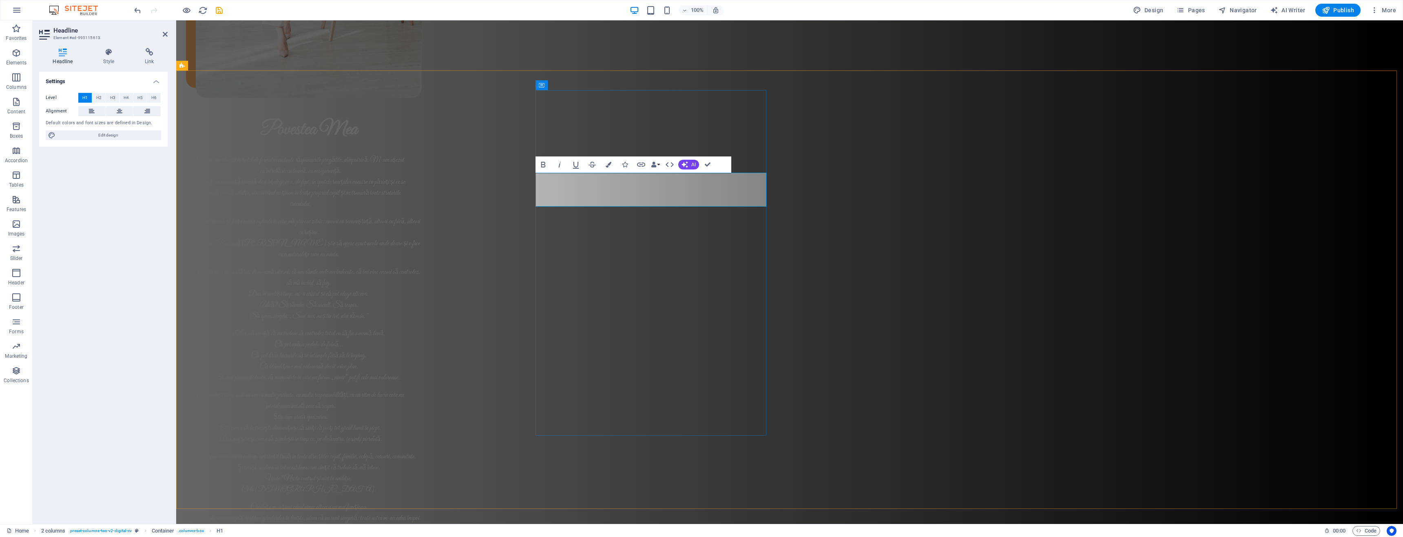
click at [602, 165] on button "Colors" at bounding box center [608, 165] width 15 height 16
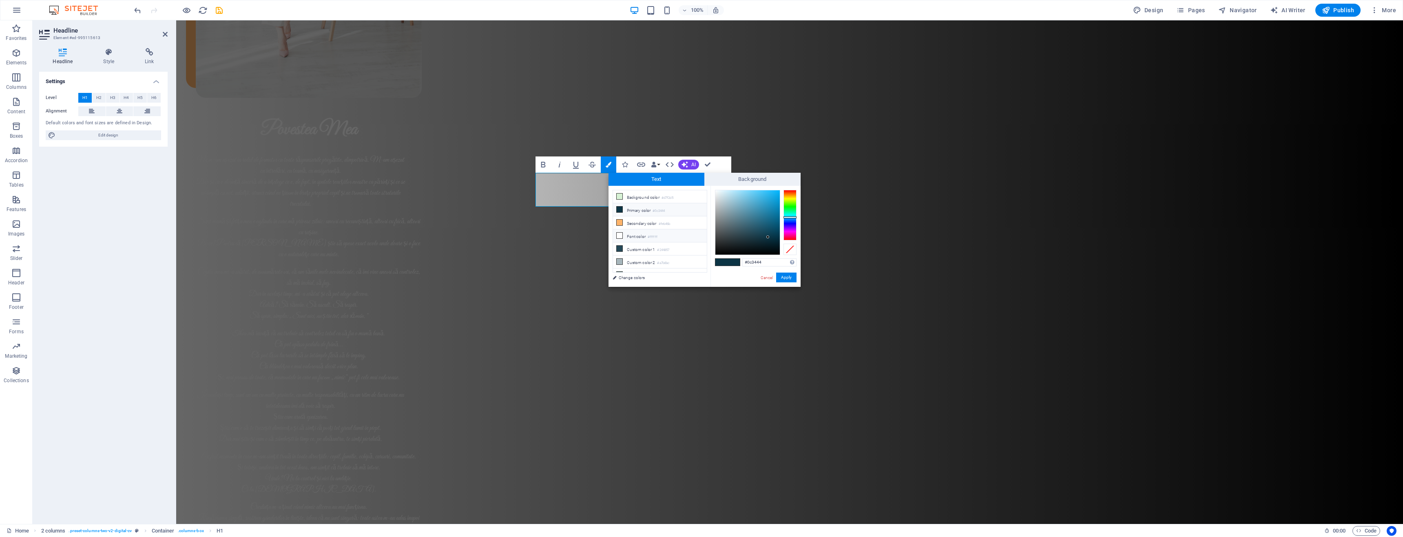
click at [637, 232] on li "Font color #ffffff" at bounding box center [660, 236] width 94 height 13
click at [632, 233] on li "Font color #ffffff" at bounding box center [660, 236] width 94 height 13
click at [630, 279] on link "Change colors" at bounding box center [655, 278] width 95 height 10
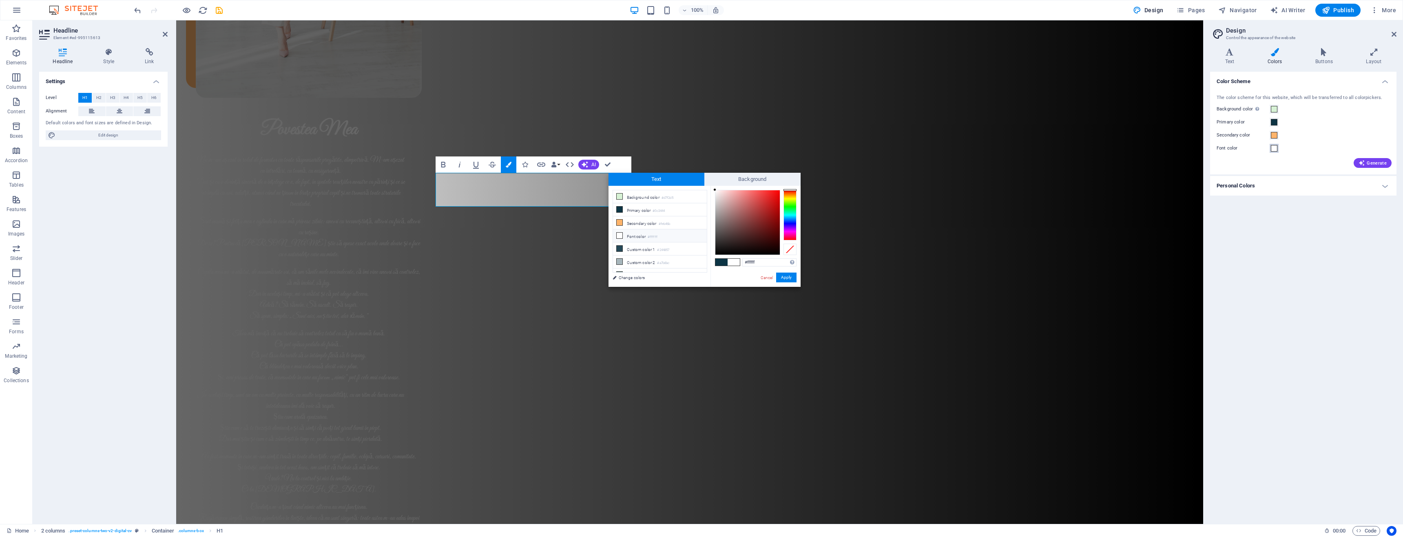
click at [1273, 149] on span at bounding box center [1274, 148] width 7 height 7
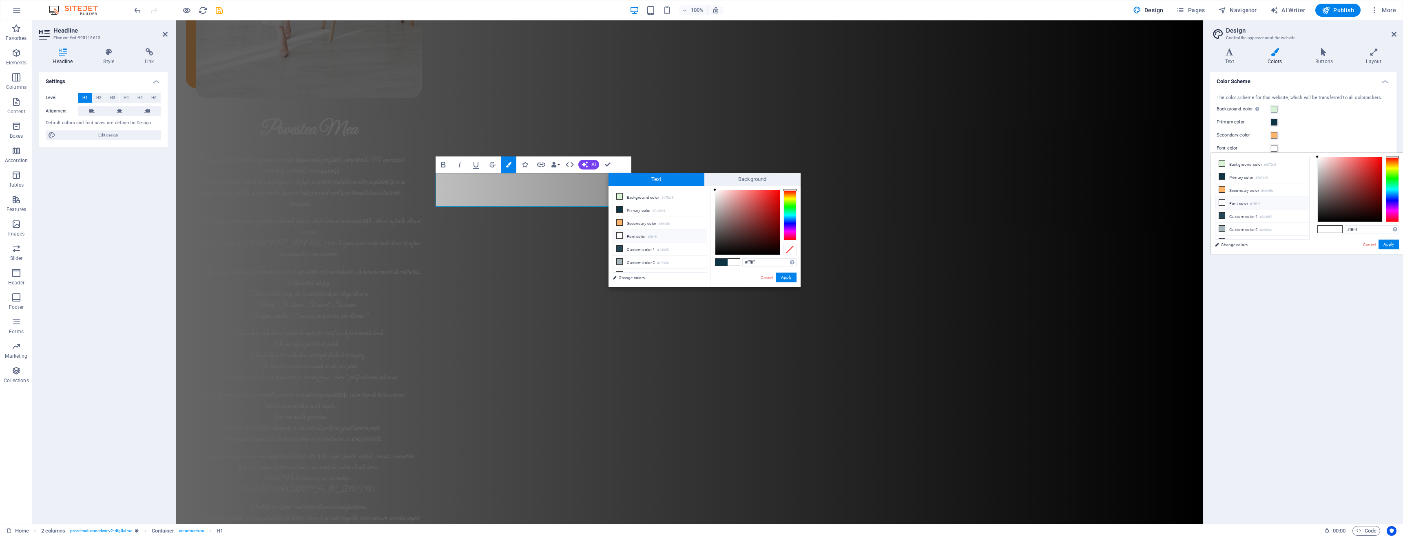
click at [1235, 201] on li "Font color #ffffff" at bounding box center [1262, 203] width 94 height 13
click at [1391, 248] on button "Apply" at bounding box center [1388, 245] width 20 height 10
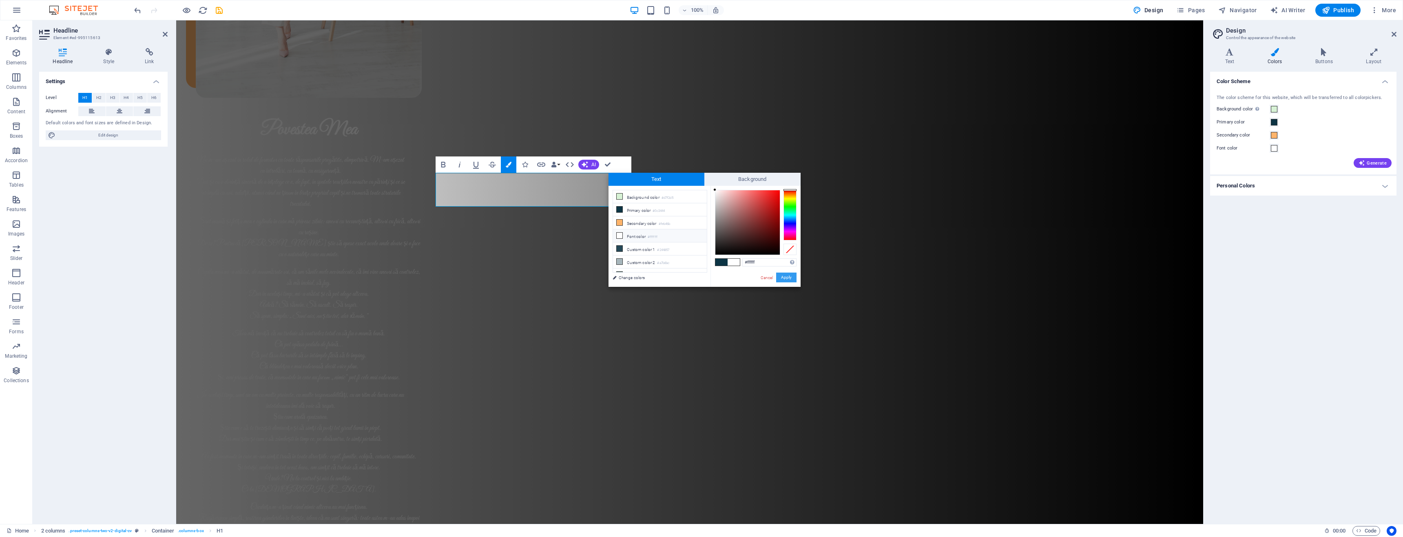
drag, startPoint x: 790, startPoint y: 275, endPoint x: 612, endPoint y: 253, distance: 178.7
click at [790, 275] on button "Apply" at bounding box center [786, 278] width 20 height 10
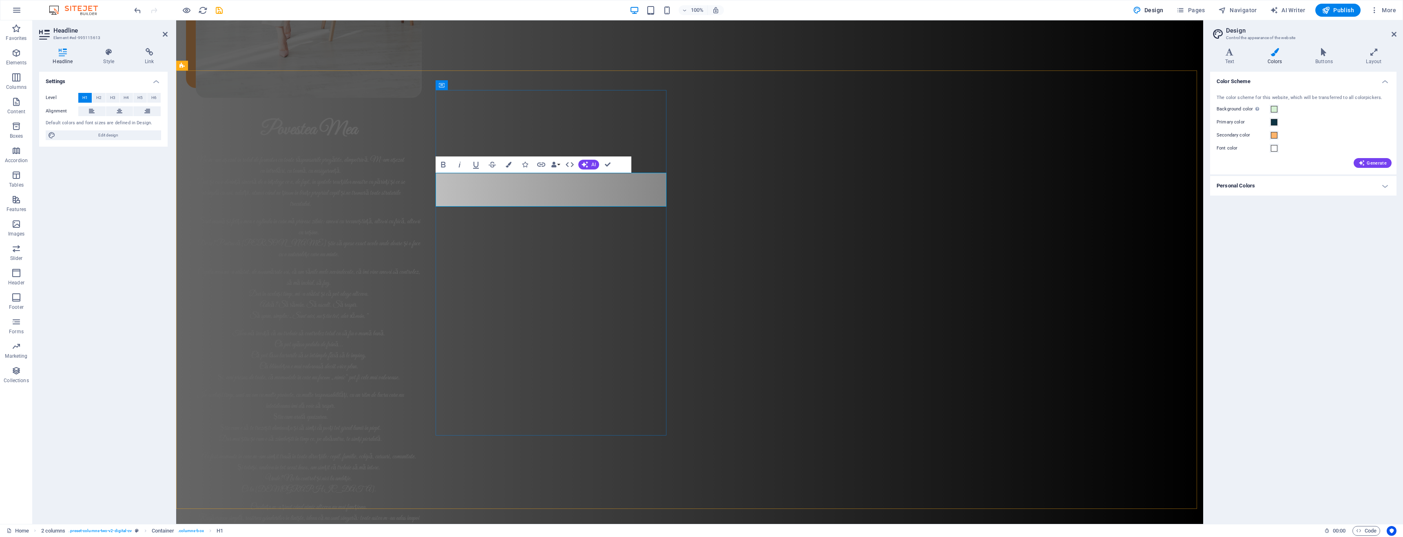
click at [508, 166] on icon "button" at bounding box center [509, 165] width 6 height 6
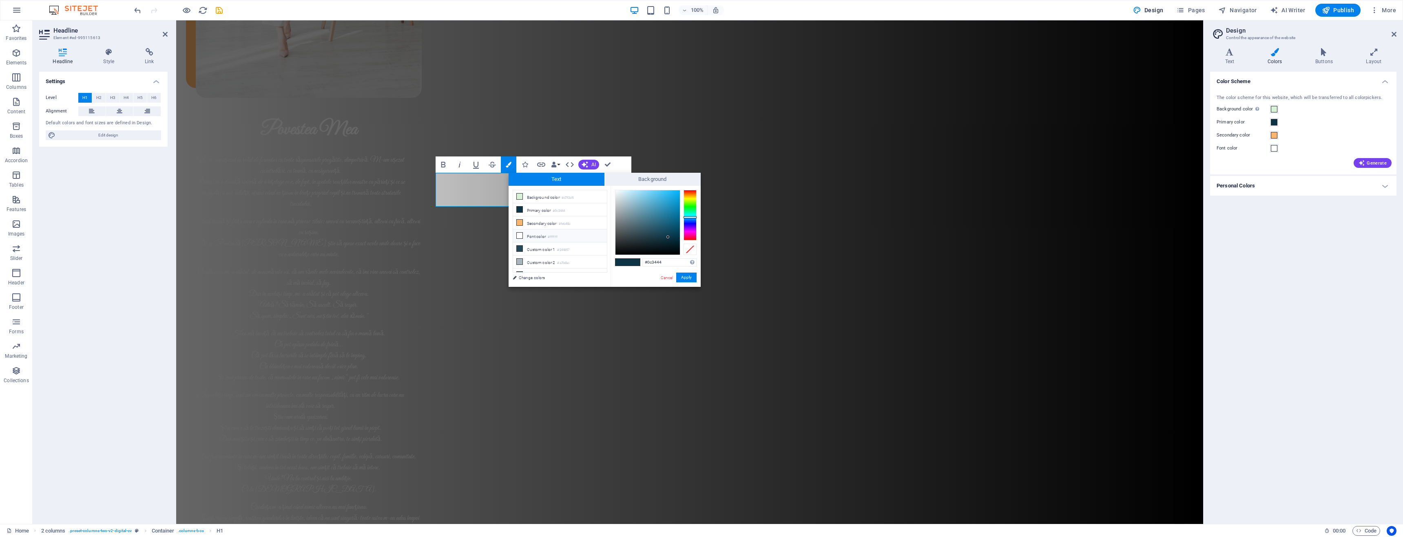
click at [539, 234] on li "Font color #ffffff" at bounding box center [560, 236] width 94 height 13
type input "#ffffff"
click at [539, 234] on li "Font color #ffffff" at bounding box center [560, 236] width 94 height 13
click at [691, 281] on button "Apply" at bounding box center [686, 278] width 20 height 10
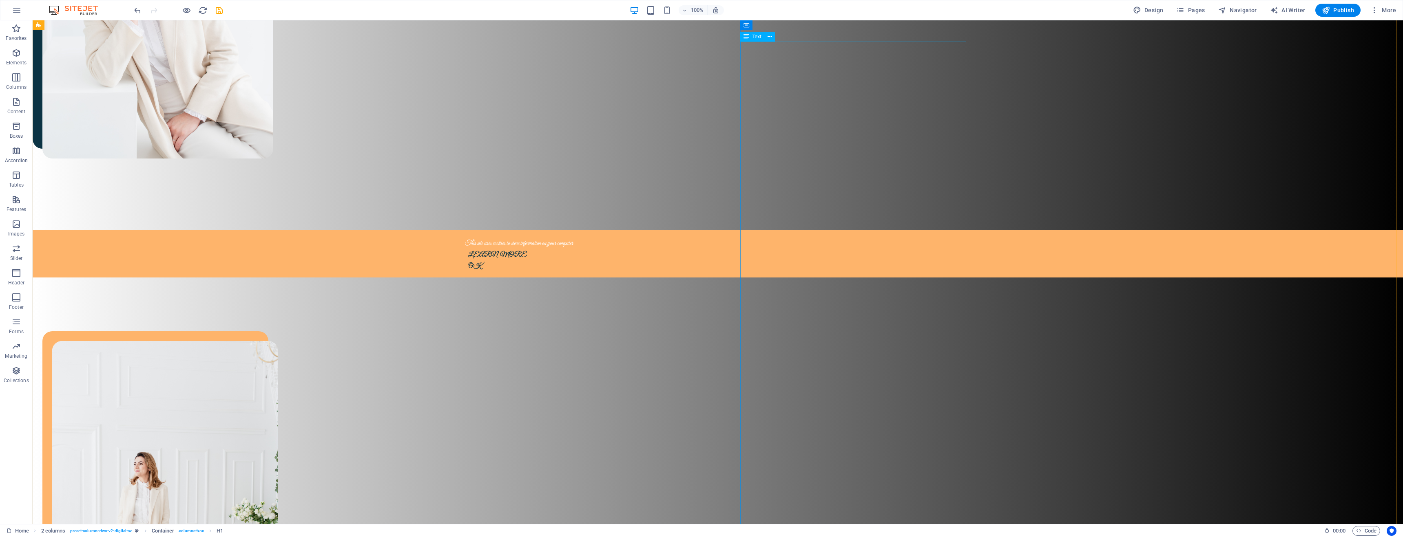
scroll to position [650, 0]
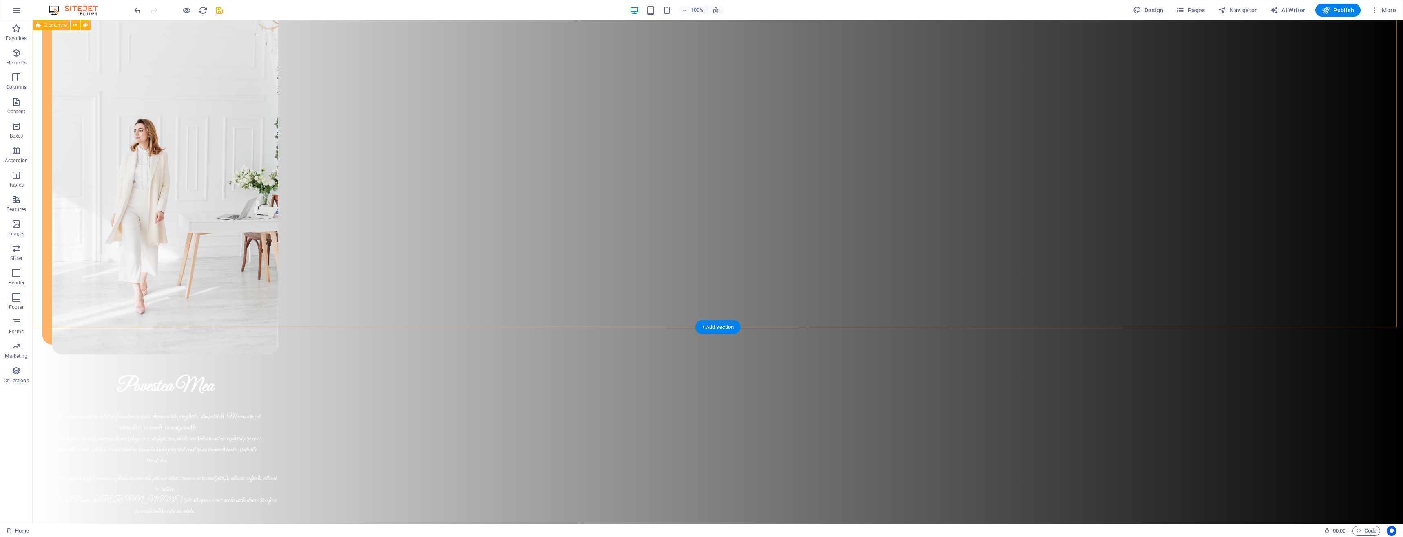
scroll to position [1245, 0]
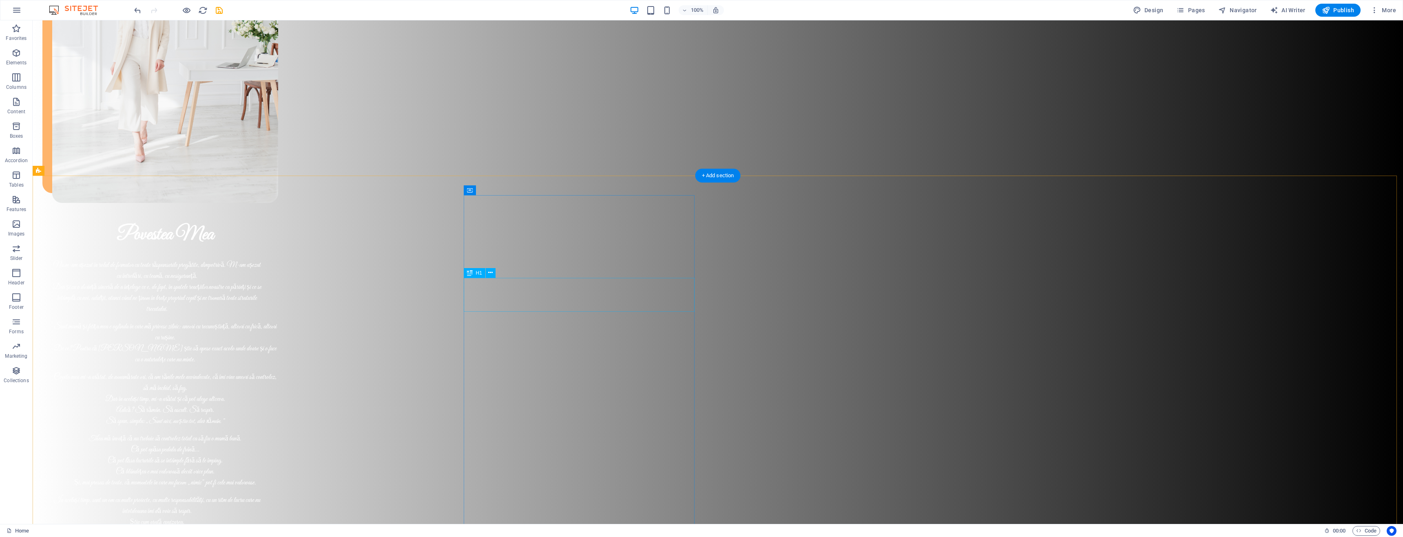
click at [481, 274] on span "H1" at bounding box center [479, 273] width 6 height 5
click at [491, 274] on icon at bounding box center [490, 273] width 4 height 9
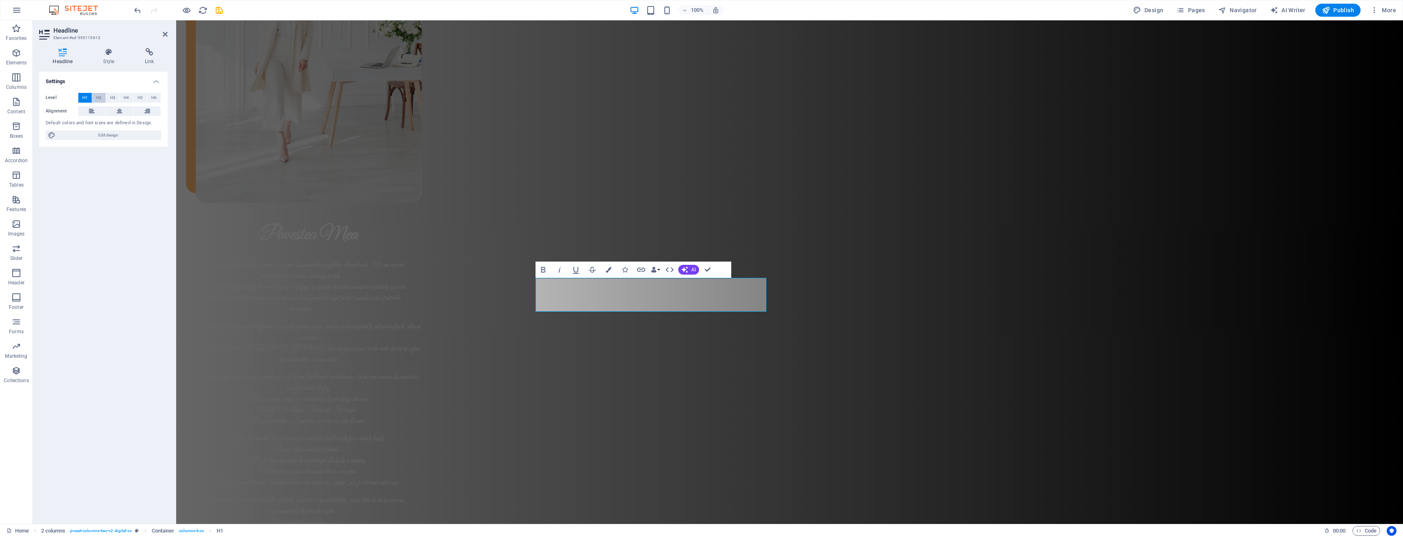
click at [104, 97] on button "H2" at bounding box center [98, 98] width 13 height 10
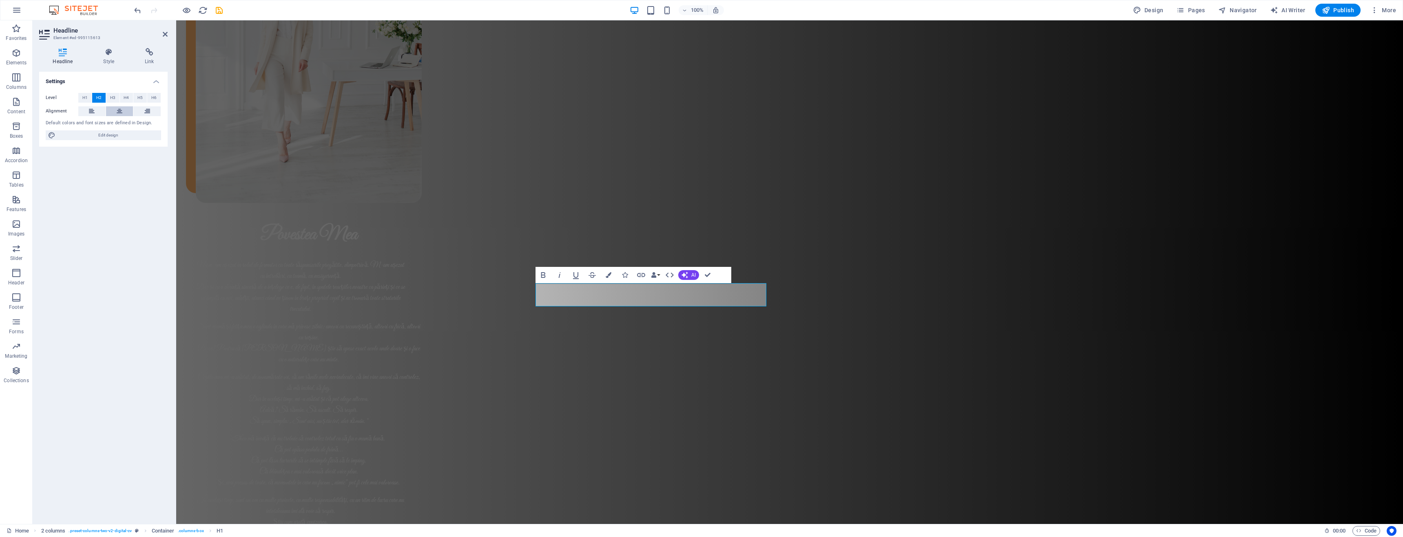
click at [113, 110] on button at bounding box center [119, 111] width 27 height 10
click at [580, 139] on div "Povestea Mea Nu m-am așezat în rolul de formator cu toate răspunsurile pregătit…" at bounding box center [789, 343] width 1227 height 1102
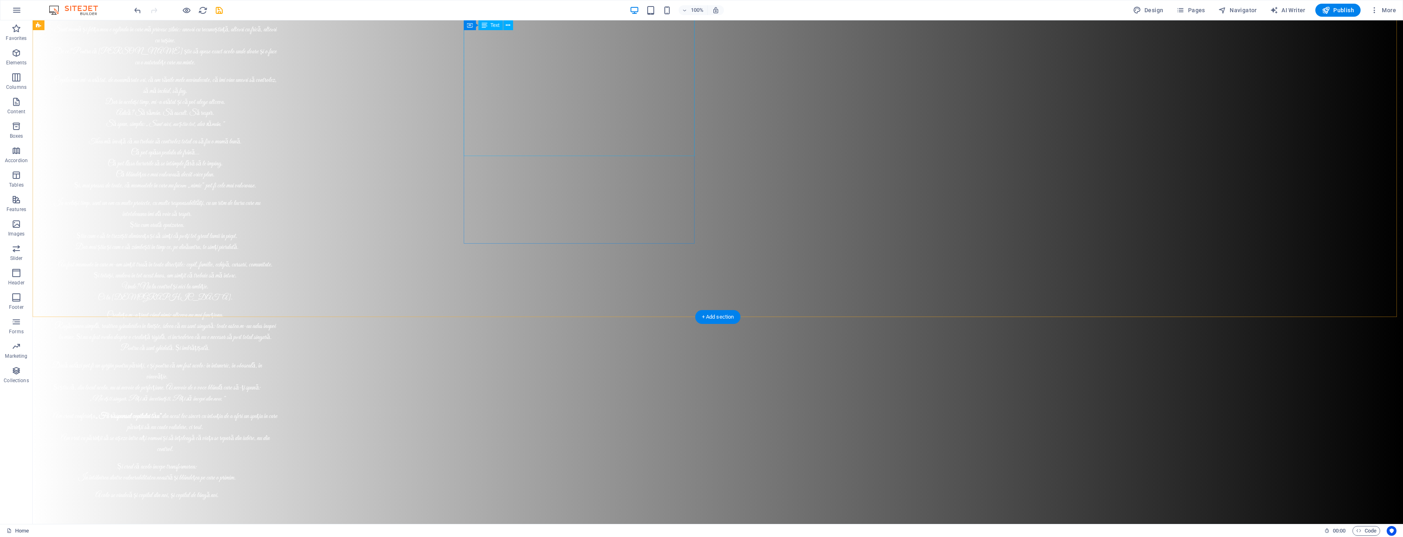
scroll to position [1521, 0]
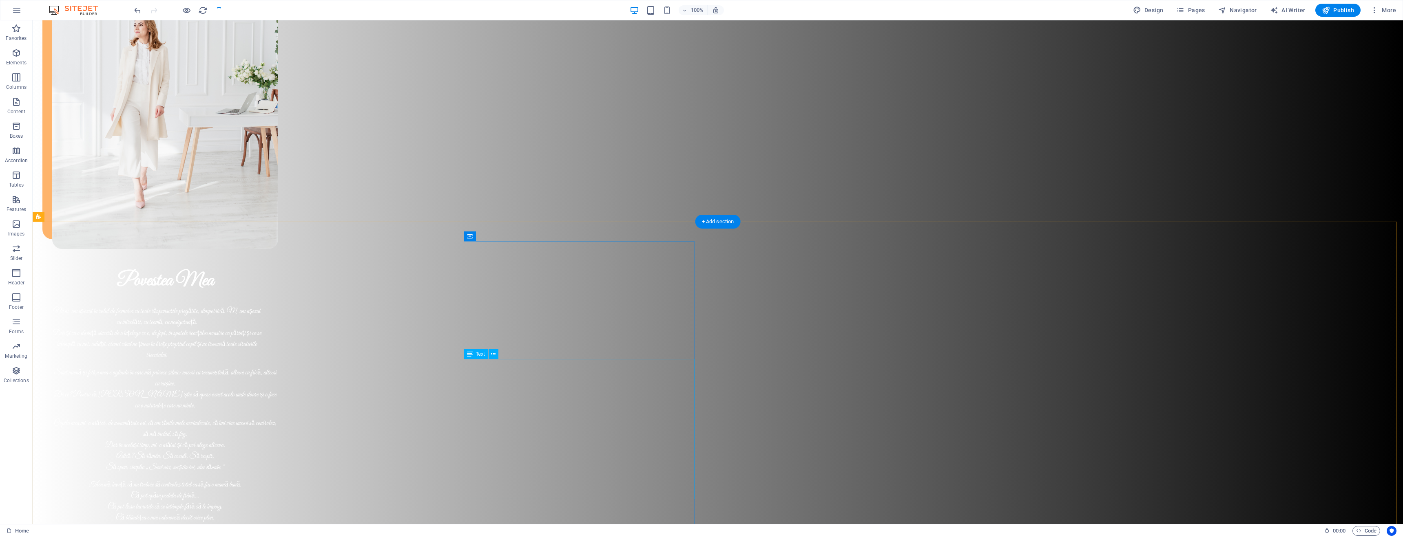
scroll to position [1299, 0]
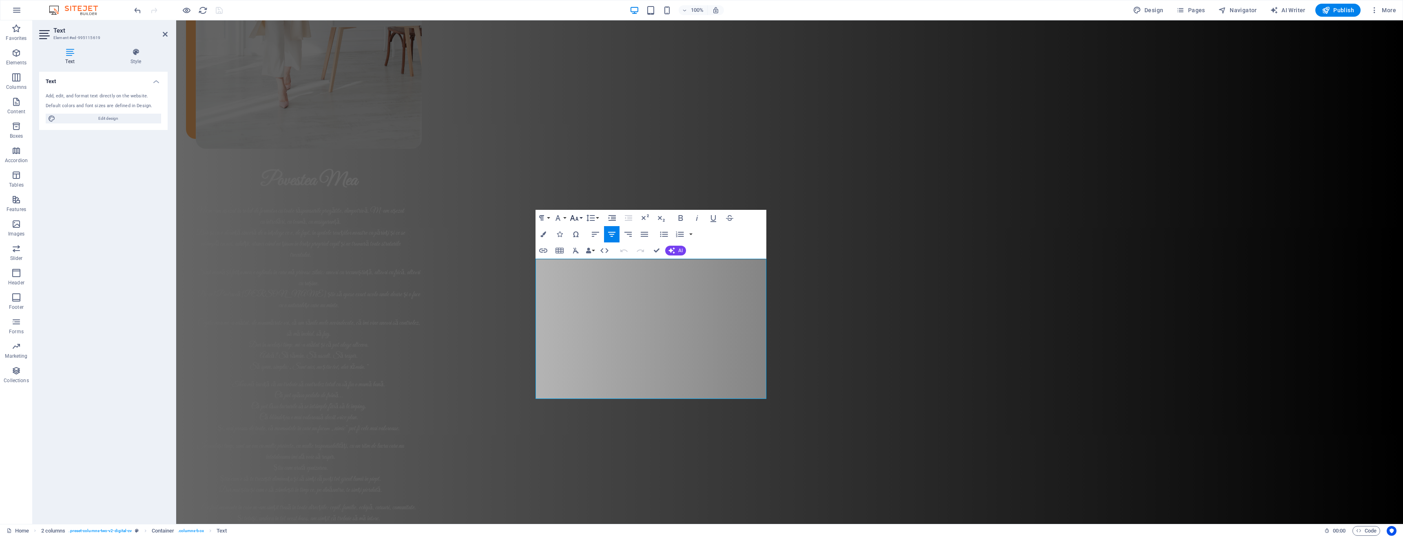
click at [579, 218] on button "Font Size" at bounding box center [575, 218] width 15 height 16
click at [583, 305] on link "18" at bounding box center [582, 307] width 29 height 12
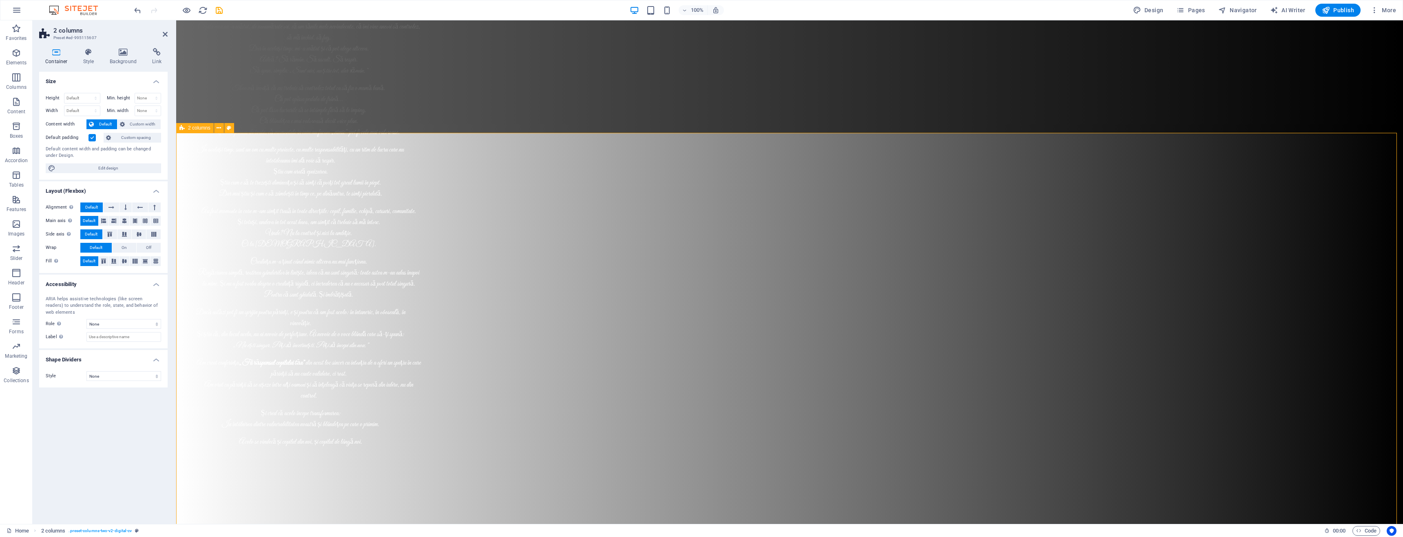
scroll to position [1822, 0]
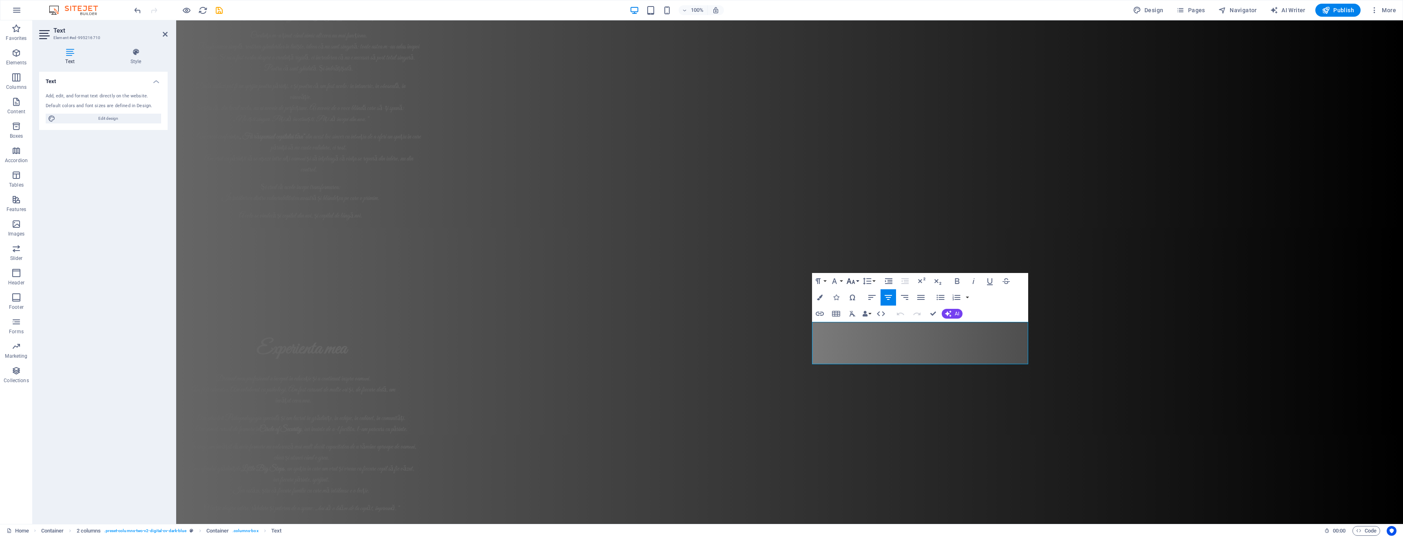
click at [855, 284] on icon "button" at bounding box center [851, 281] width 10 height 10
click at [855, 365] on link "18" at bounding box center [858, 371] width 29 height 12
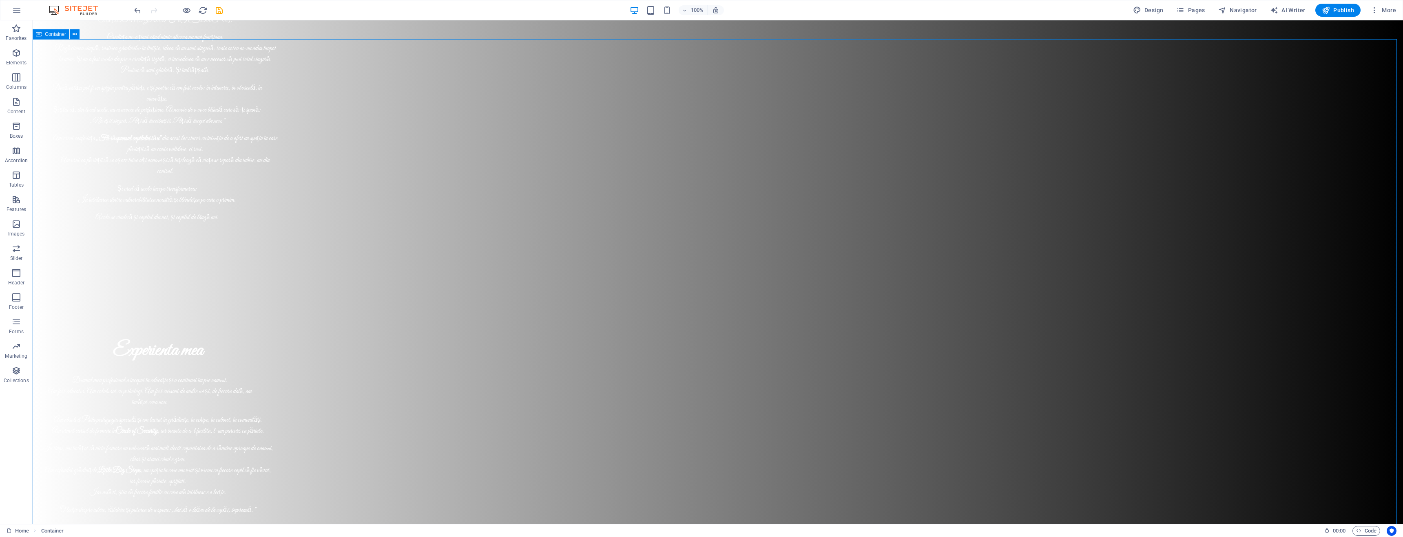
checkbox input "false"
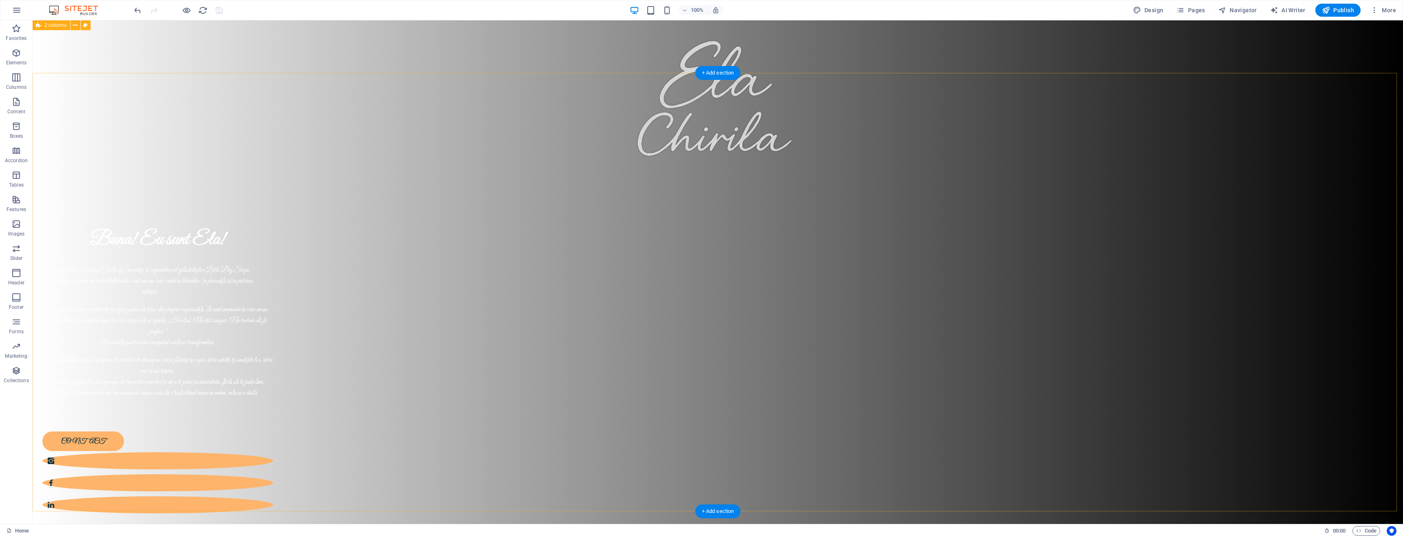
scroll to position [0, 0]
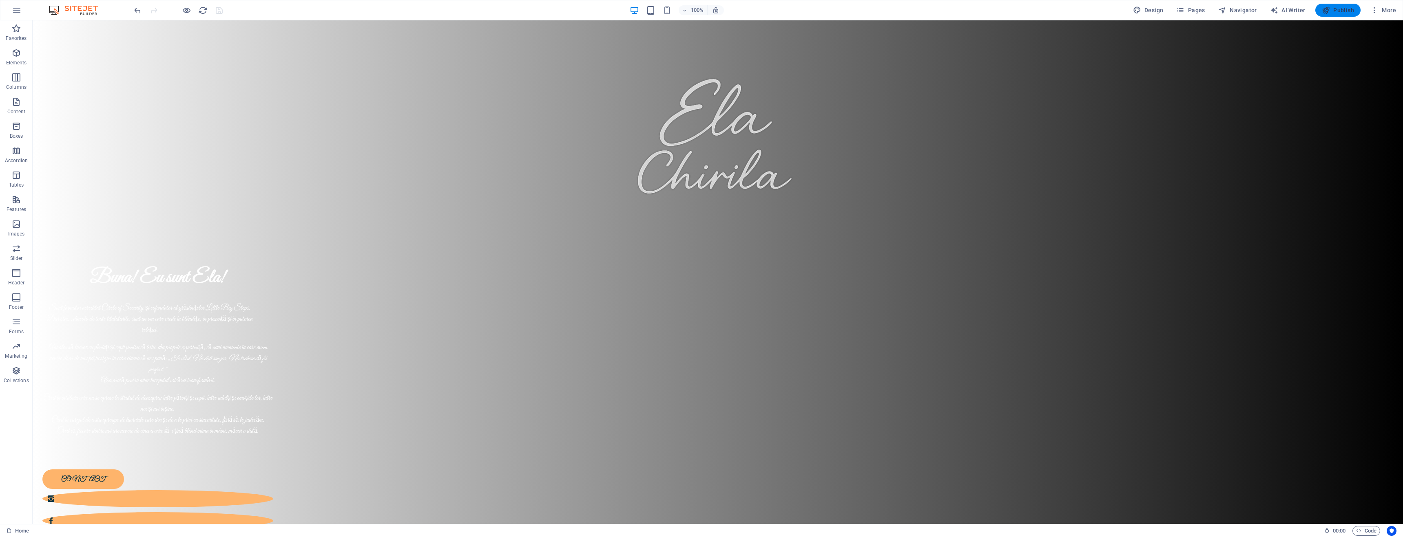
click at [1339, 10] on span "Publish" at bounding box center [1338, 10] width 32 height 8
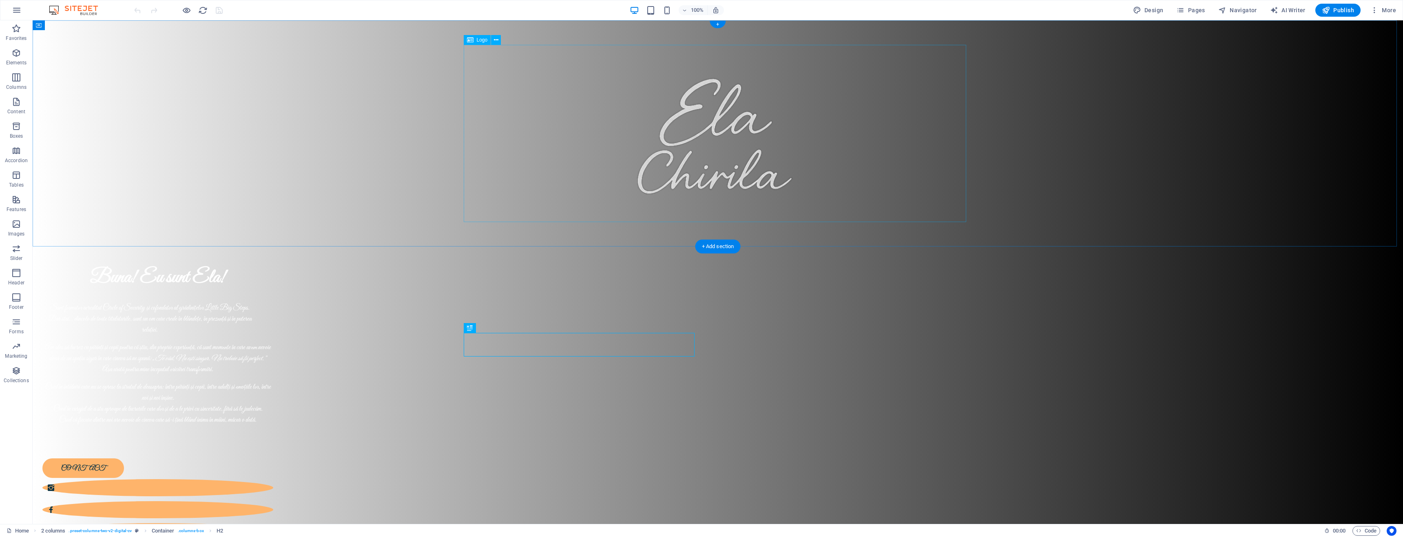
click at [707, 137] on div at bounding box center [717, 133] width 502 height 177
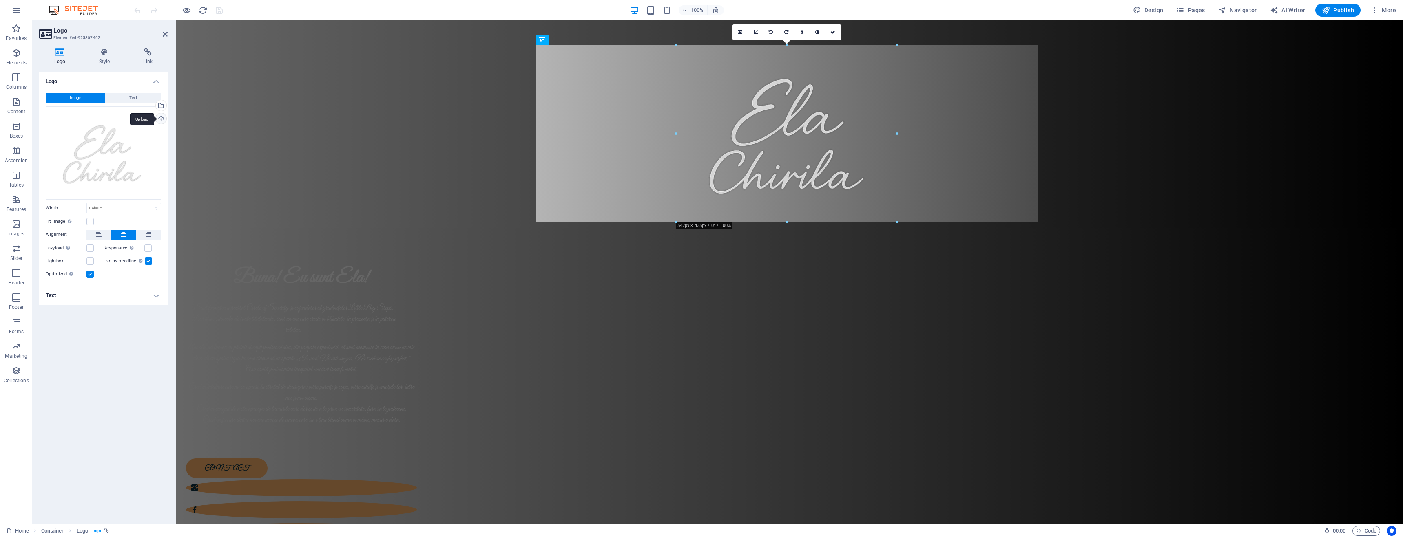
click at [164, 121] on div "Upload" at bounding box center [160, 119] width 12 height 12
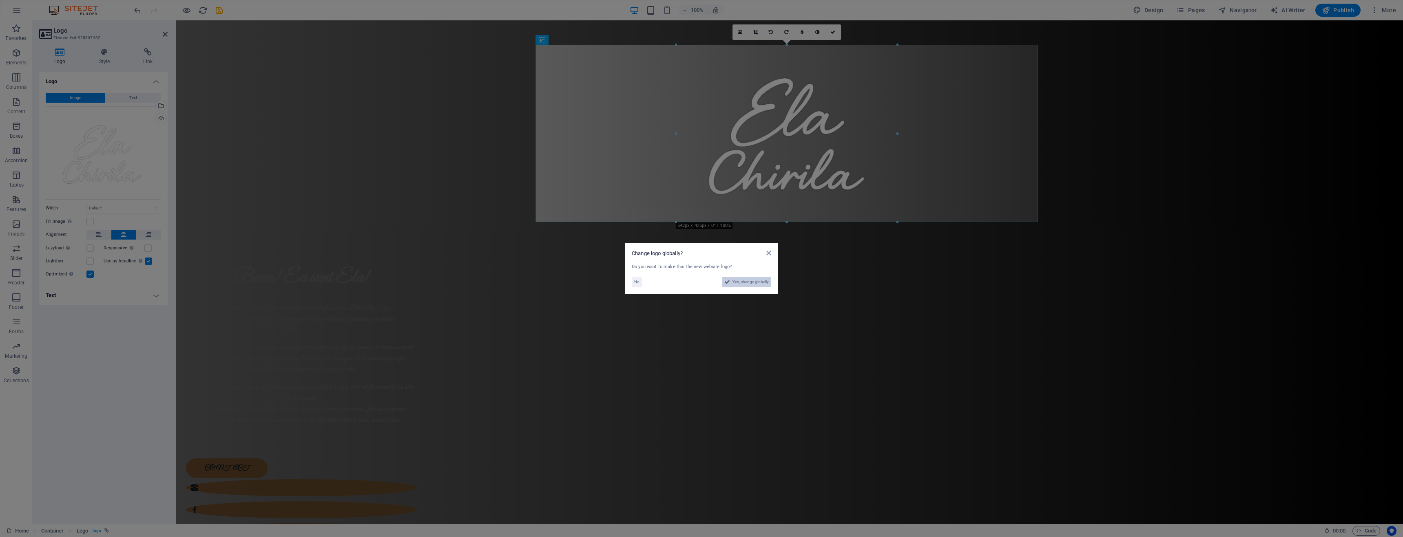
click at [762, 283] on span "Yes, change globally" at bounding box center [750, 282] width 36 height 10
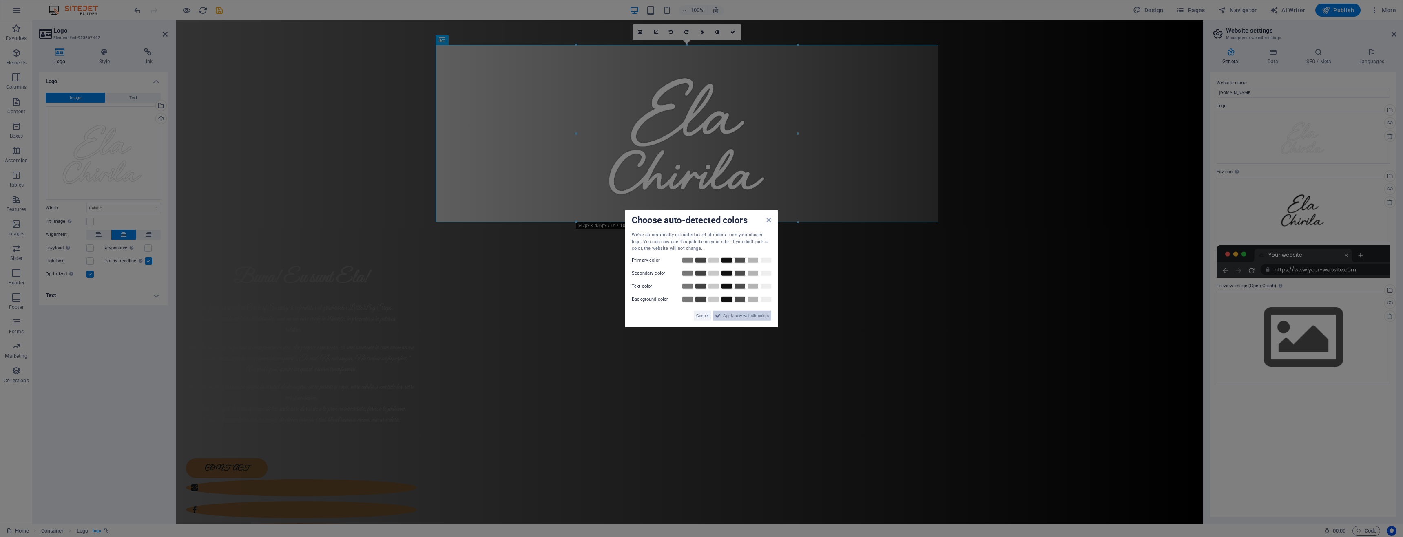
click at [739, 317] on span "Apply new website colors" at bounding box center [746, 316] width 46 height 10
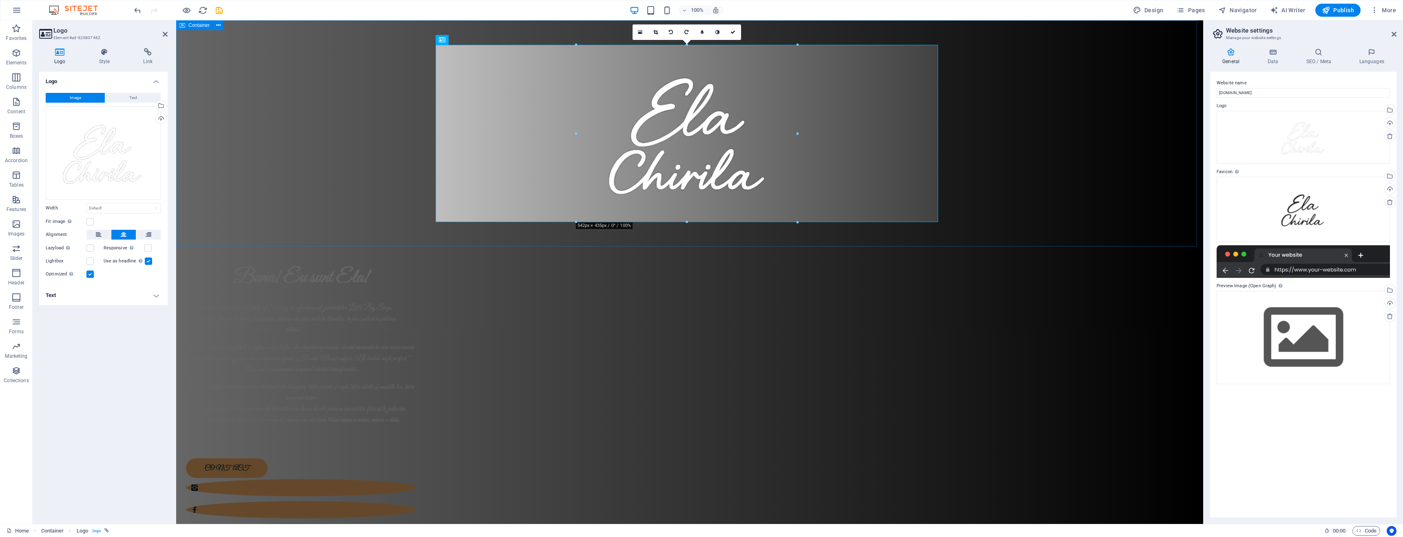
click at [334, 181] on div at bounding box center [689, 133] width 1027 height 226
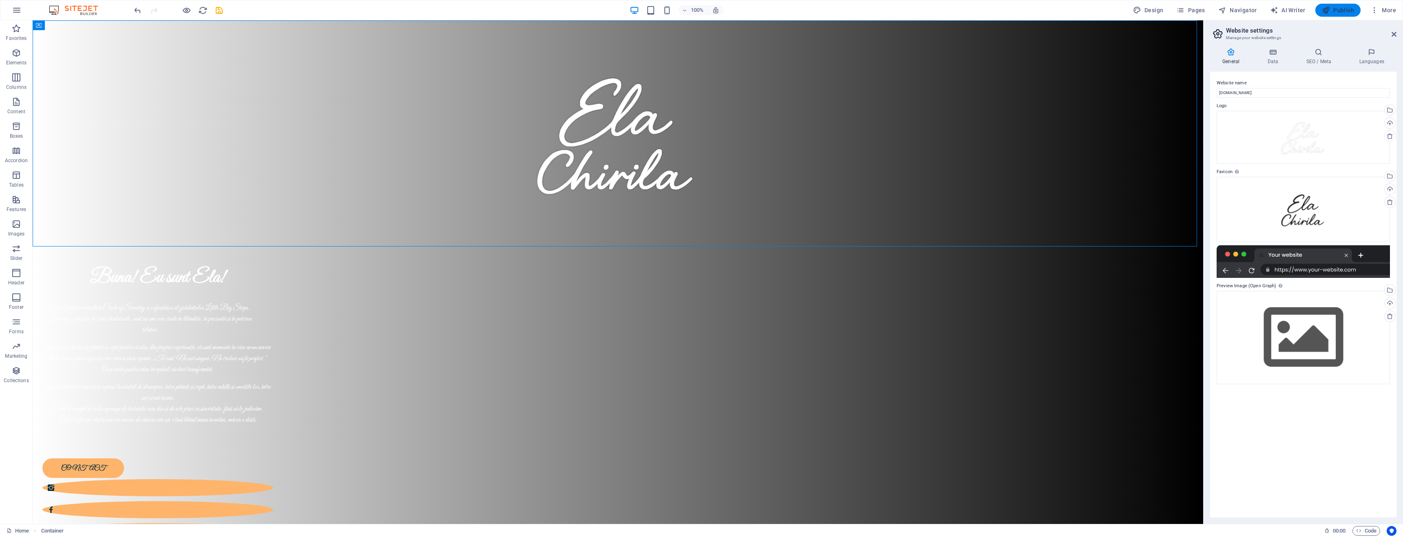
click at [1337, 13] on span "Publish" at bounding box center [1338, 10] width 32 height 8
checkbox input "false"
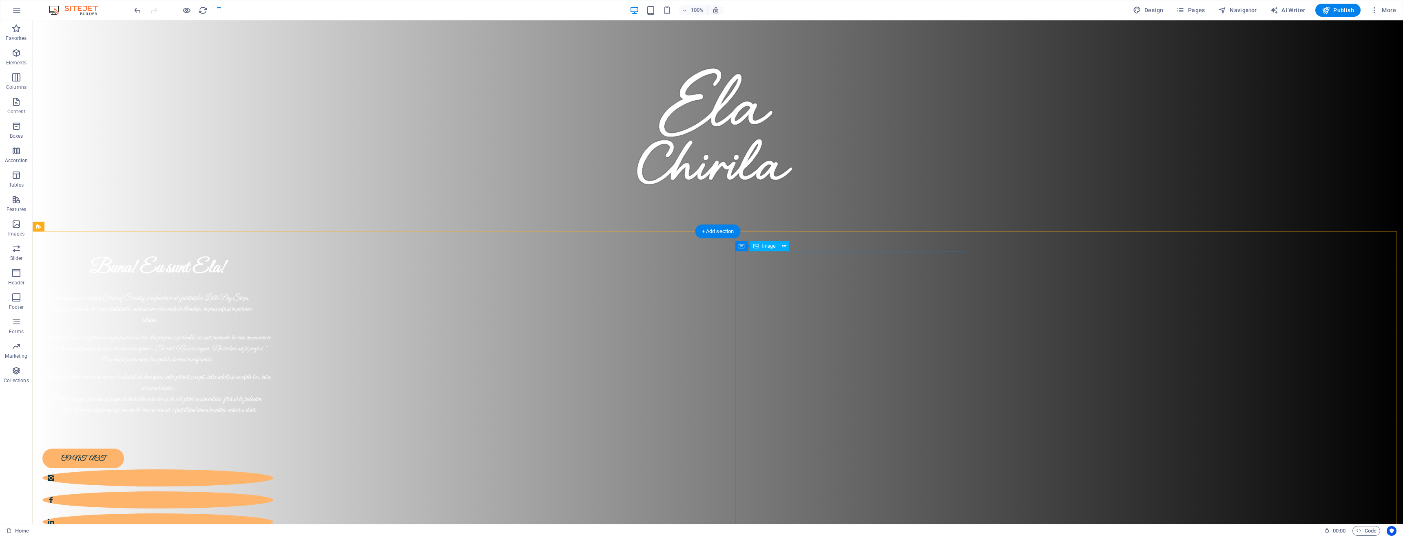
scroll to position [15, 0]
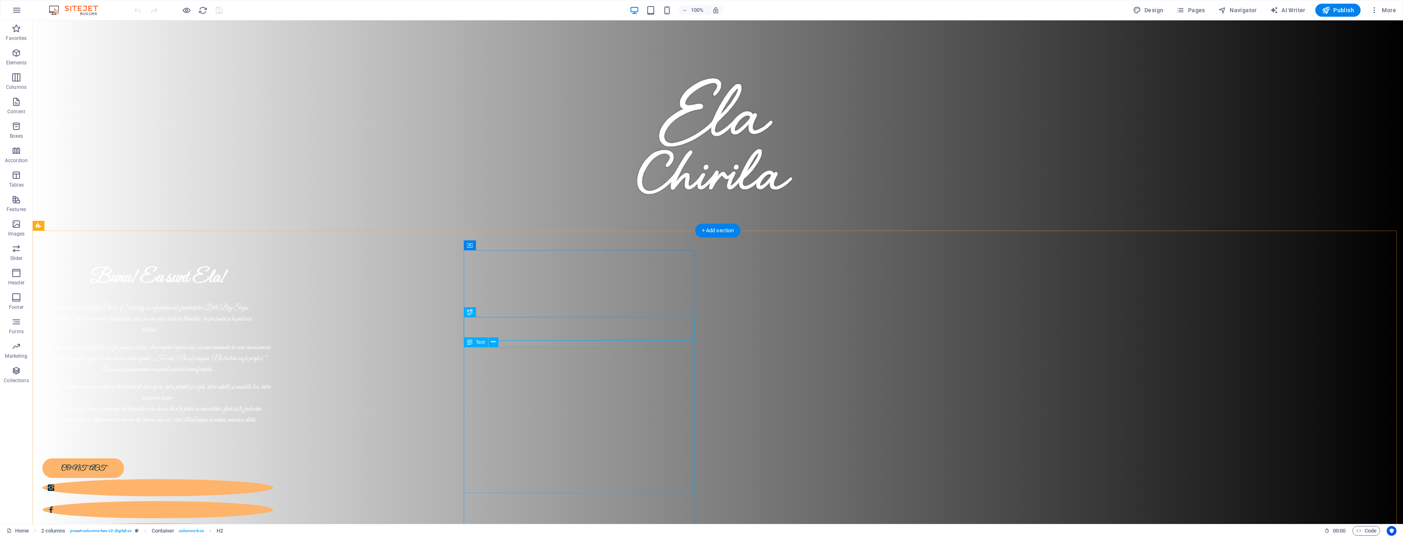
scroll to position [106, 0]
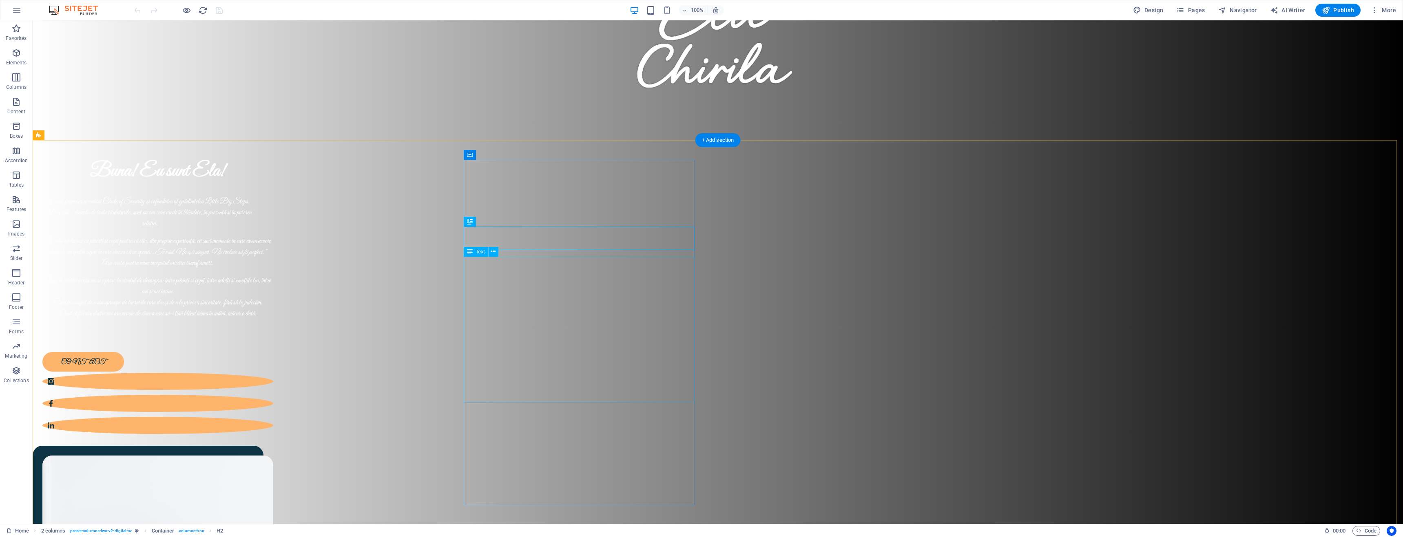
click at [273, 307] on div "Sunt formator acreditat Circle of Security și cofondator al grădinițelor Little…" at bounding box center [157, 266] width 231 height 139
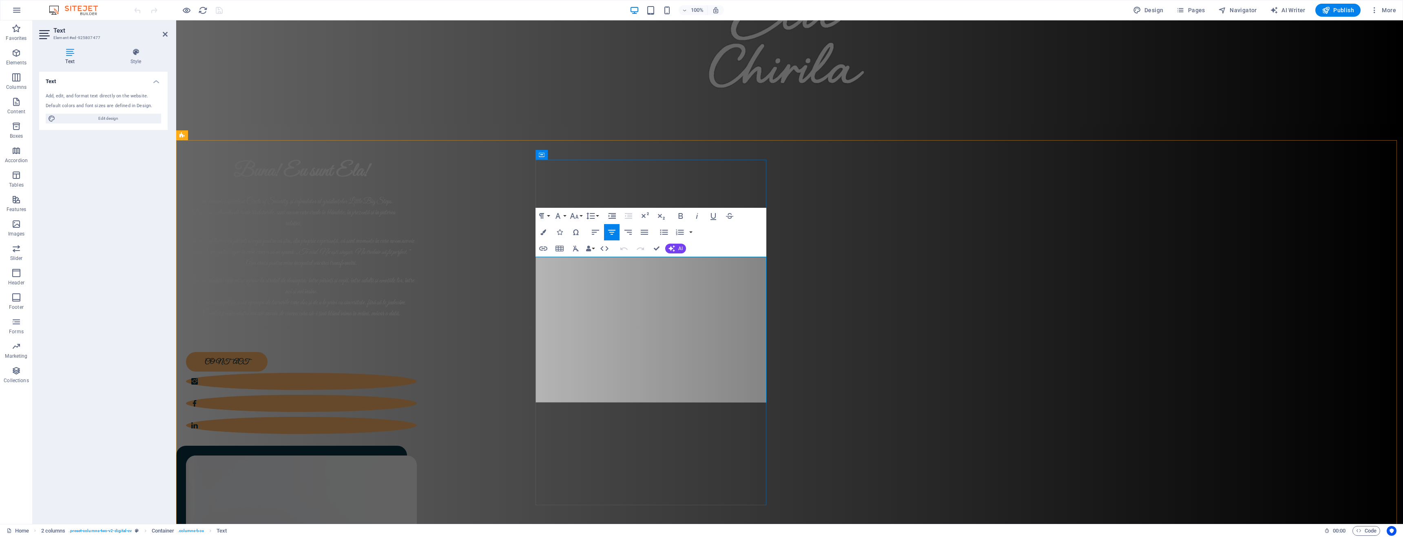
click at [414, 268] on span "Am ales să lucrez cu părinți și copii pentru că știu, din proprie experiență, c…" at bounding box center [301, 252] width 226 height 31
click at [125, 119] on span "Edit design" at bounding box center [108, 119] width 101 height 10
select select "px"
select select "400"
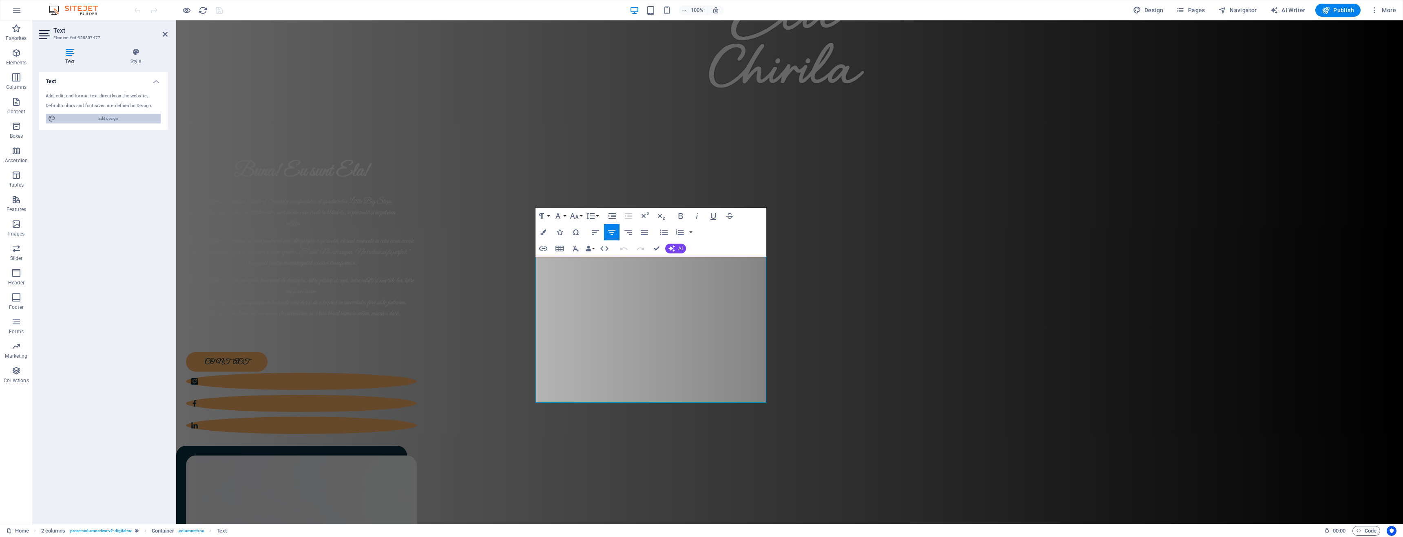
select select "px"
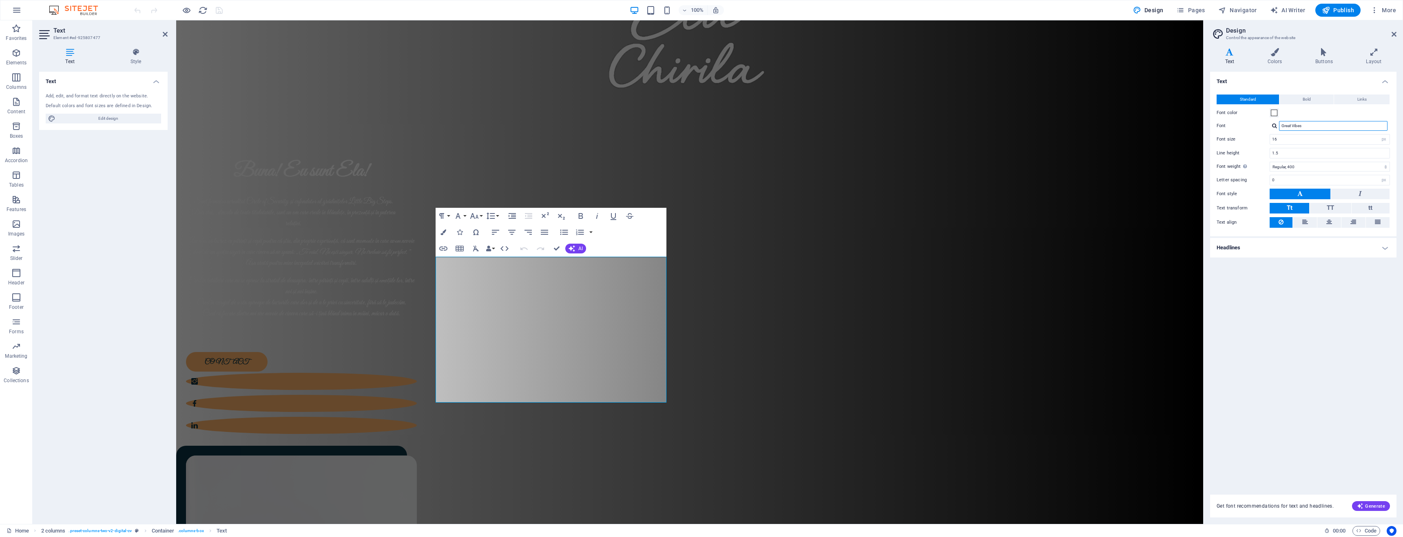
click at [1311, 128] on input "Great Vibes" at bounding box center [1333, 126] width 108 height 10
click at [1274, 126] on div at bounding box center [1274, 125] width 5 height 5
click at [1253, 273] on div "Text Standard Bold Links Font color Font Great Vibes Dancing Script Great Vibes…" at bounding box center [1303, 278] width 186 height 413
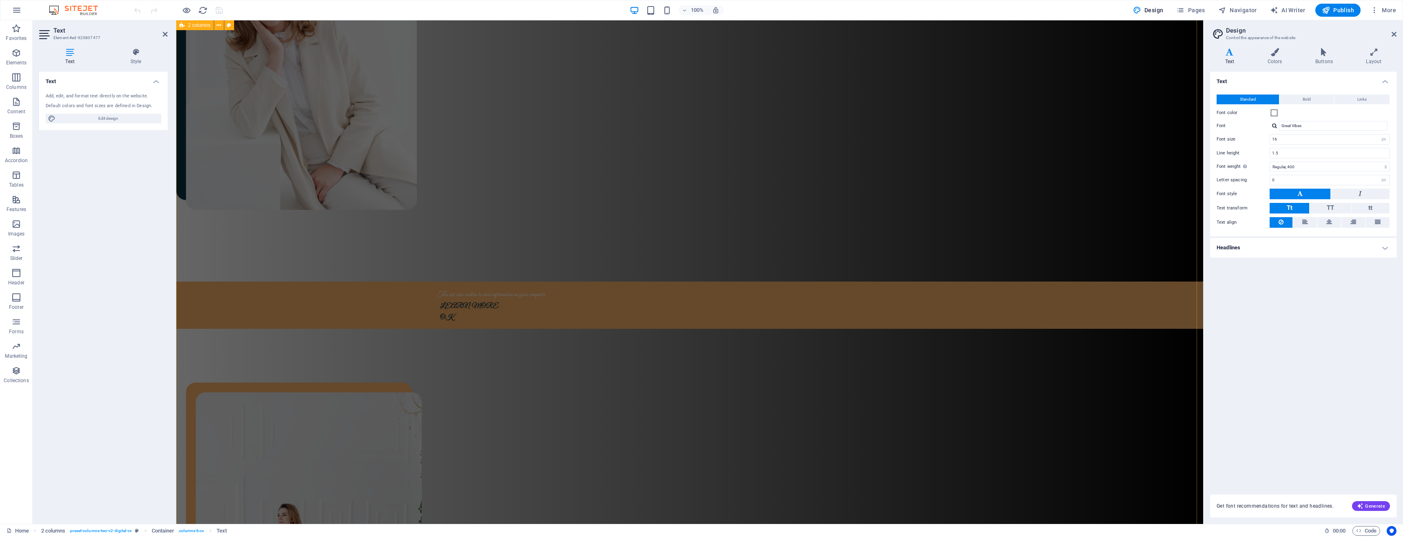
scroll to position [731, 0]
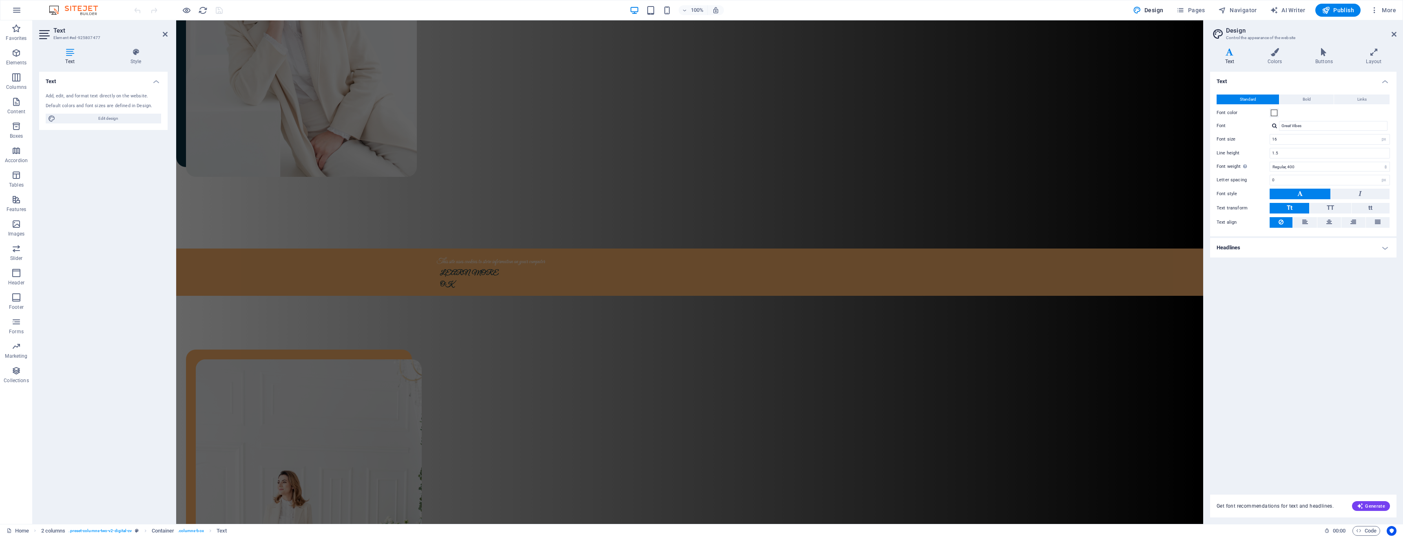
click at [1263, 248] on h4 "Headlines" at bounding box center [1303, 248] width 186 height 20
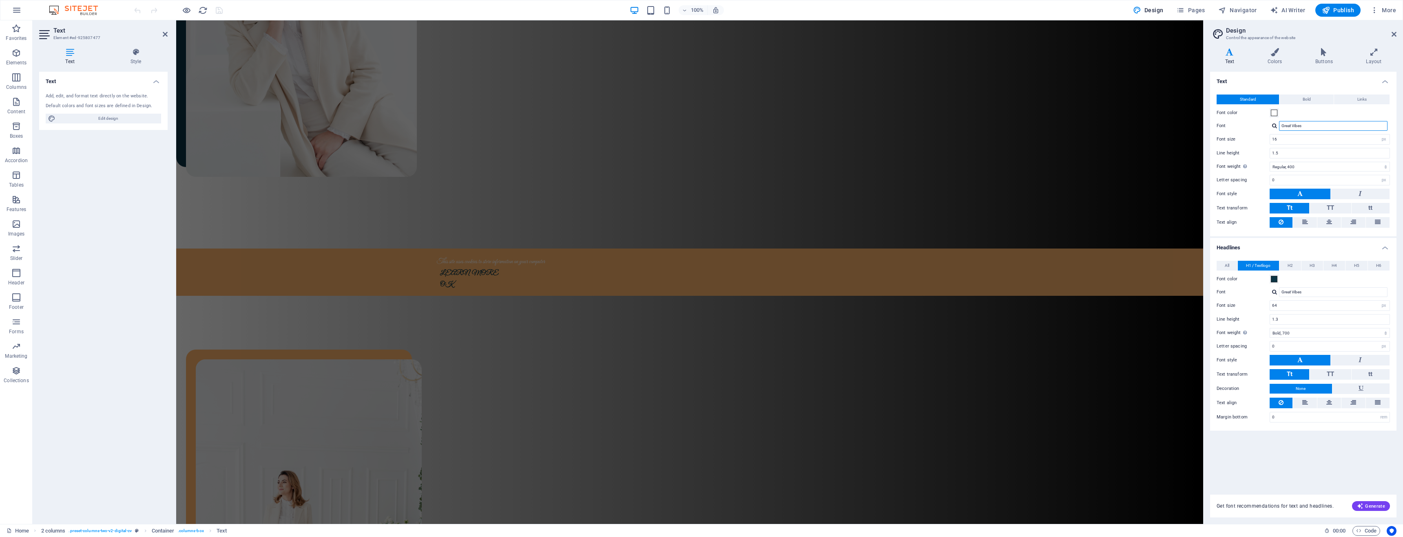
click at [1331, 128] on input "Great Vibes" at bounding box center [1333, 126] width 108 height 10
click at [1367, 129] on input "Great Vibes" at bounding box center [1333, 126] width 108 height 10
click at [1277, 125] on div "Great Vibes Dancing Script Great Vibes Josefin Sans Yellowtail Manage fonts →" at bounding box center [1329, 126] width 120 height 10
click at [1275, 126] on div at bounding box center [1274, 125] width 5 height 5
click at [1304, 159] on div "[PERSON_NAME]" at bounding box center [1335, 157] width 108 height 9
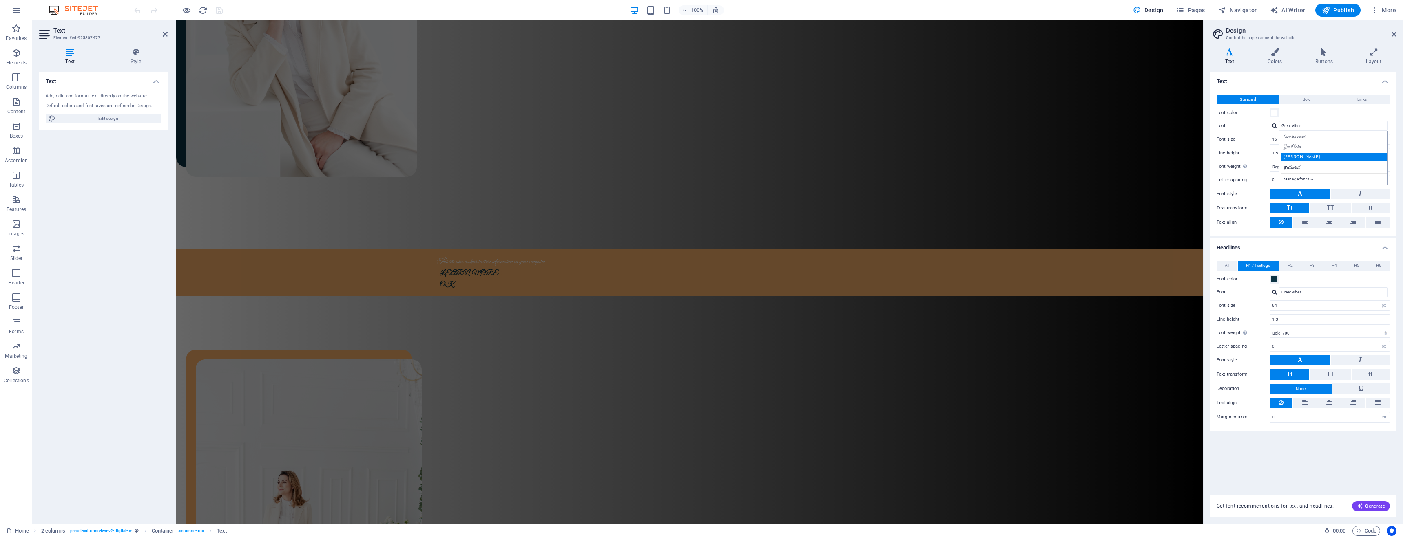
type input "[PERSON_NAME]"
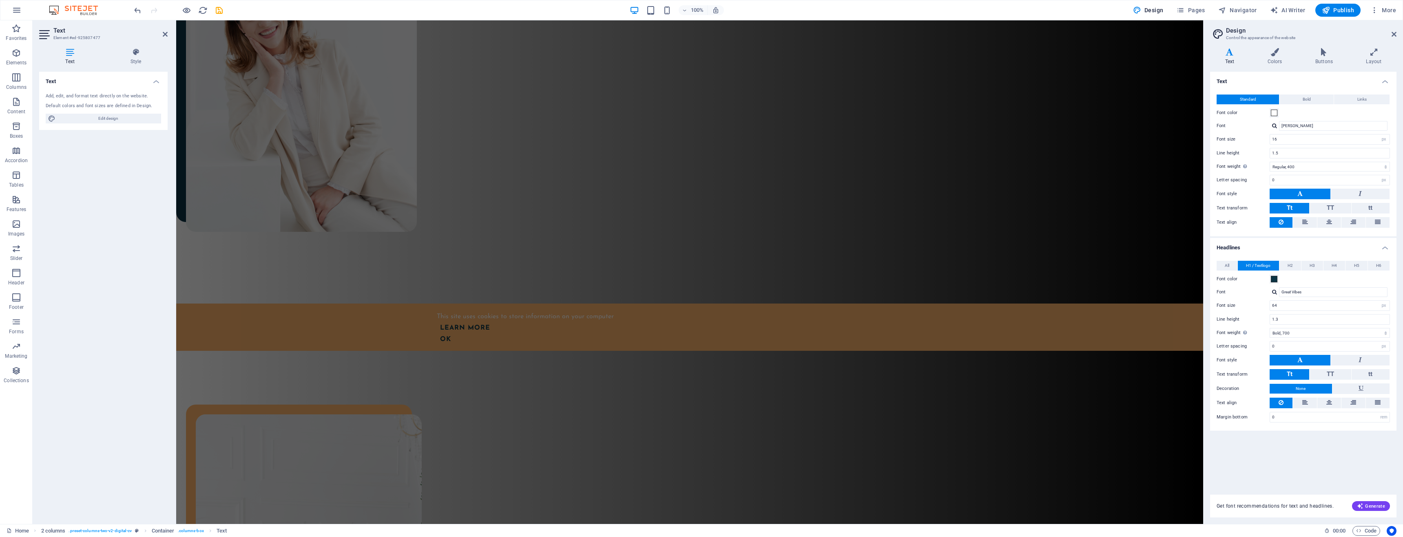
scroll to position [808, 0]
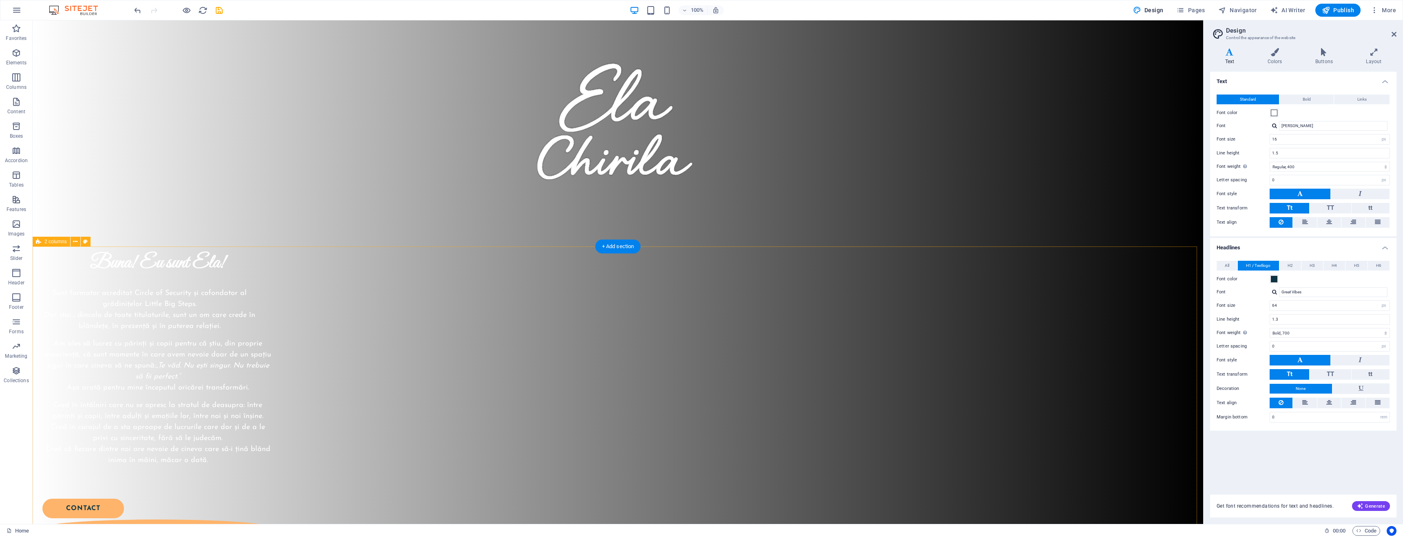
scroll to position [0, 0]
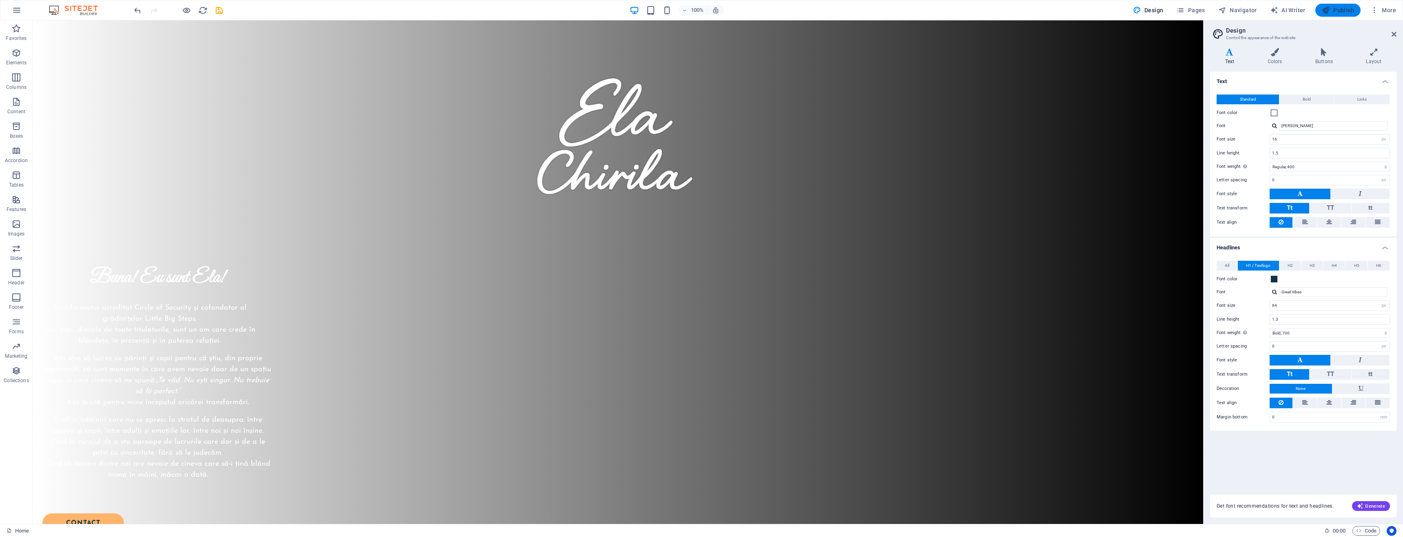
click at [1339, 11] on span "Publish" at bounding box center [1338, 10] width 32 height 8
checkbox input "false"
